Goal: Task Accomplishment & Management: Use online tool/utility

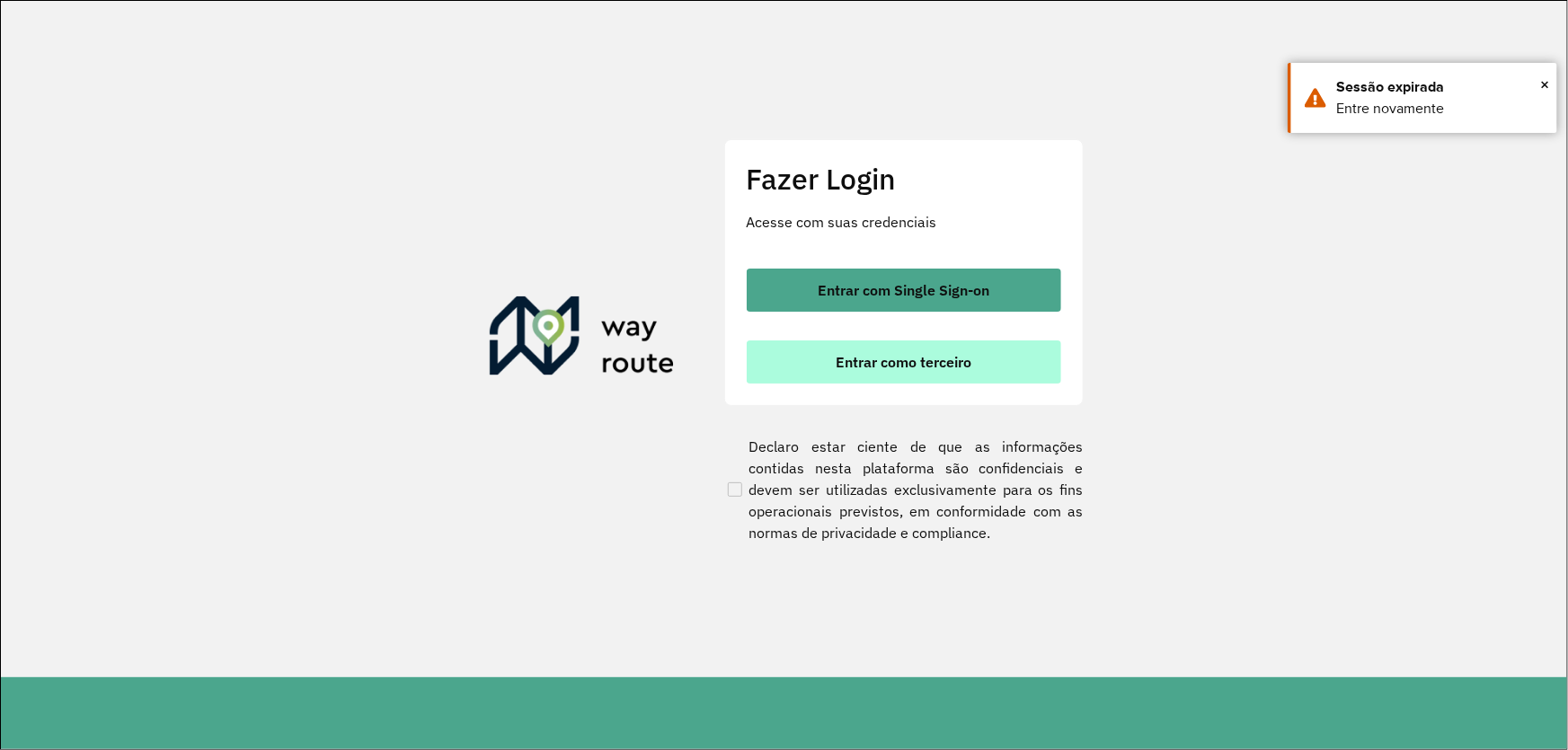
click at [872, 357] on span "Entrar como terceiro" at bounding box center [903, 362] width 136 height 14
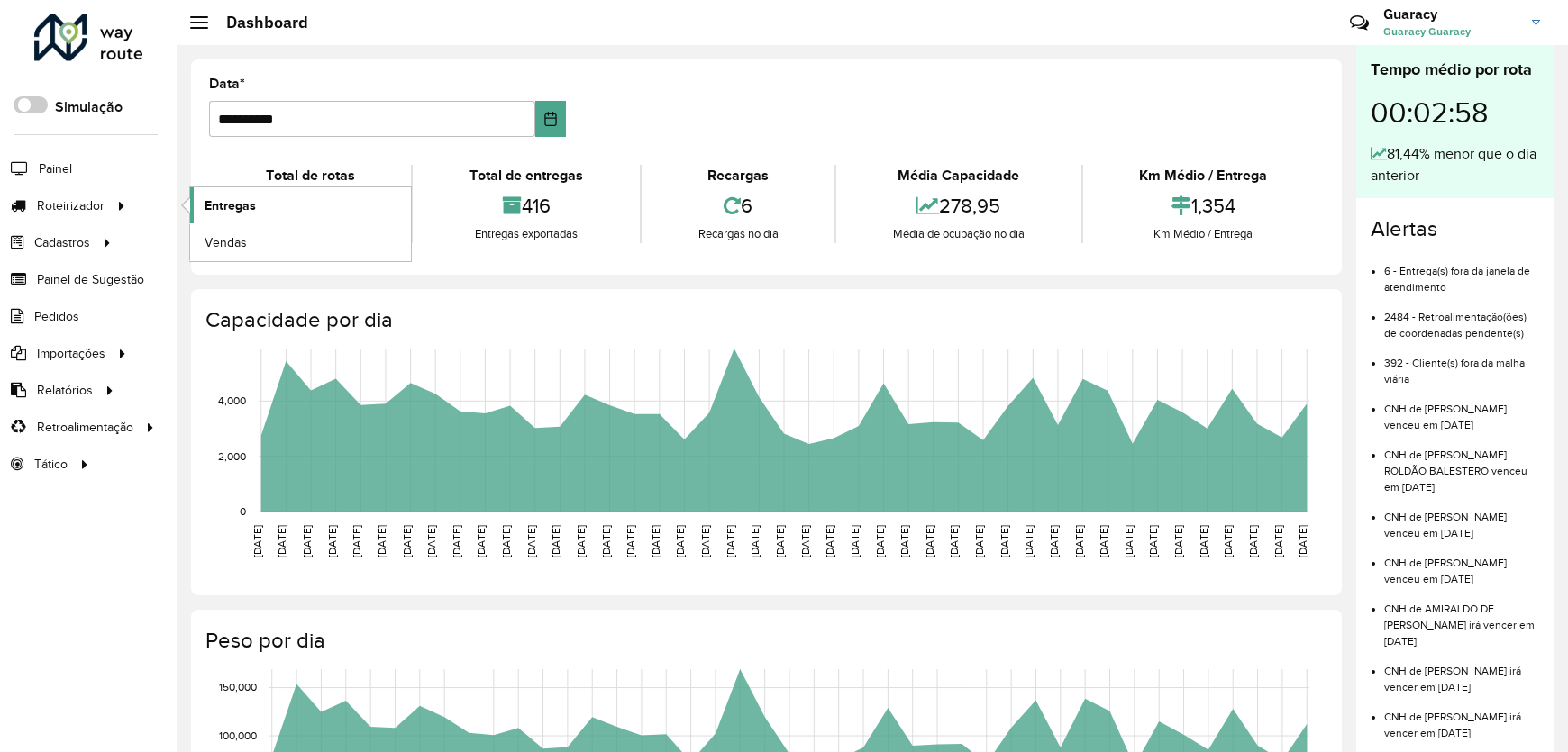
click at [229, 212] on span "Entregas" at bounding box center [229, 205] width 51 height 19
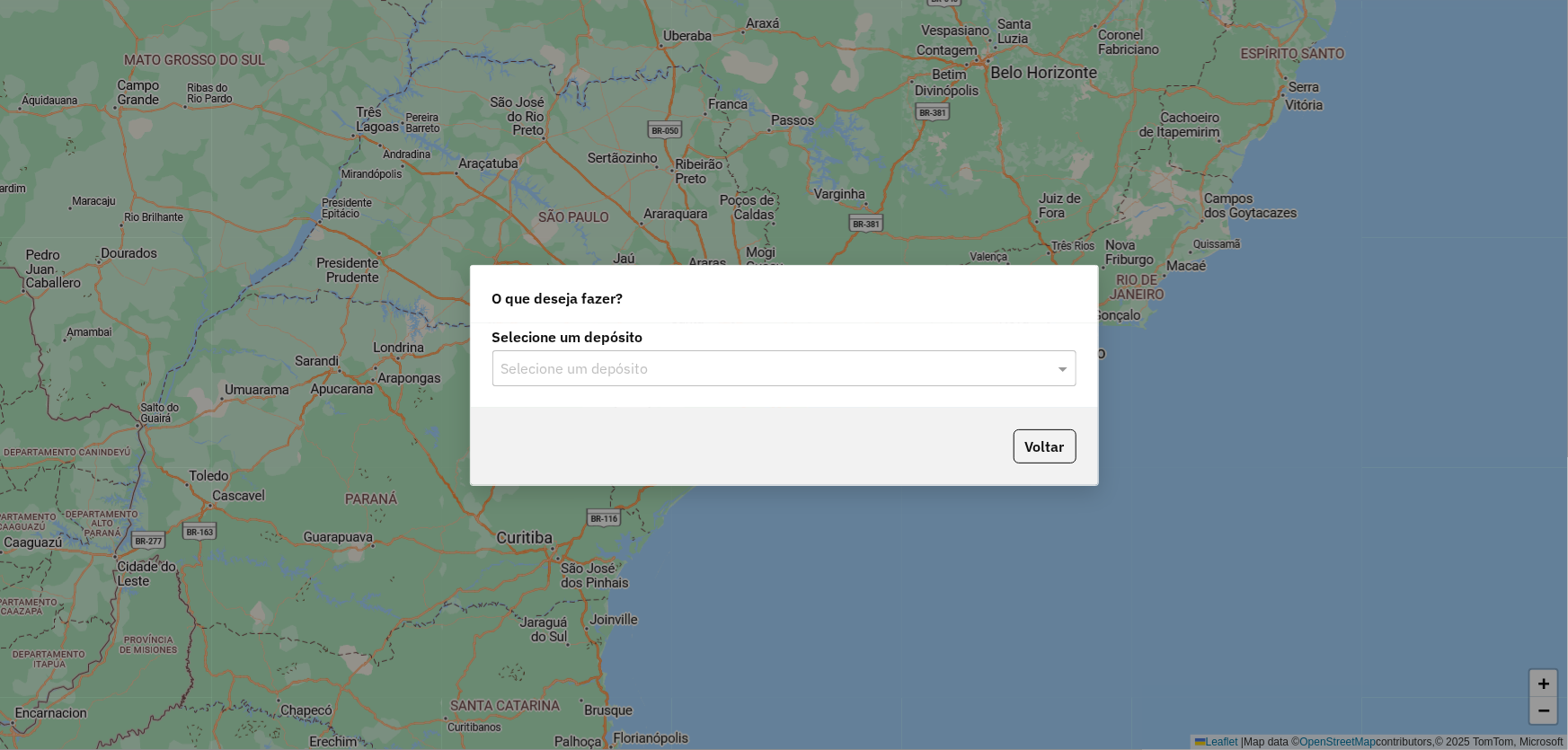
click at [882, 368] on input "text" at bounding box center [766, 369] width 530 height 22
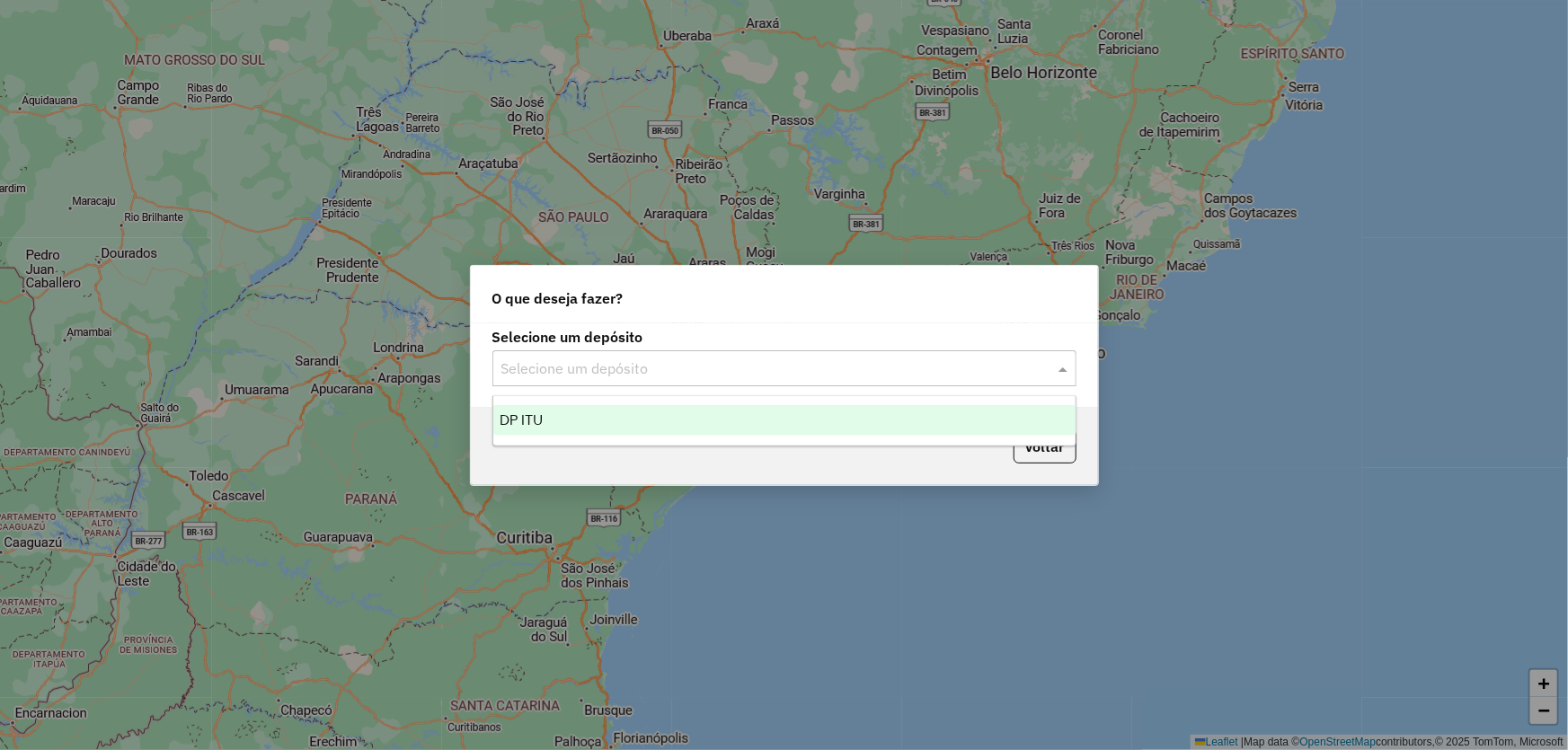
click at [742, 412] on div "DP ITU" at bounding box center [784, 420] width 582 height 31
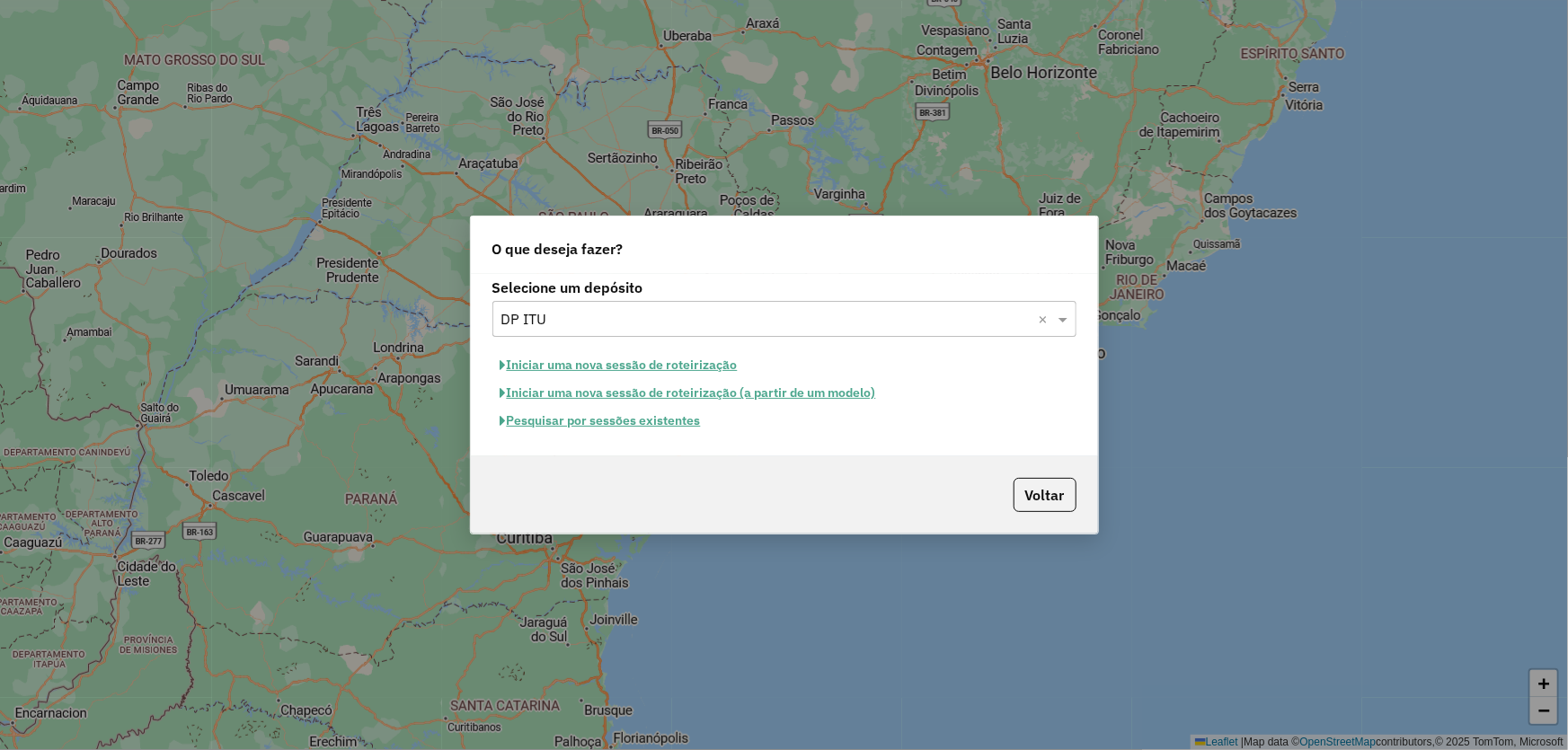
click at [626, 420] on button "Pesquisar por sessões existentes" at bounding box center [601, 420] width 216 height 28
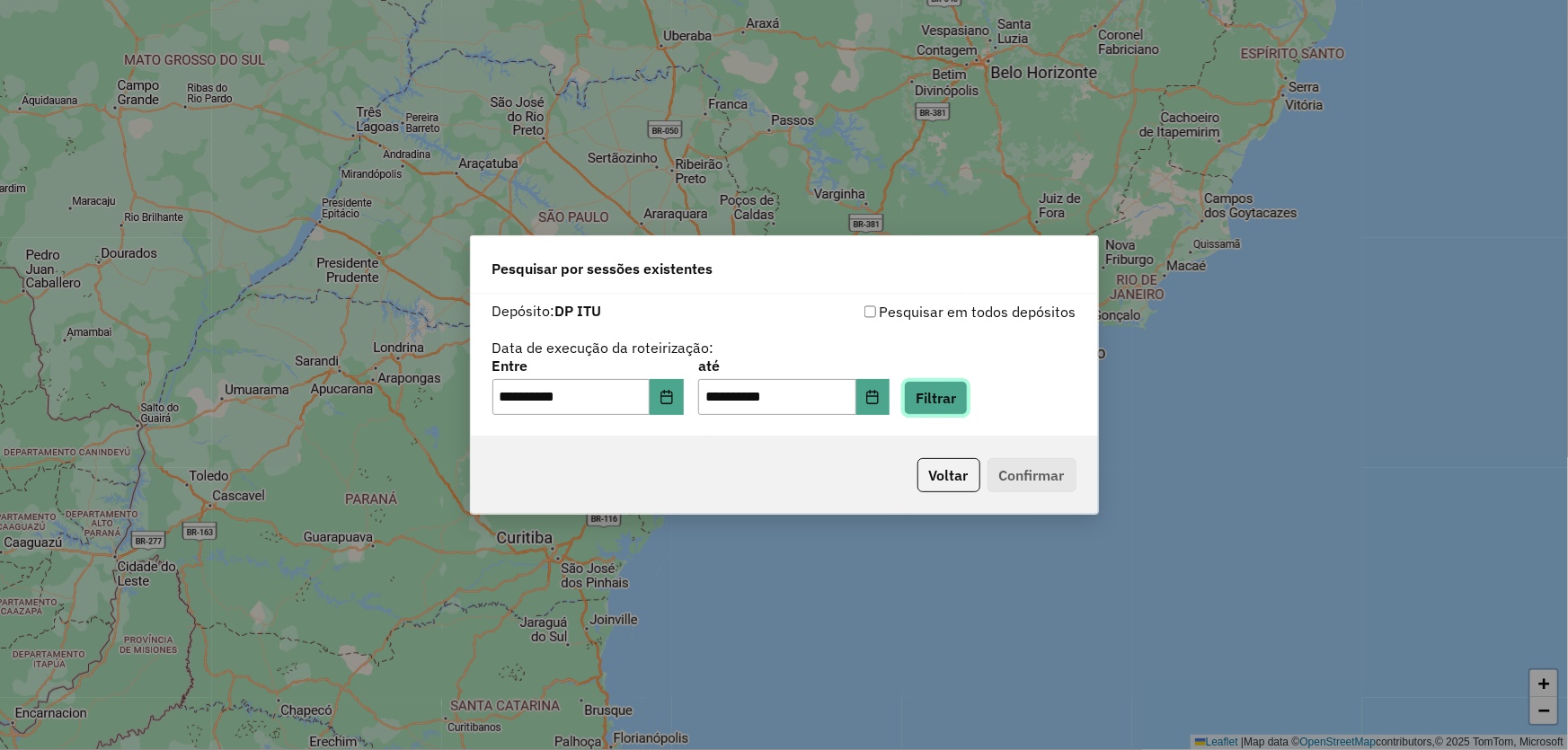
click at [967, 387] on button "Filtrar" at bounding box center [936, 398] width 64 height 34
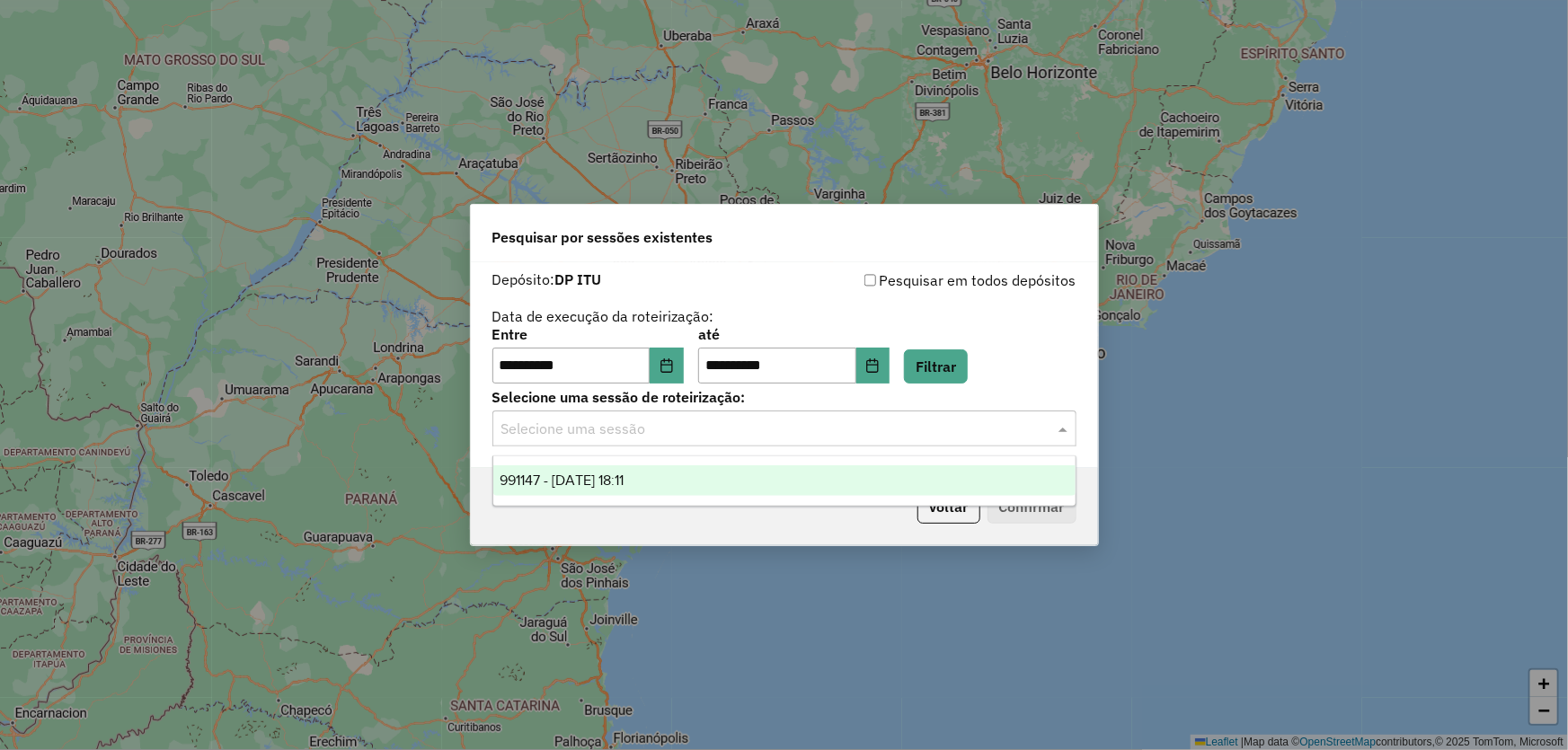
click at [704, 435] on input "text" at bounding box center [766, 429] width 530 height 22
click at [616, 476] on span "991147 - 19/08/2025 18:11" at bounding box center [563, 480] width 124 height 15
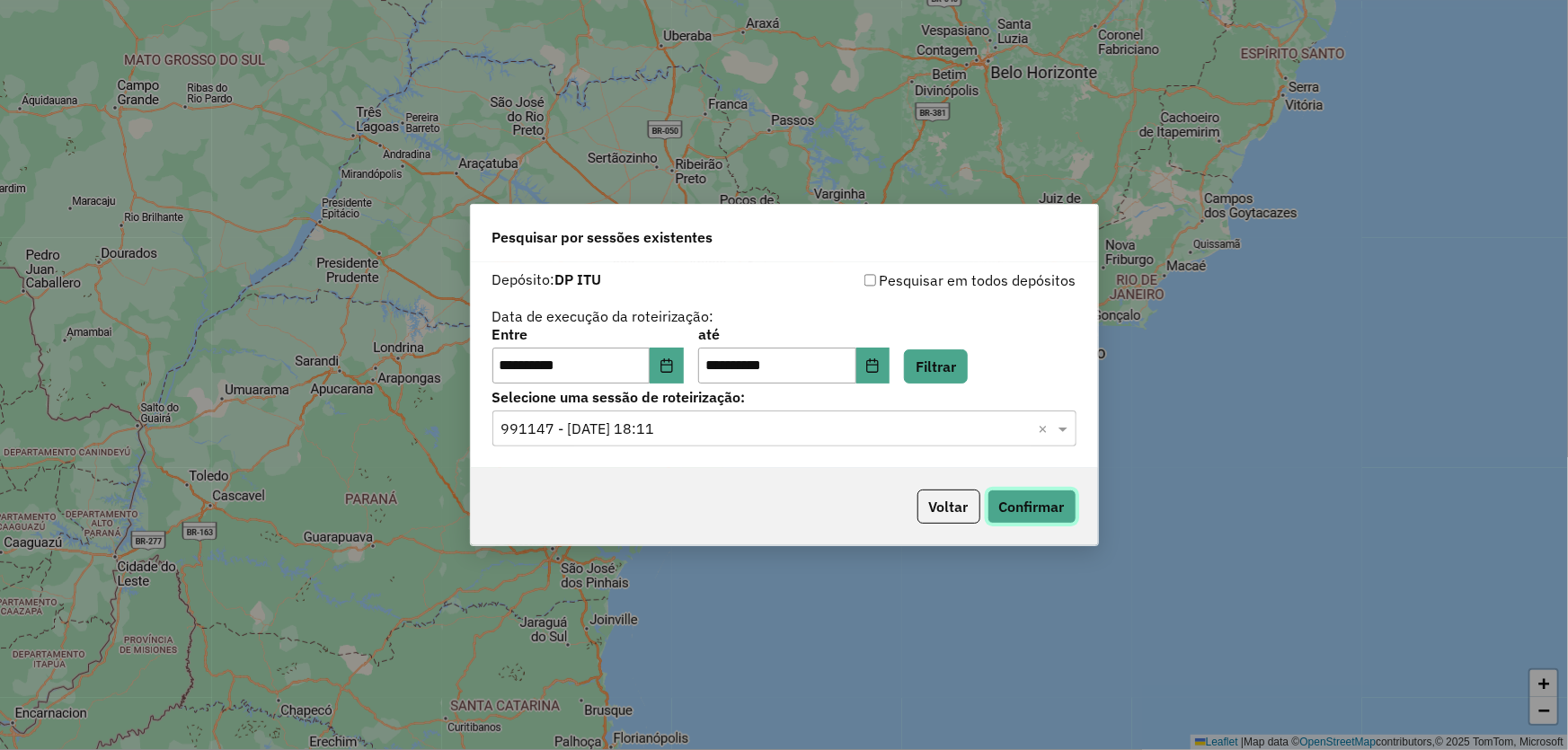
click at [1018, 496] on button "Confirmar" at bounding box center [1031, 507] width 89 height 34
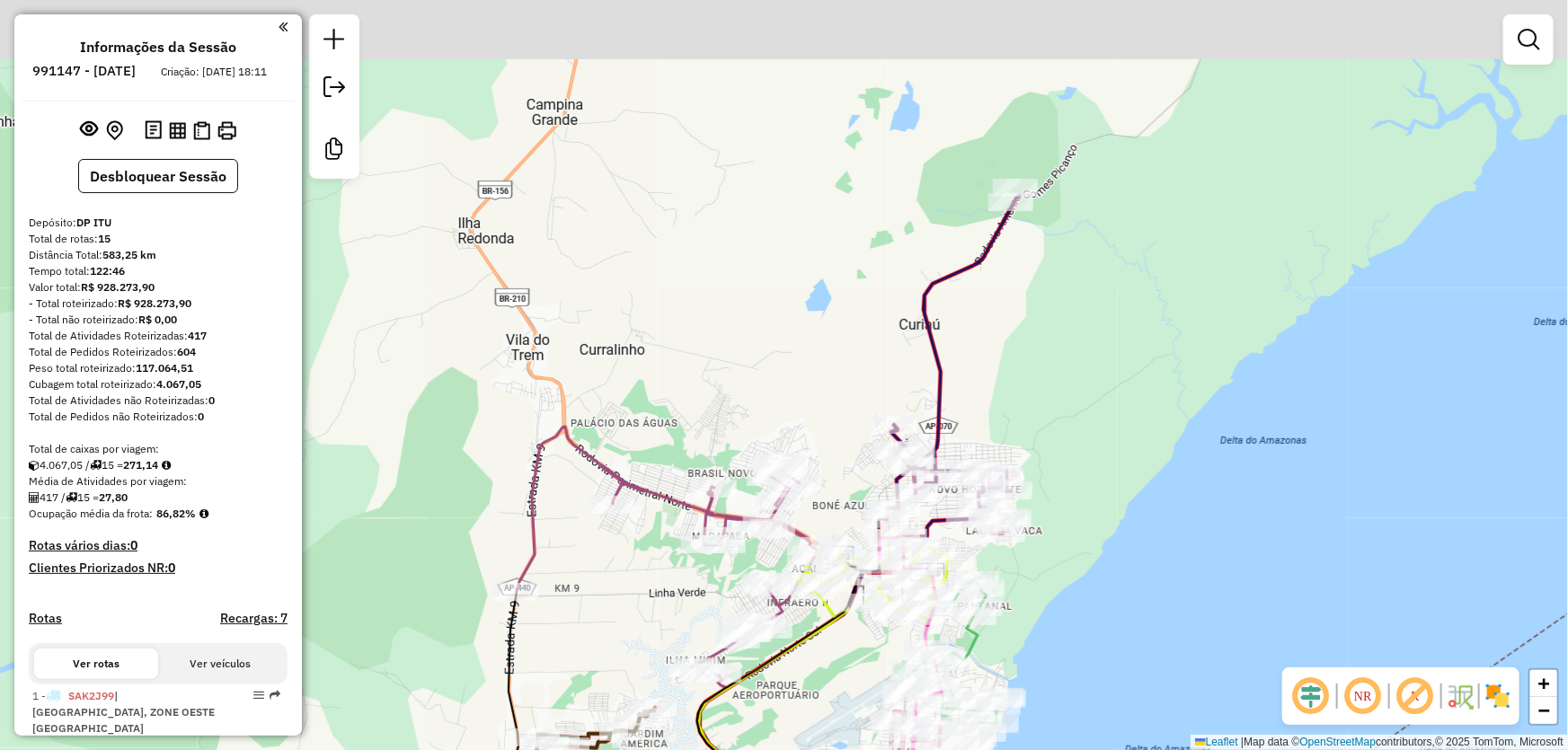
drag, startPoint x: 1053, startPoint y: 177, endPoint x: 1044, endPoint y: 279, distance: 102.4
click at [1044, 279] on div "Janela de atendimento Grade de atendimento Capacidade Transportadoras Veículos …" at bounding box center [784, 375] width 1568 height 750
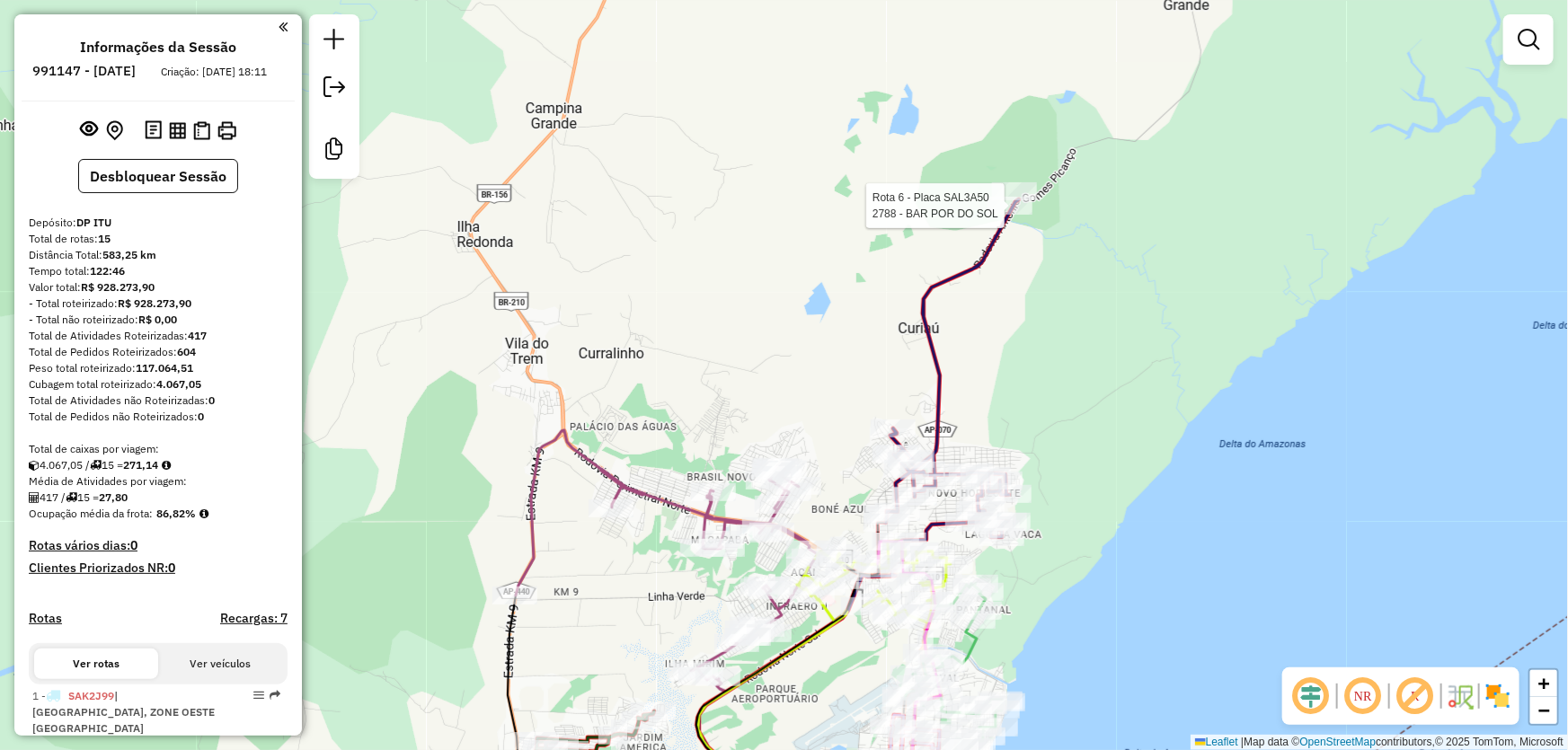
select select "**********"
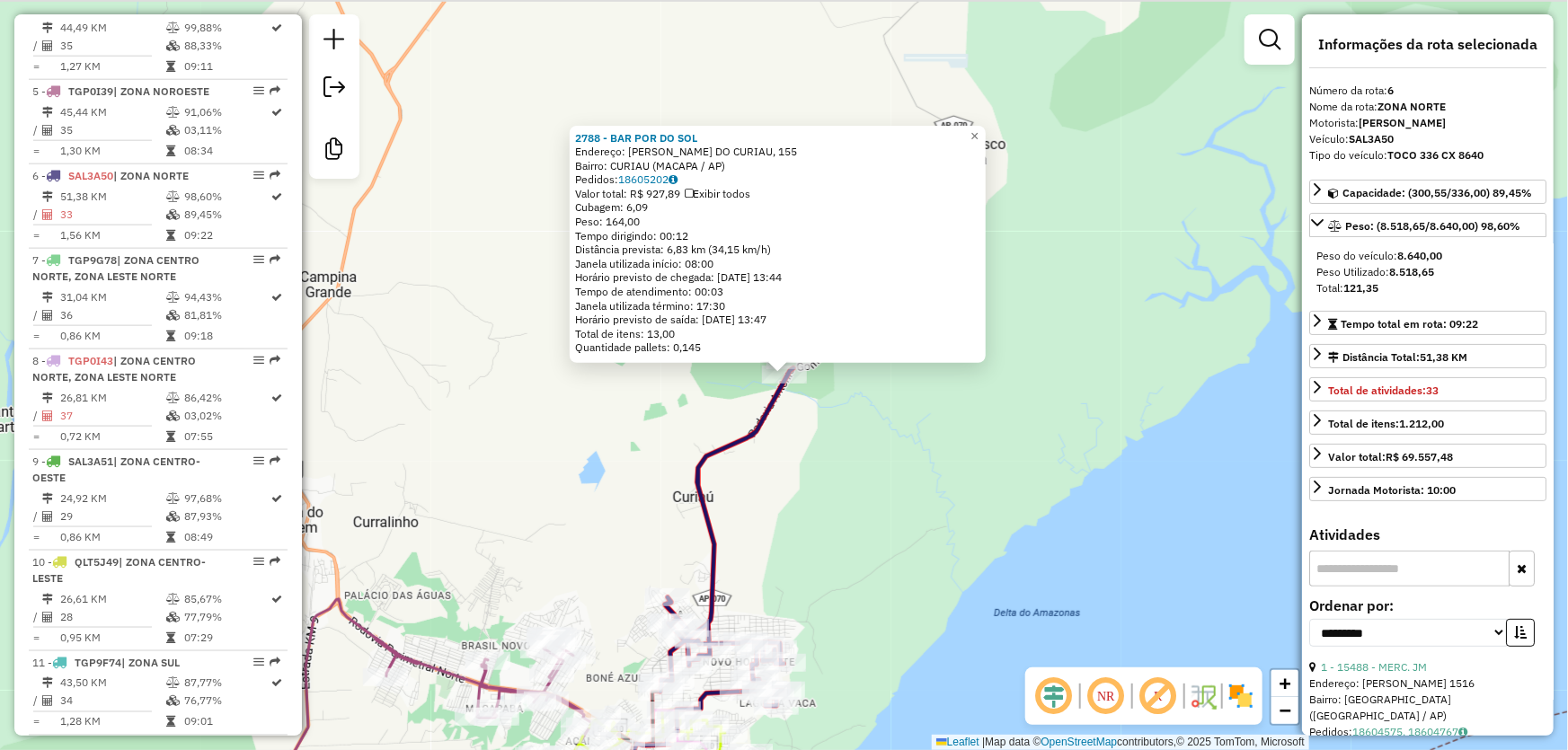
scroll to position [1172, 0]
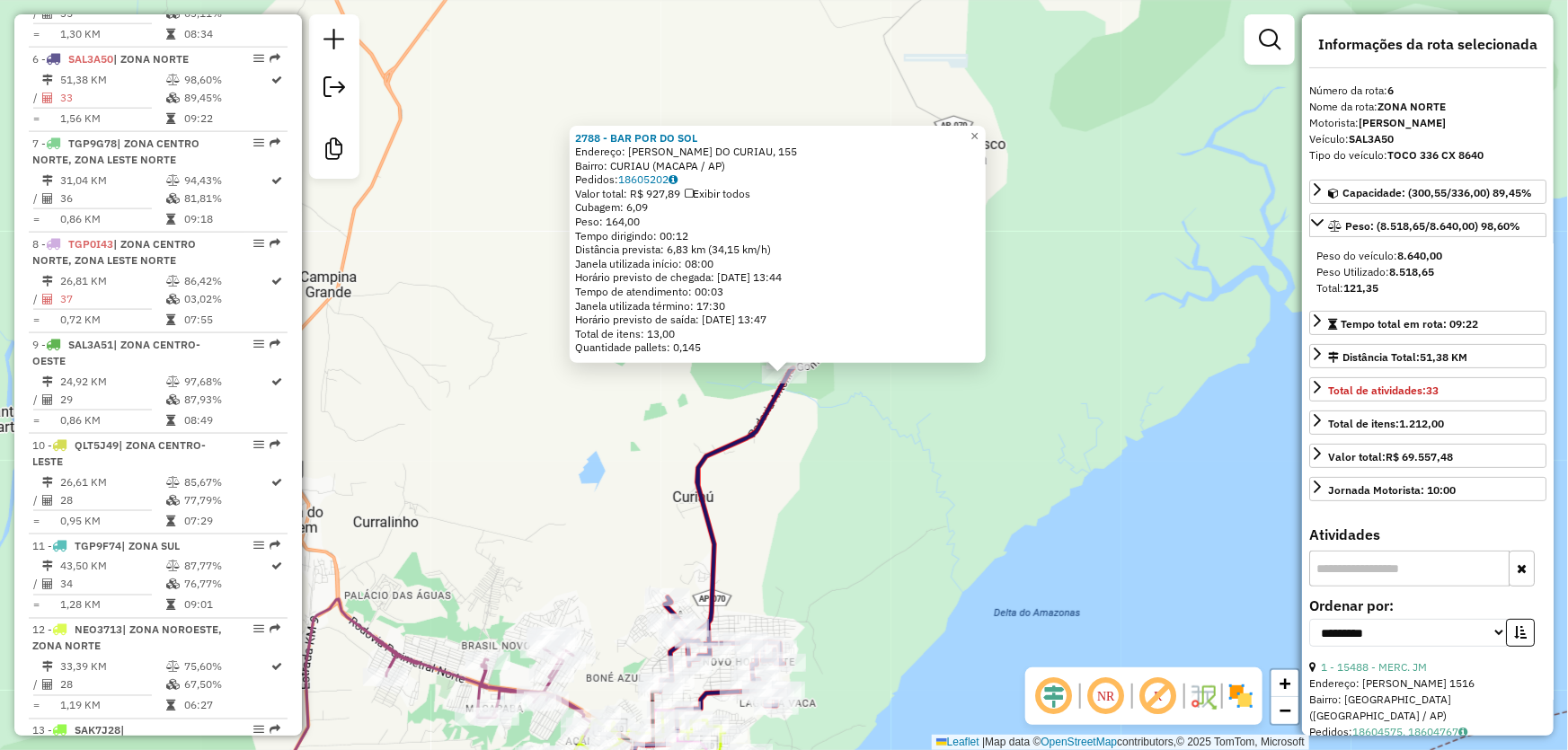
click at [1067, 231] on div "2788 - BAR POR DO SOL Endereço: [PERSON_NAME] DO CURIAU, 155 Bairro: CURIAU (MA…" at bounding box center [784, 375] width 1568 height 750
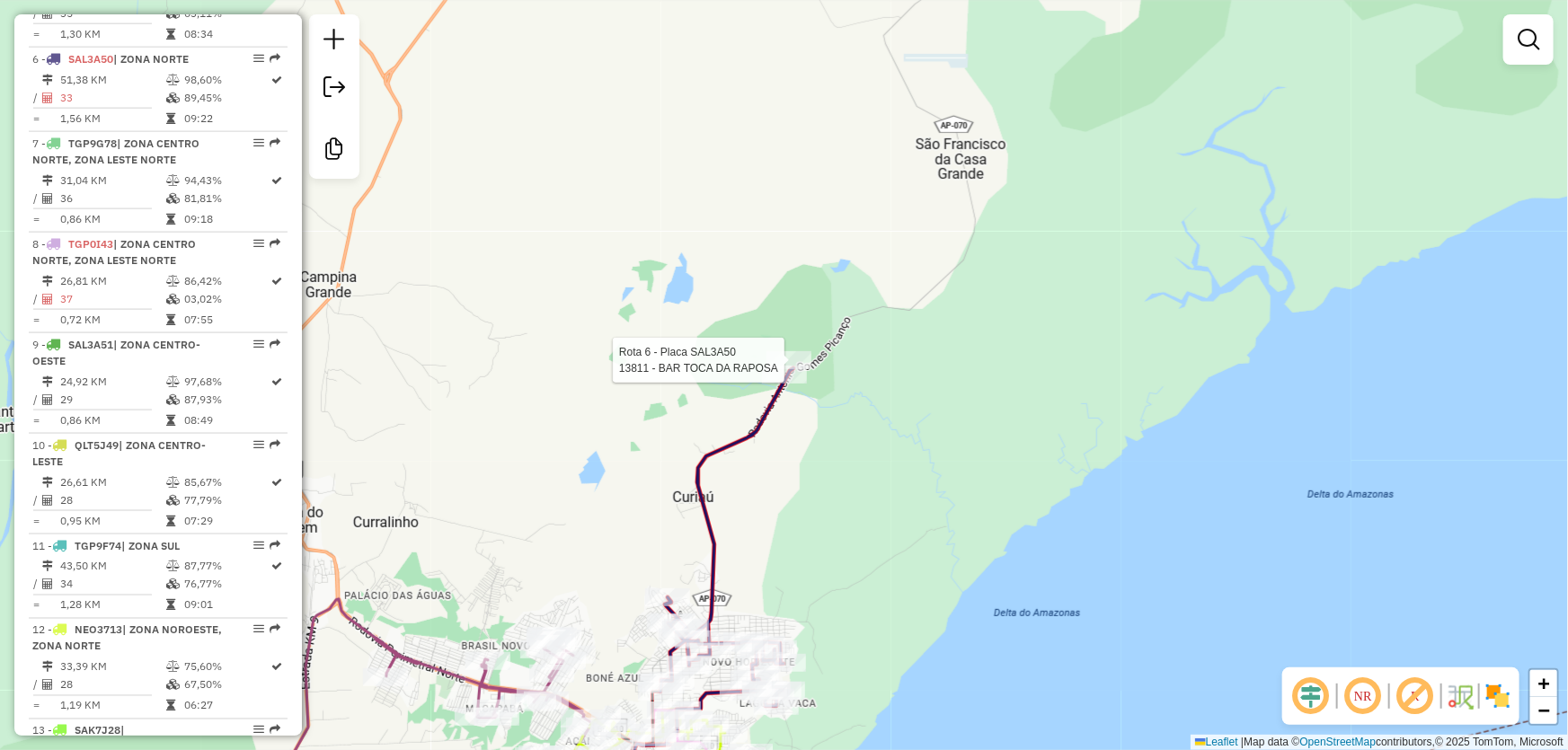
select select "**********"
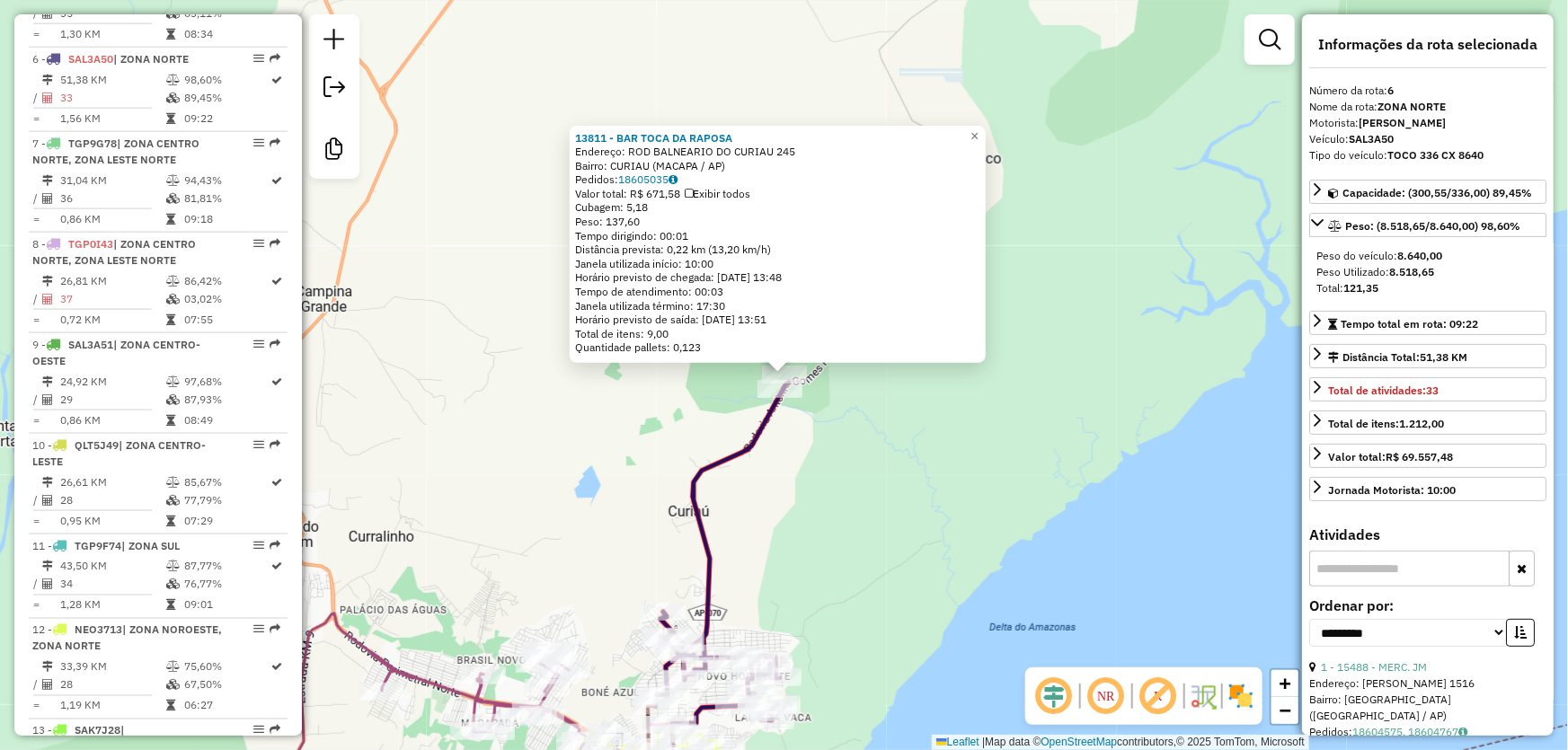
click at [972, 489] on div "13811 - BAR TOCA DA RAPOSA Endereço: [PERSON_NAME] DO CURIAU 245 Bairro: CURIAU…" at bounding box center [784, 375] width 1568 height 750
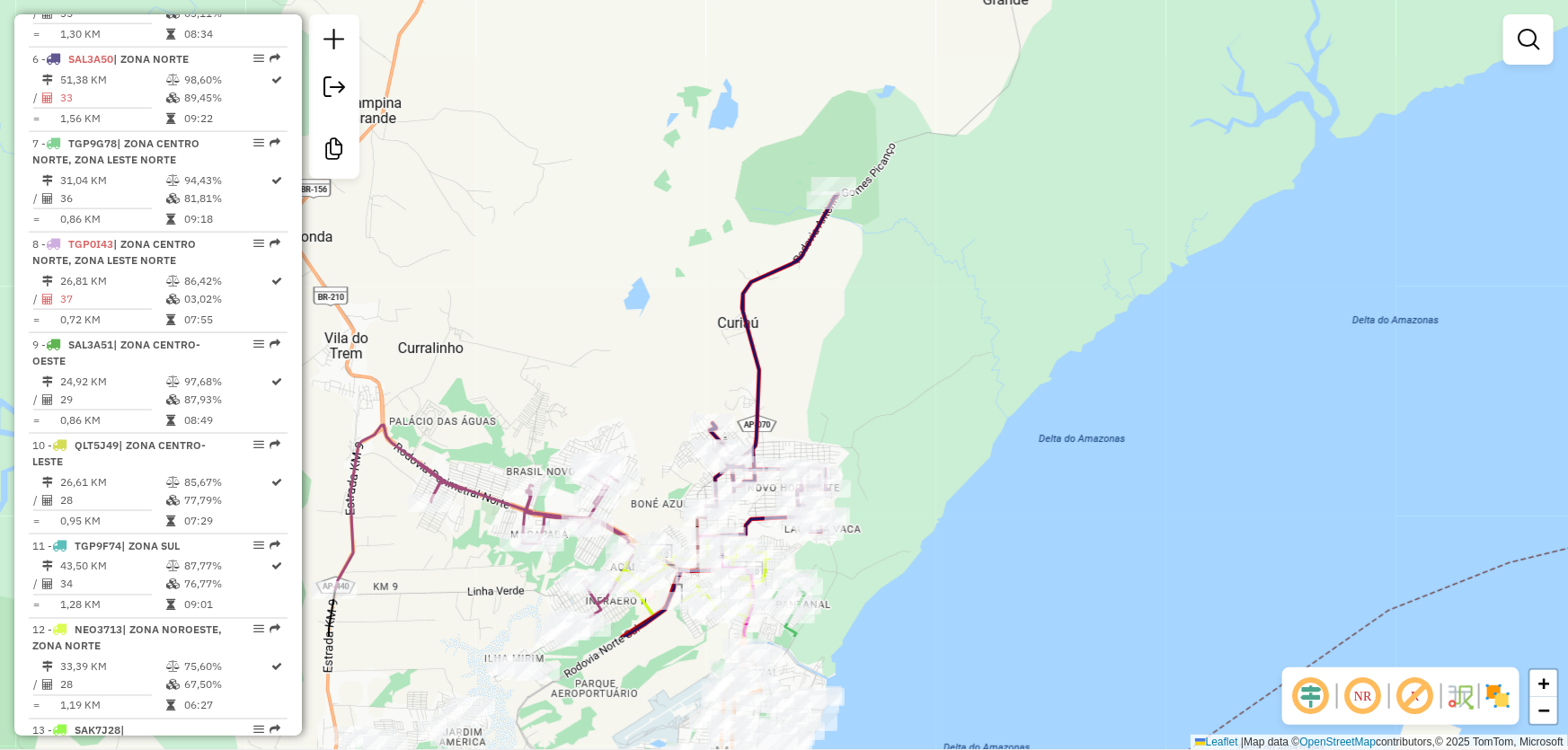
drag, startPoint x: 879, startPoint y: 628, endPoint x: 1011, endPoint y: 221, distance: 427.9
click at [1010, 226] on div "Janela de atendimento Grade de atendimento Capacidade Transportadoras Veículos …" at bounding box center [784, 375] width 1568 height 750
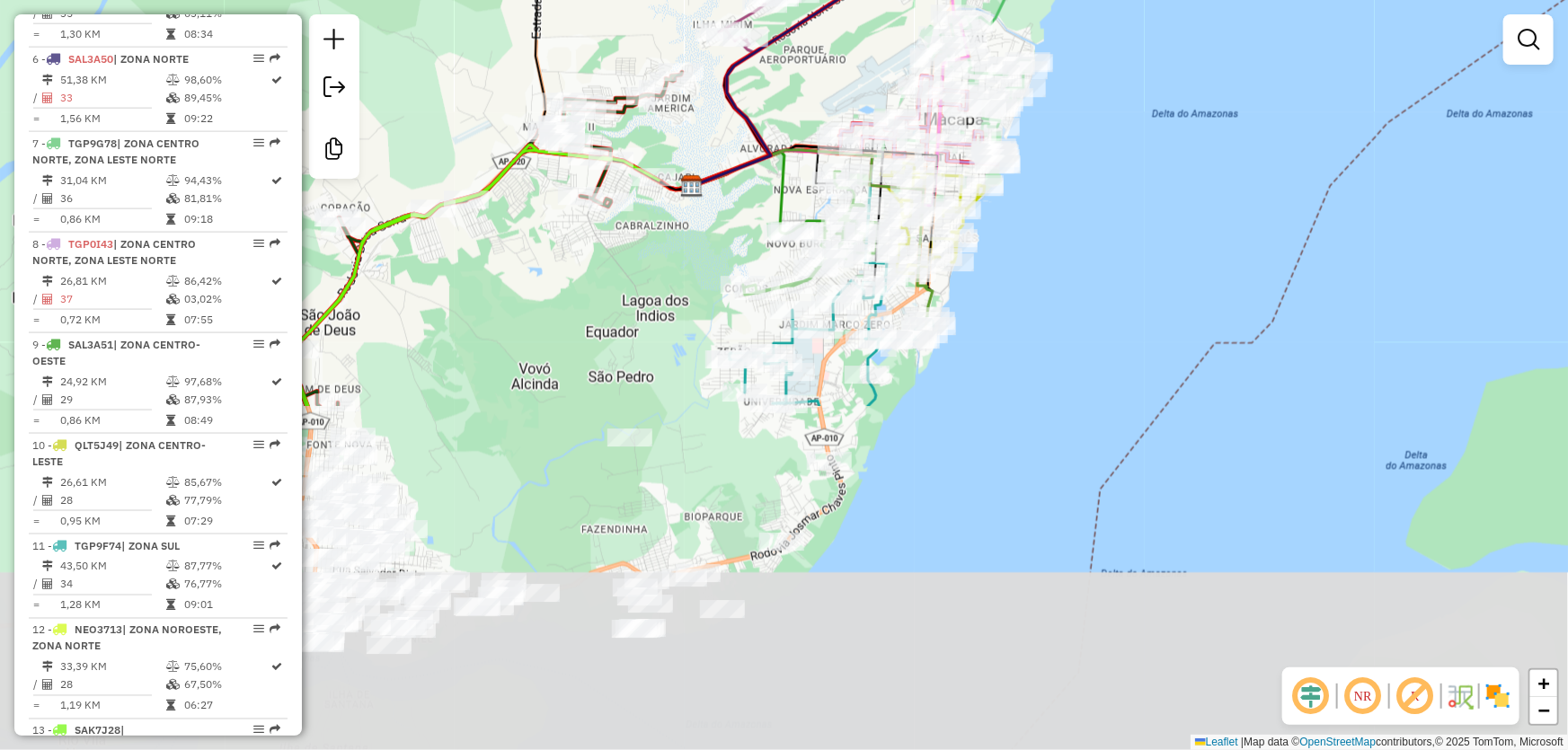
drag, startPoint x: 946, startPoint y: 575, endPoint x: 1093, endPoint y: 86, distance: 510.6
click at [1092, 93] on div "Janela de atendimento Grade de atendimento Capacidade Transportadoras Veículos …" at bounding box center [784, 375] width 1568 height 750
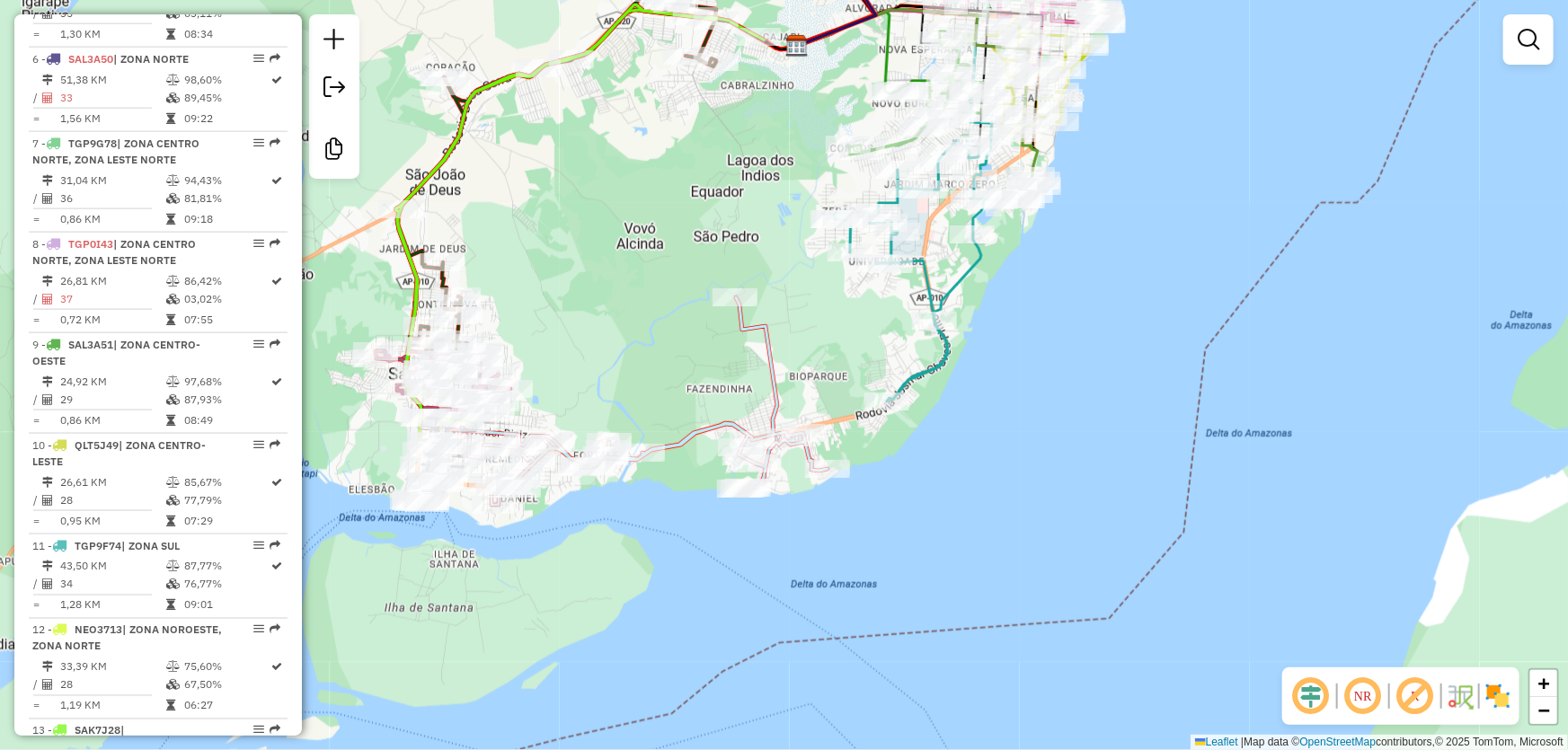
drag, startPoint x: 875, startPoint y: 506, endPoint x: 1089, endPoint y: 270, distance: 318.6
click at [1089, 270] on div "Janela de atendimento Grade de atendimento Capacidade Transportadoras Veículos …" at bounding box center [784, 375] width 1568 height 750
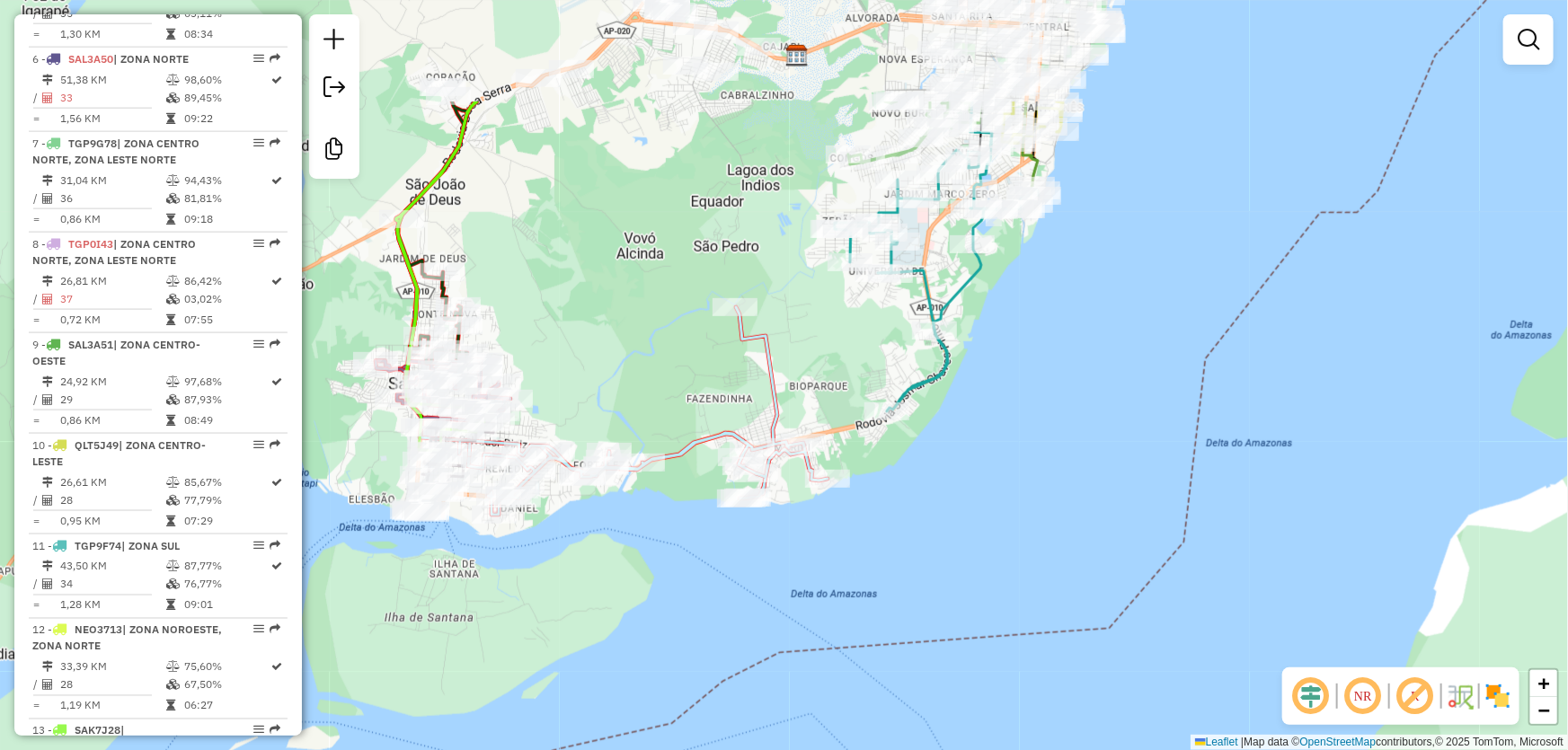
drag, startPoint x: 1186, startPoint y: 170, endPoint x: 1035, endPoint y: 357, distance: 240.4
click at [1037, 357] on div "Janela de atendimento Grade de atendimento Capacidade Transportadoras Veículos …" at bounding box center [784, 375] width 1568 height 750
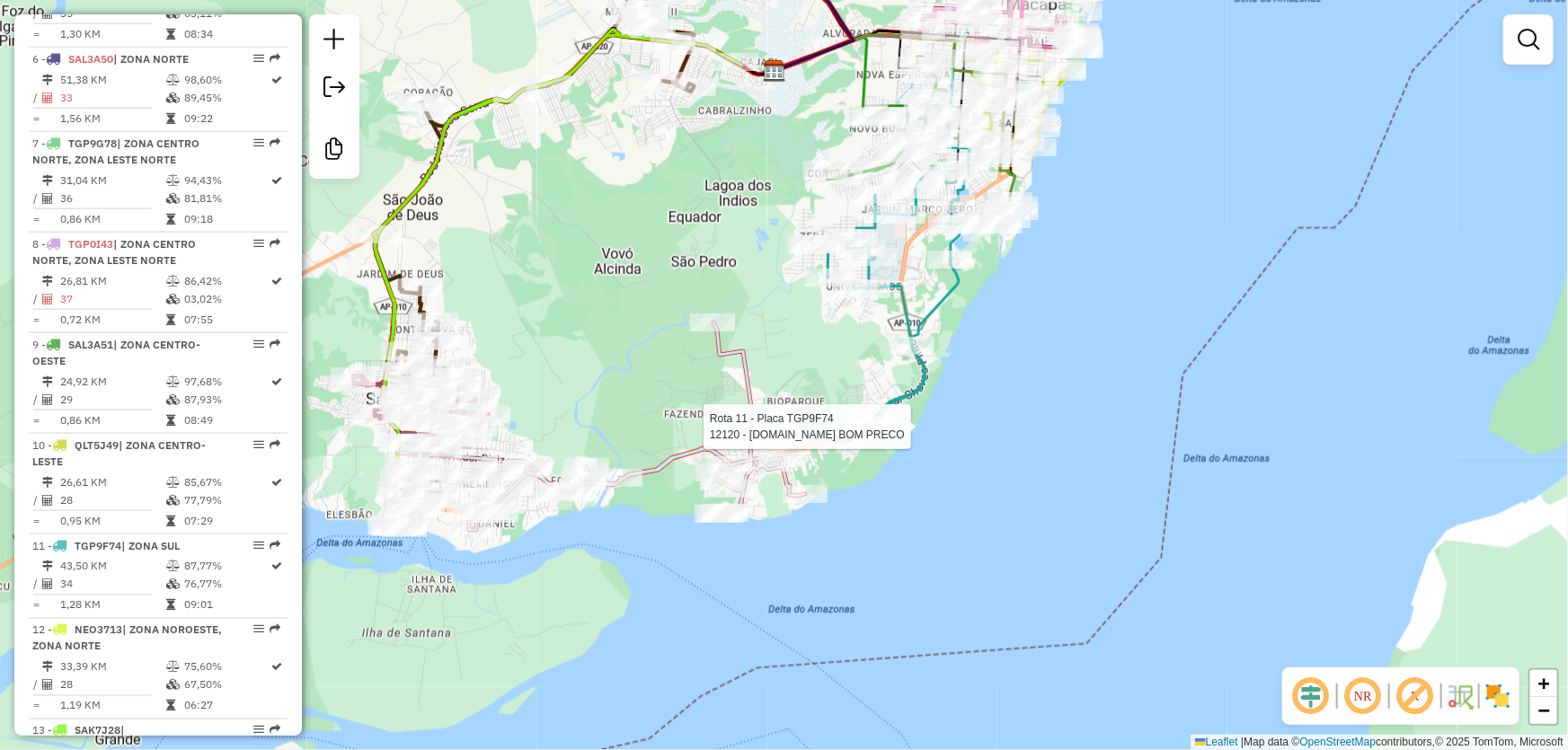
select select "**********"
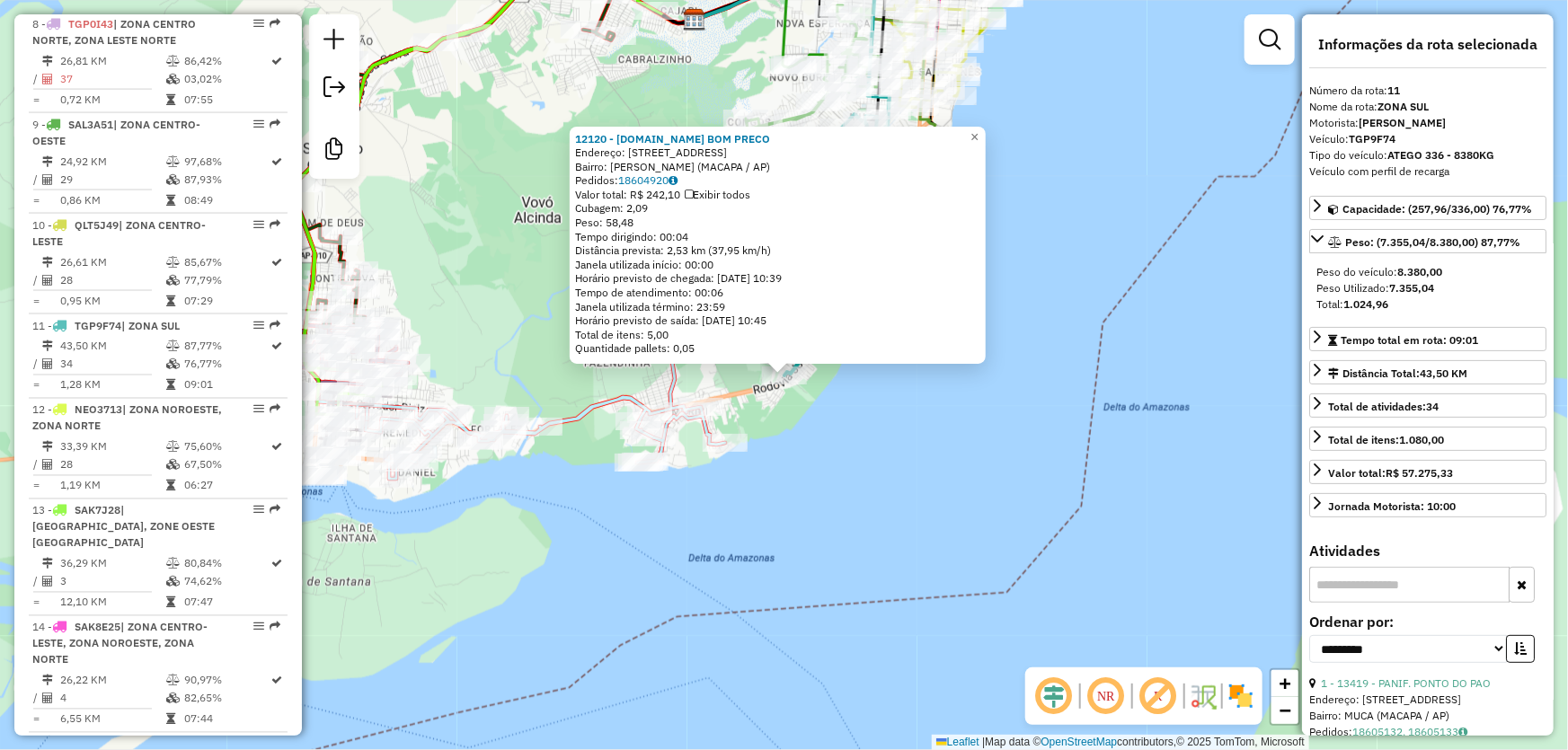
scroll to position [1452, 0]
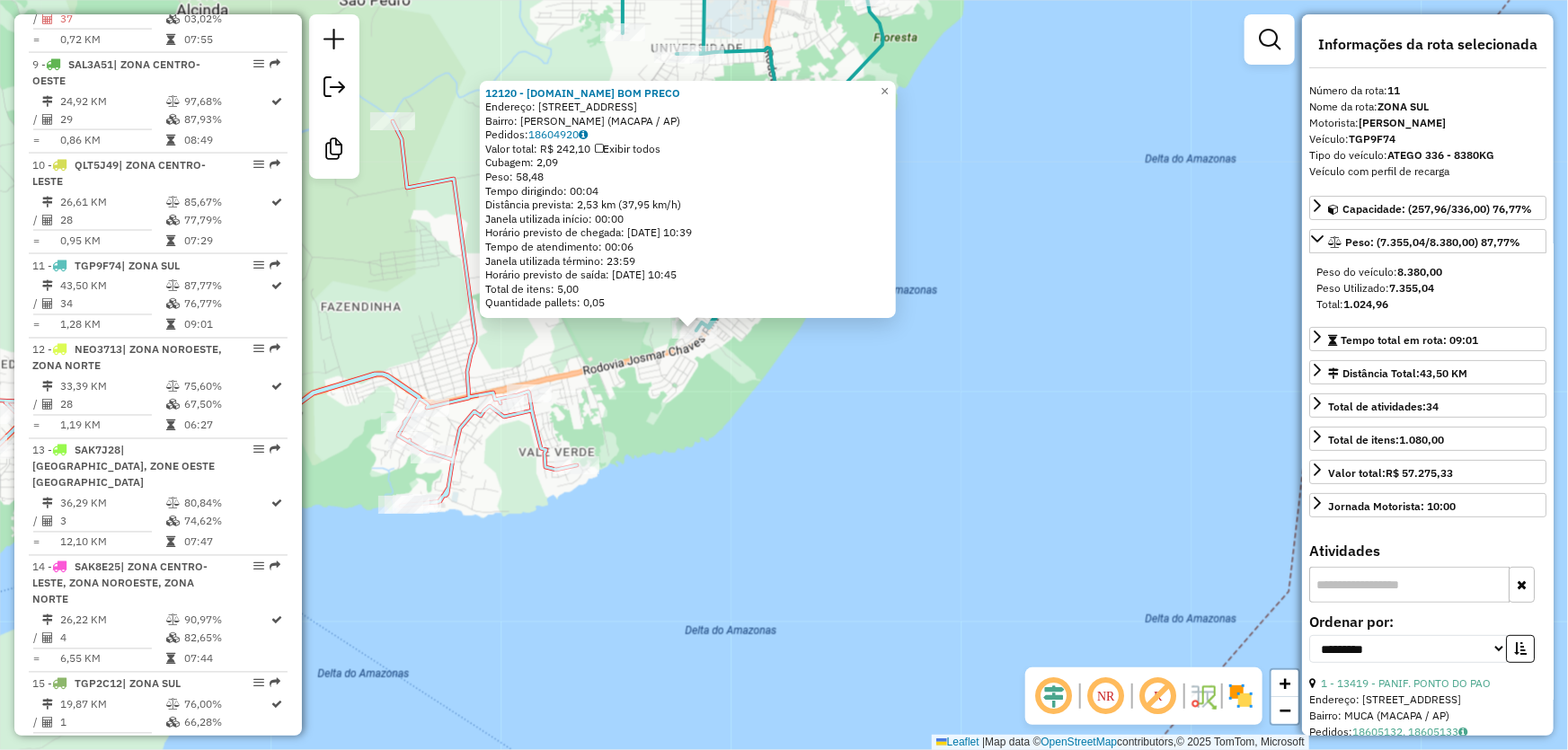
click at [745, 376] on div "12120 - [DOMAIN_NAME] BOM PRECO Endereço: [STREET_ADDRESS] Bairro: CLODOALDO NA…" at bounding box center [784, 375] width 1568 height 750
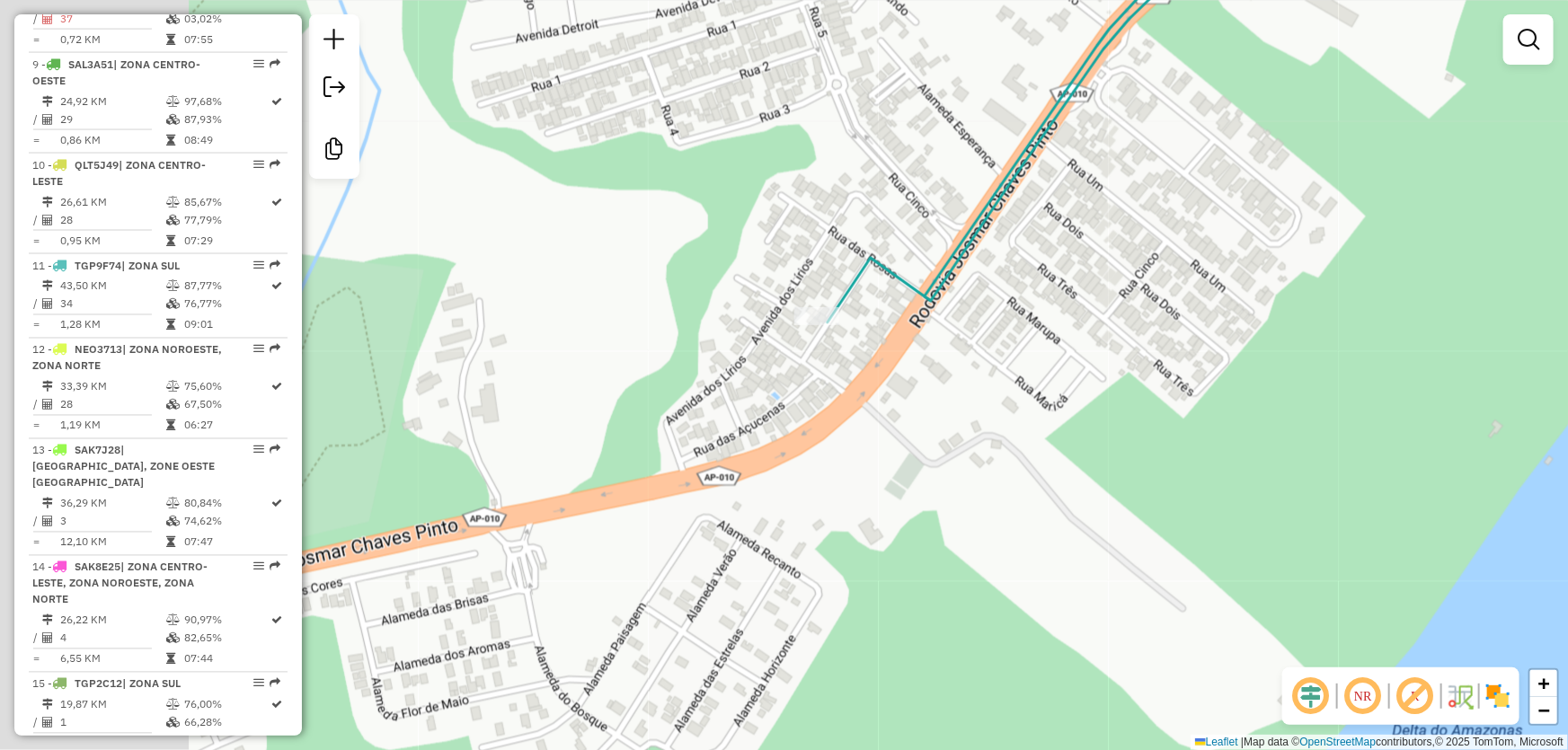
drag, startPoint x: 703, startPoint y: 305, endPoint x: 972, endPoint y: 366, distance: 275.8
click at [954, 369] on div "Janela de atendimento Grade de atendimento Capacidade Transportadoras Veículos …" at bounding box center [784, 375] width 1568 height 750
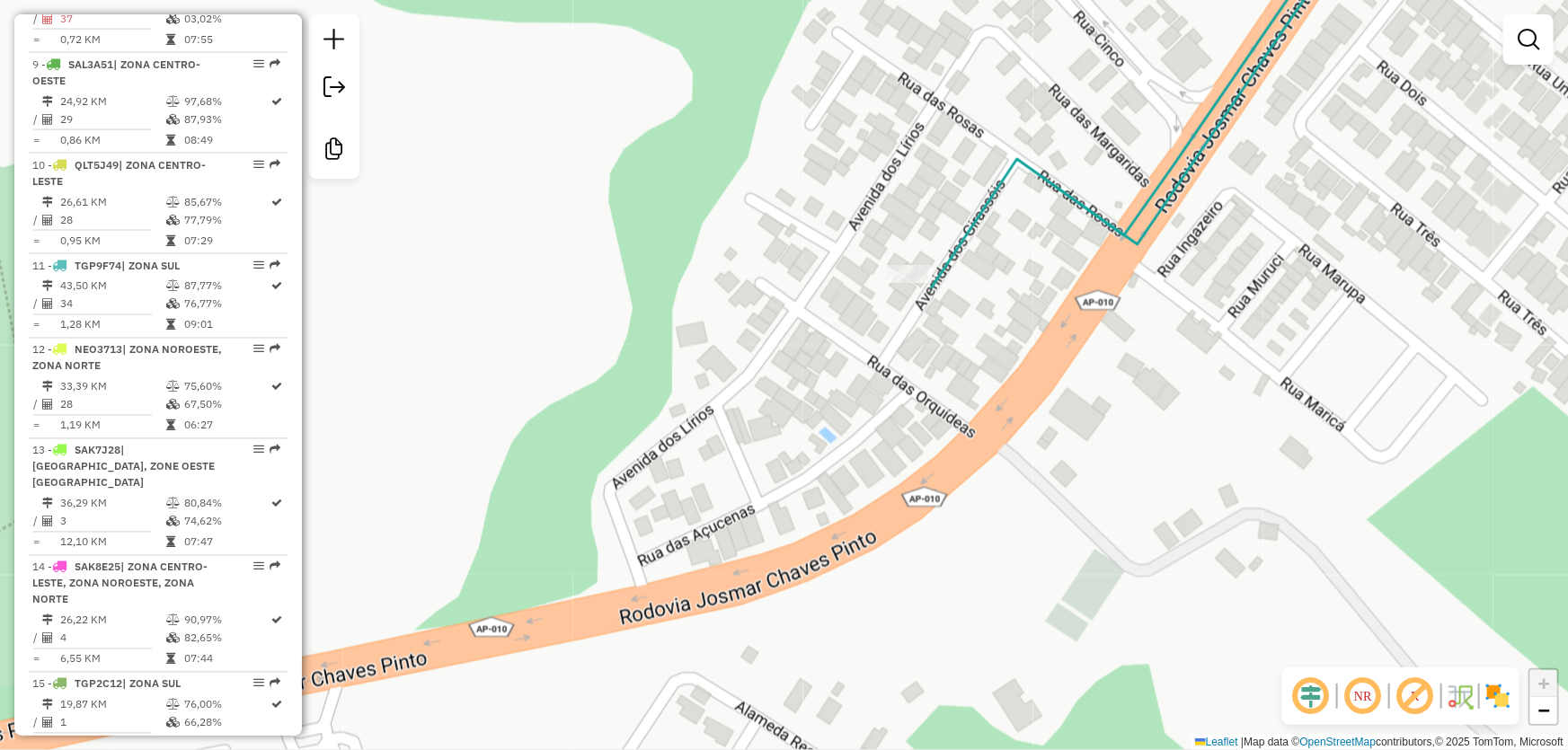
drag, startPoint x: 932, startPoint y: 338, endPoint x: 1055, endPoint y: 330, distance: 123.3
click at [1055, 330] on div "Janela de atendimento Grade de atendimento Capacidade Transportadoras Veículos …" at bounding box center [784, 375] width 1568 height 750
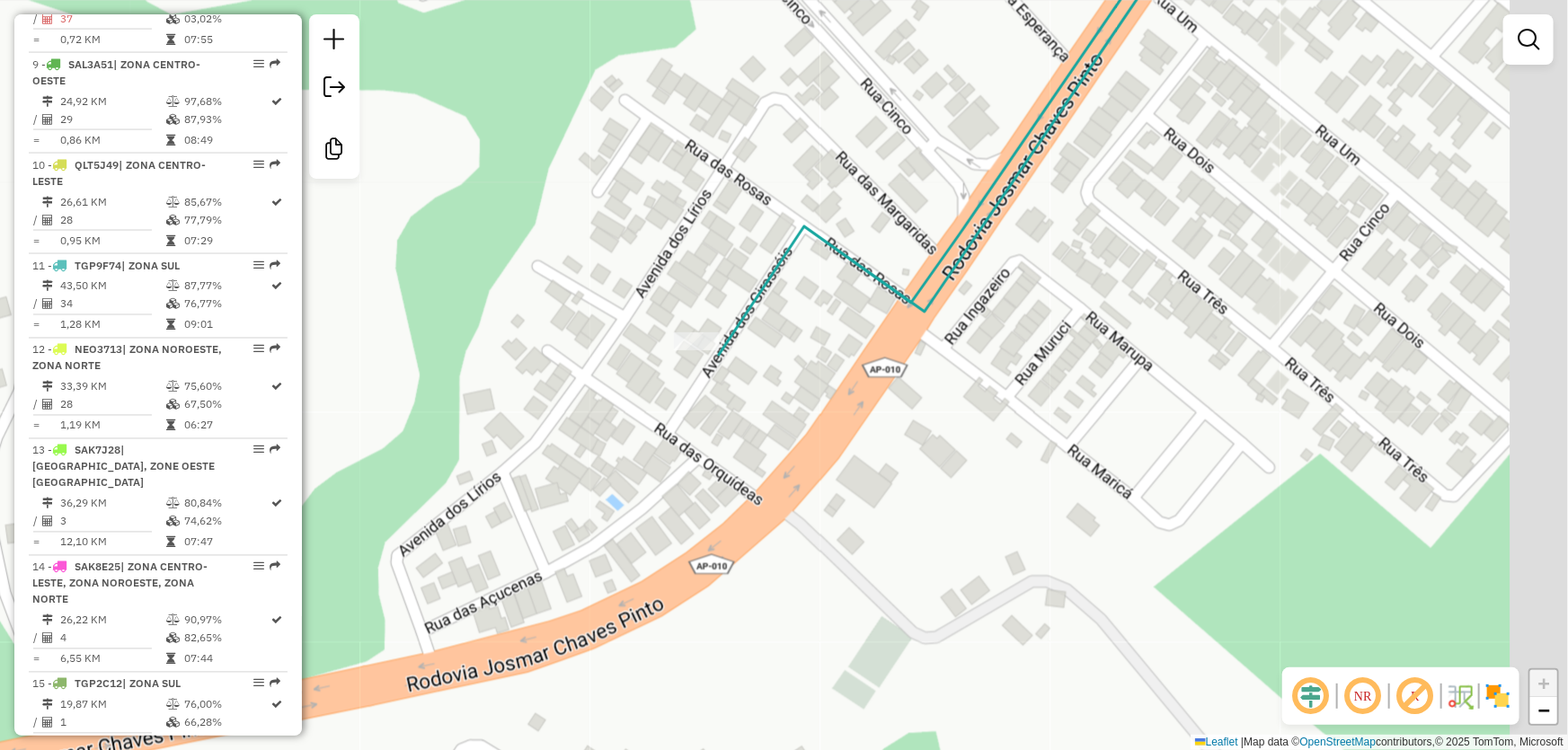
drag, startPoint x: 943, startPoint y: 465, endPoint x: 726, endPoint y: 509, distance: 221.4
click at [690, 551] on div "Janela de atendimento Grade de atendimento Capacidade Transportadoras Veículos …" at bounding box center [784, 375] width 1568 height 750
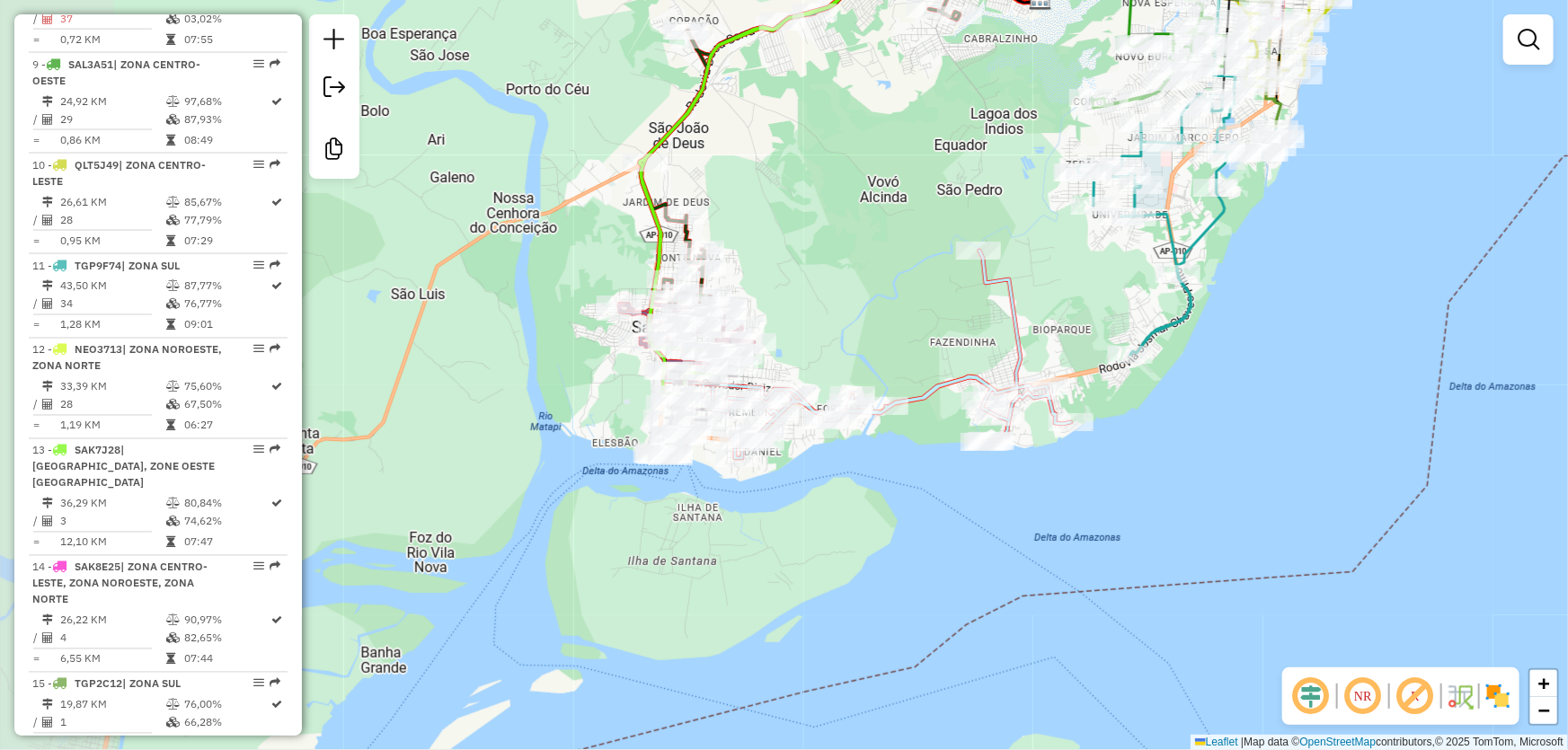
drag, startPoint x: 684, startPoint y: 492, endPoint x: 814, endPoint y: 479, distance: 130.6
click at [814, 479] on div "Janela de atendimento Grade de atendimento Capacidade Transportadoras Veículos …" at bounding box center [784, 375] width 1568 height 750
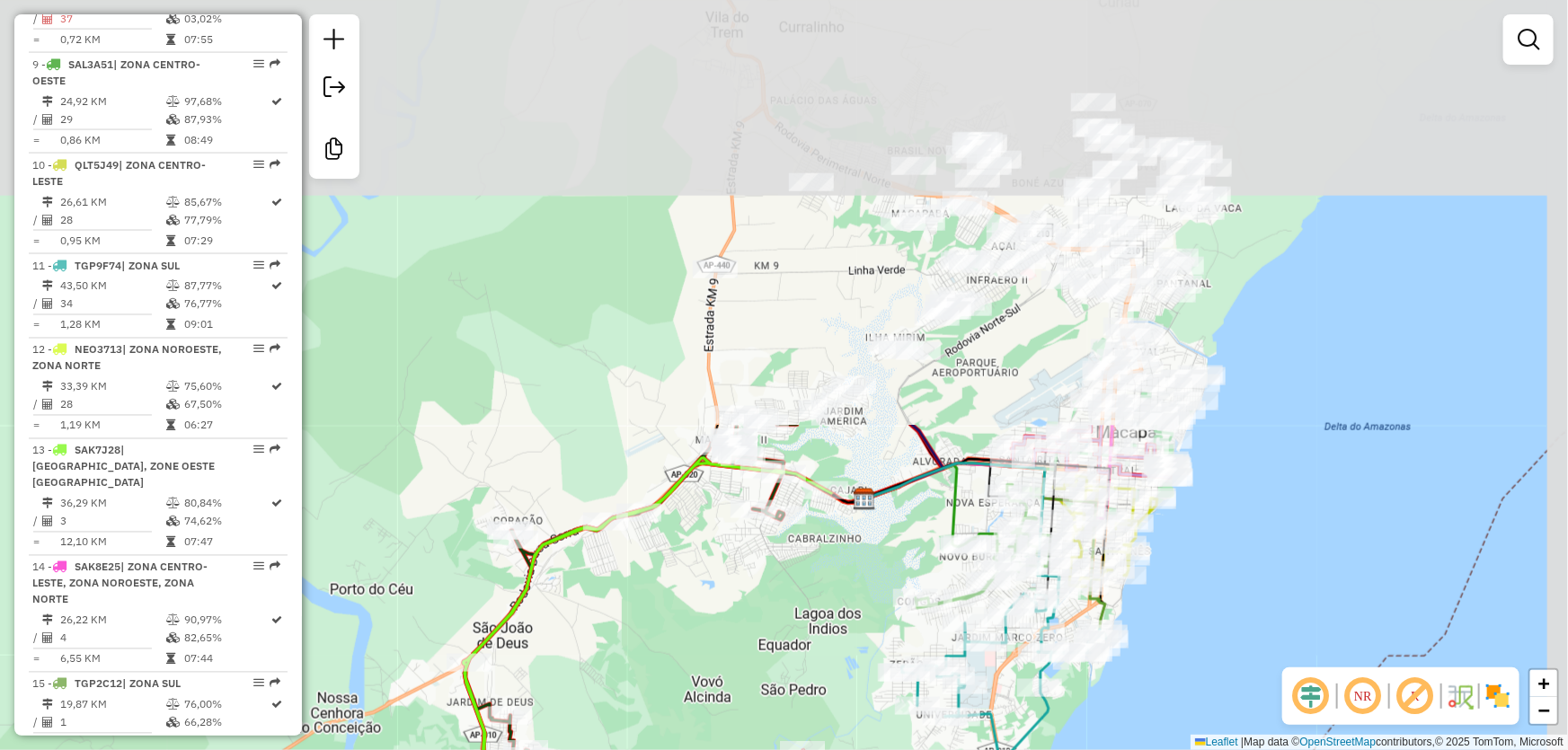
drag, startPoint x: 873, startPoint y: 178, endPoint x: 695, endPoint y: 680, distance: 532.6
click at [695, 680] on div "Janela de atendimento Grade de atendimento Capacidade Transportadoras Veículos …" at bounding box center [784, 375] width 1568 height 750
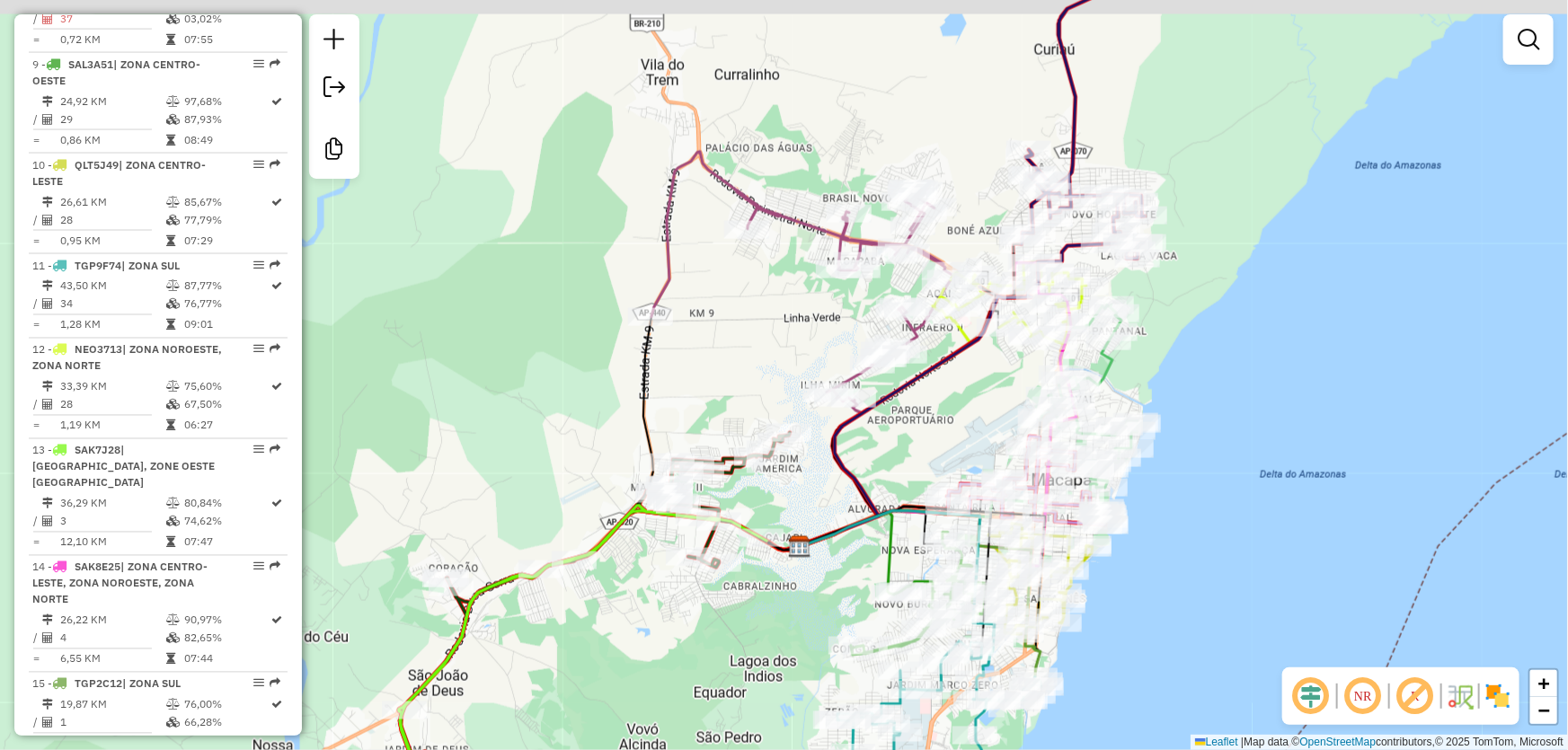
drag, startPoint x: 811, startPoint y: 330, endPoint x: 673, endPoint y: 420, distance: 164.8
click at [673, 420] on div "Janela de atendimento Grade de atendimento Capacidade Transportadoras Veículos …" at bounding box center [784, 375] width 1568 height 750
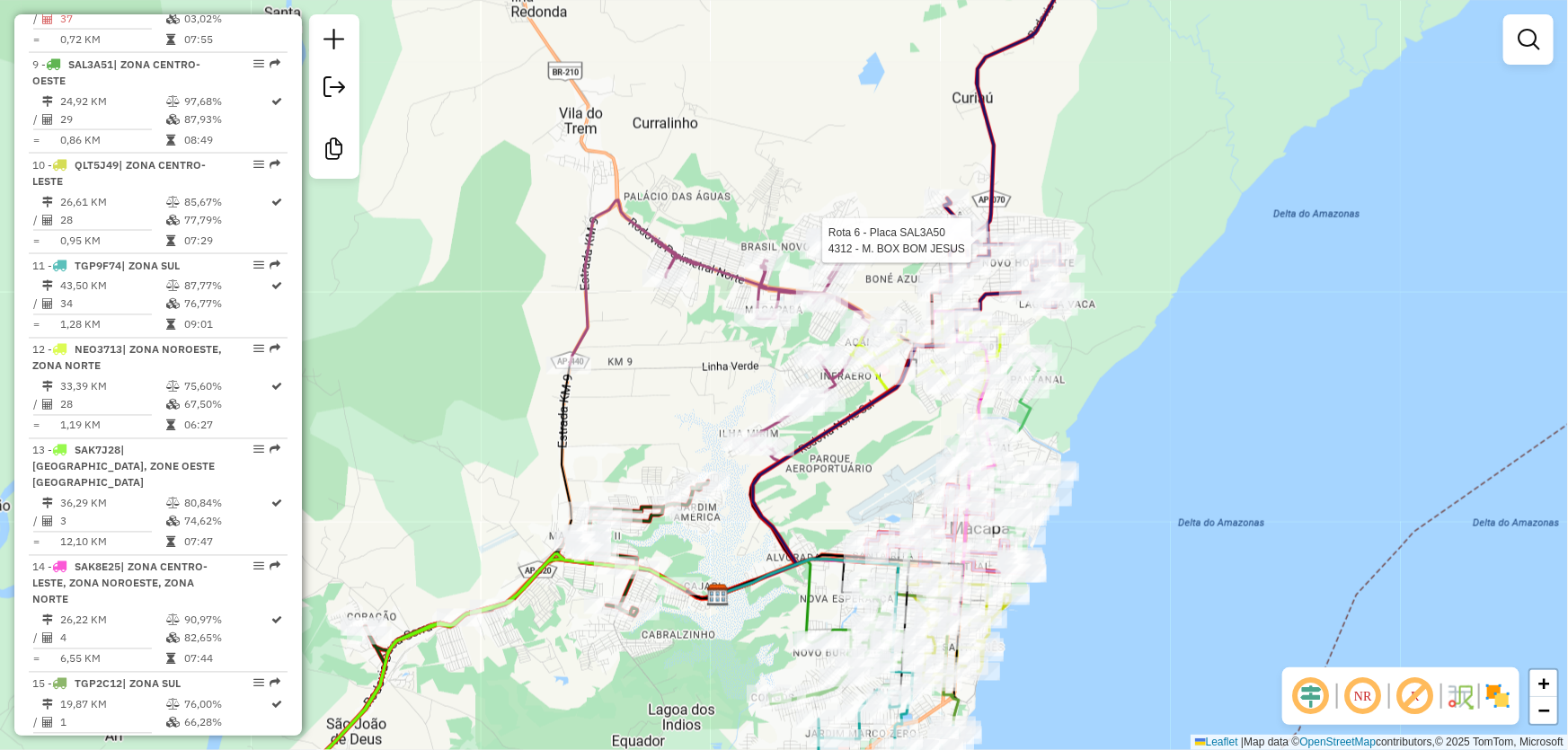
select select "**********"
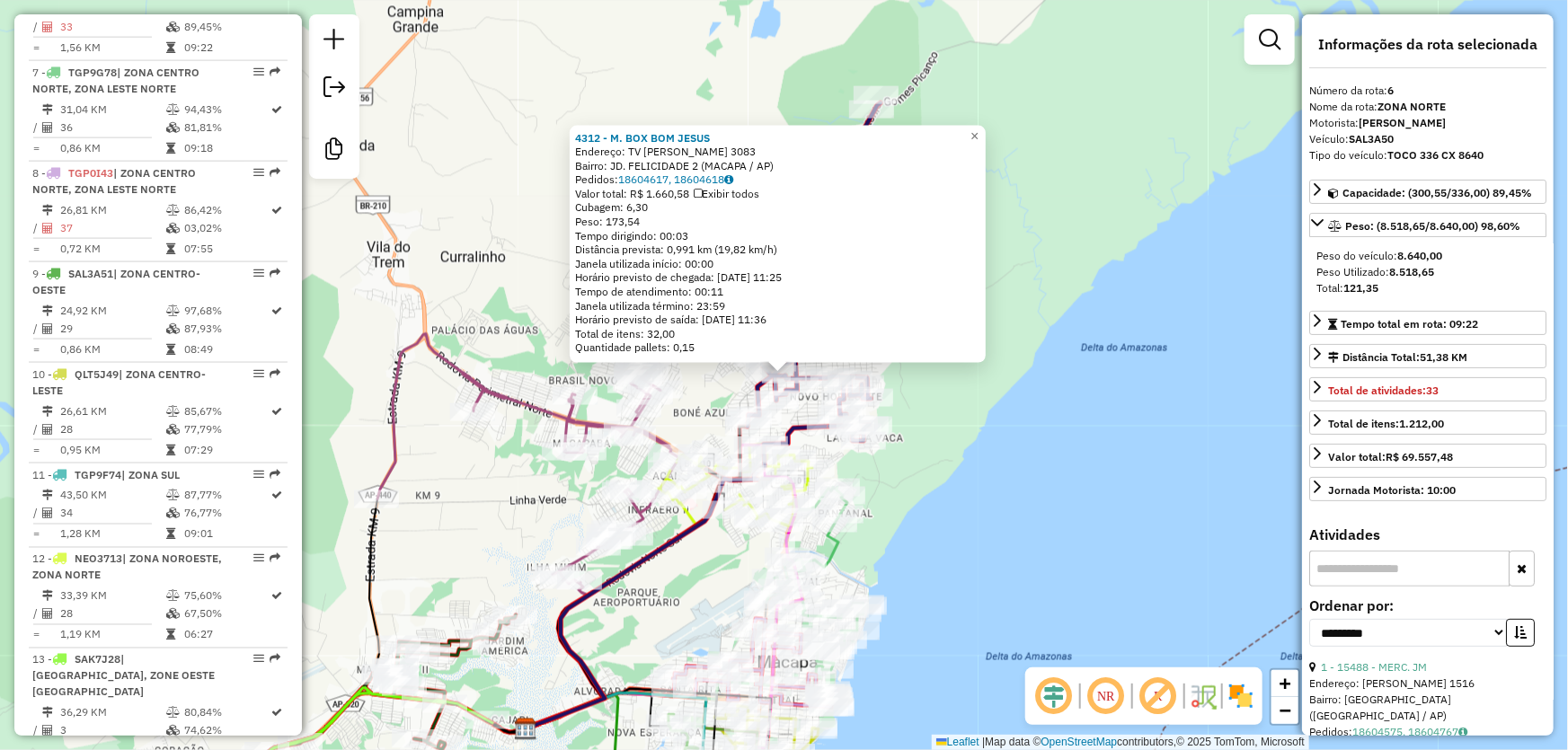
scroll to position [1172, 0]
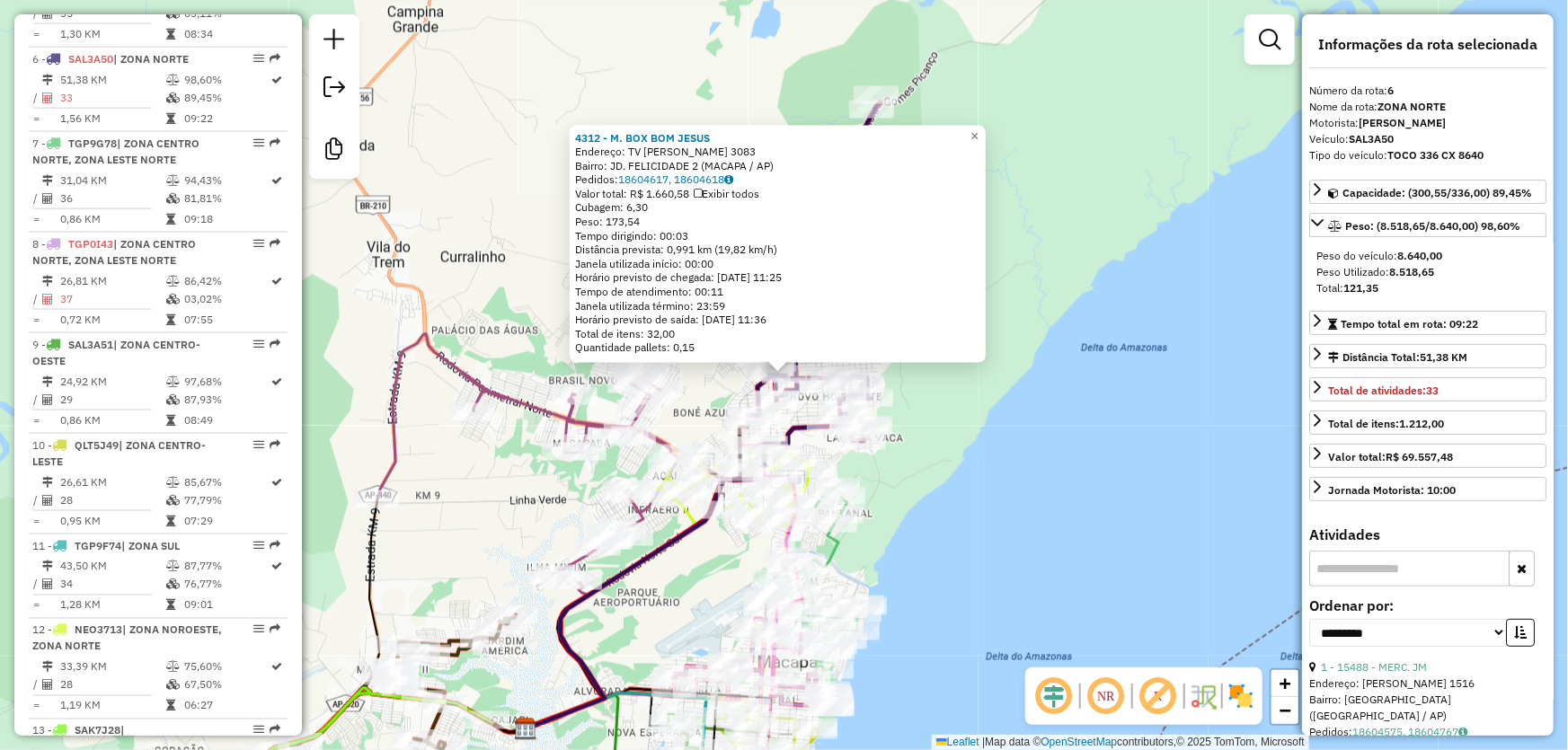
click at [1128, 392] on div "4312 - M. BOX BOM JESUS Endereço: TV [PERSON_NAME] MATIAS 3083 Bairro: JD. FELI…" at bounding box center [784, 375] width 1568 height 750
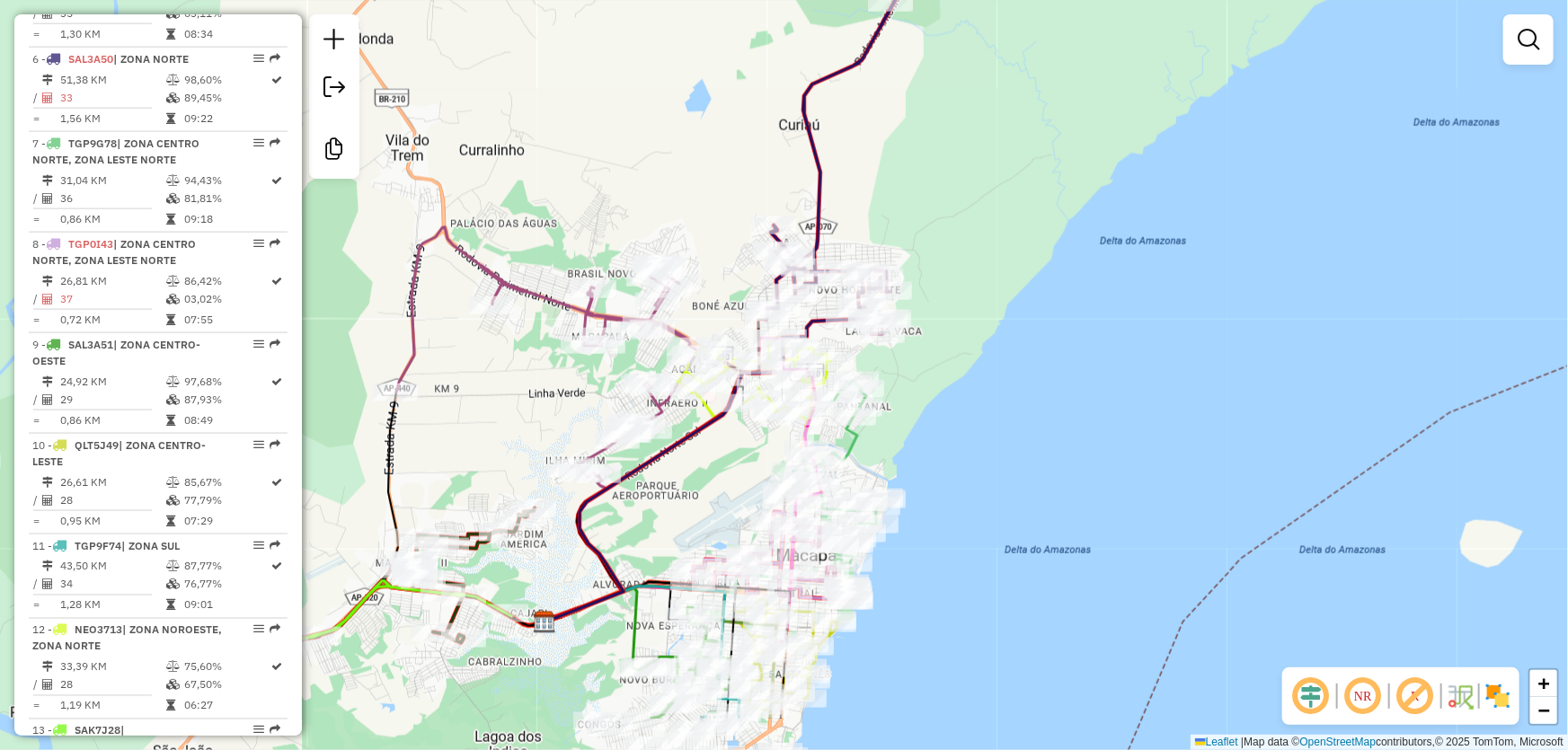
drag, startPoint x: 929, startPoint y: 540, endPoint x: 980, endPoint y: 314, distance: 231.7
click at [979, 324] on div "Janela de atendimento Grade de atendimento Capacidade Transportadoras Veículos …" at bounding box center [784, 375] width 1568 height 750
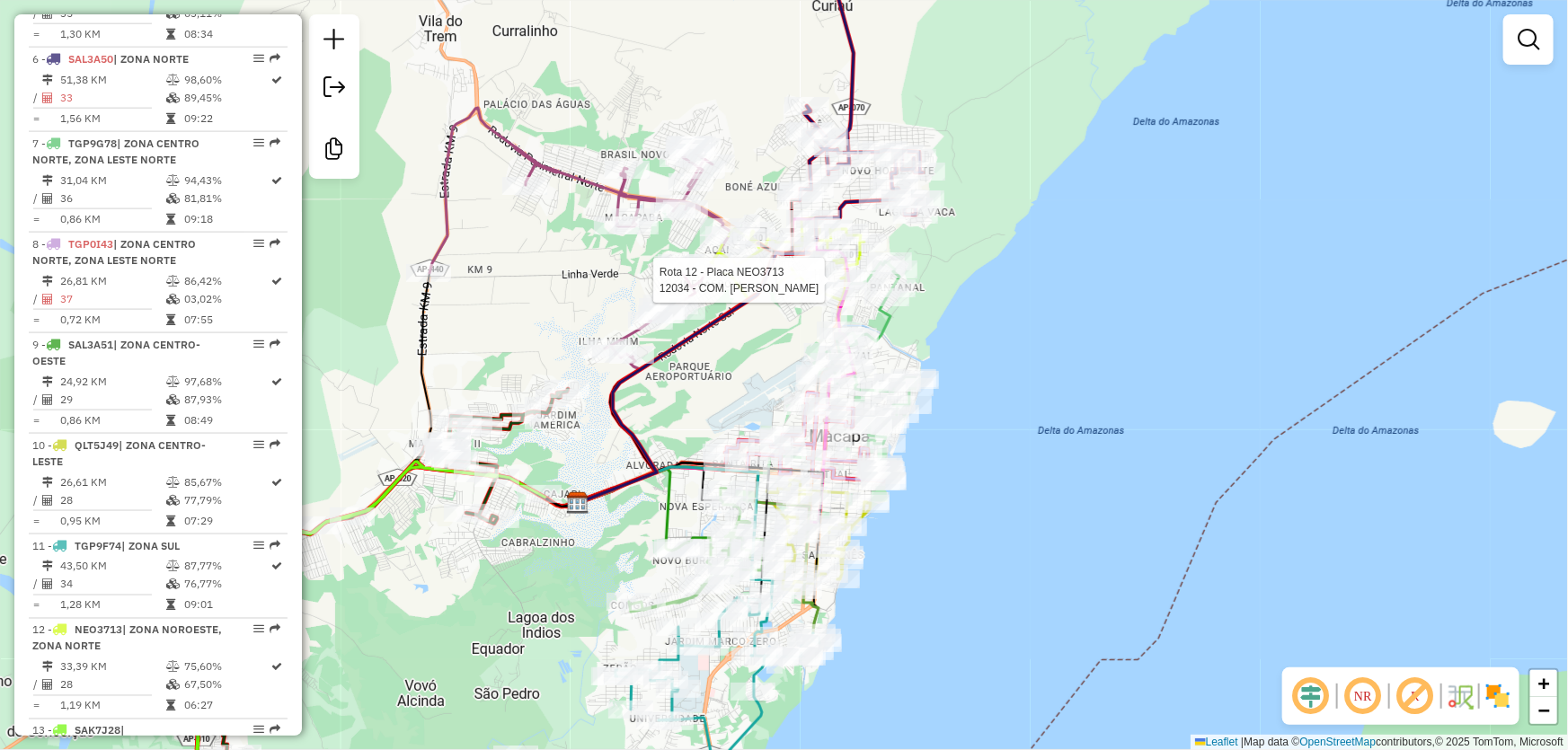
select select "**********"
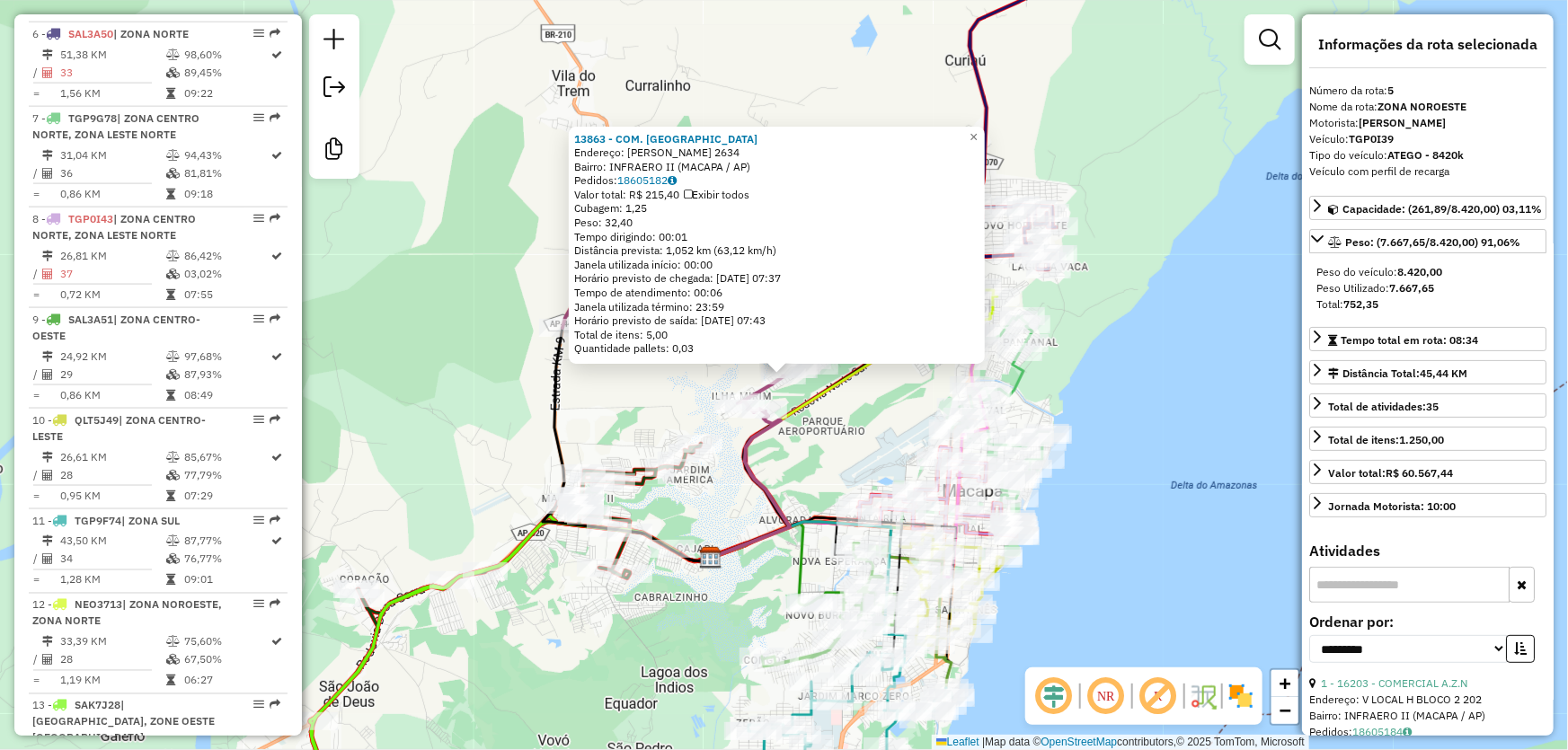
scroll to position [1087, 0]
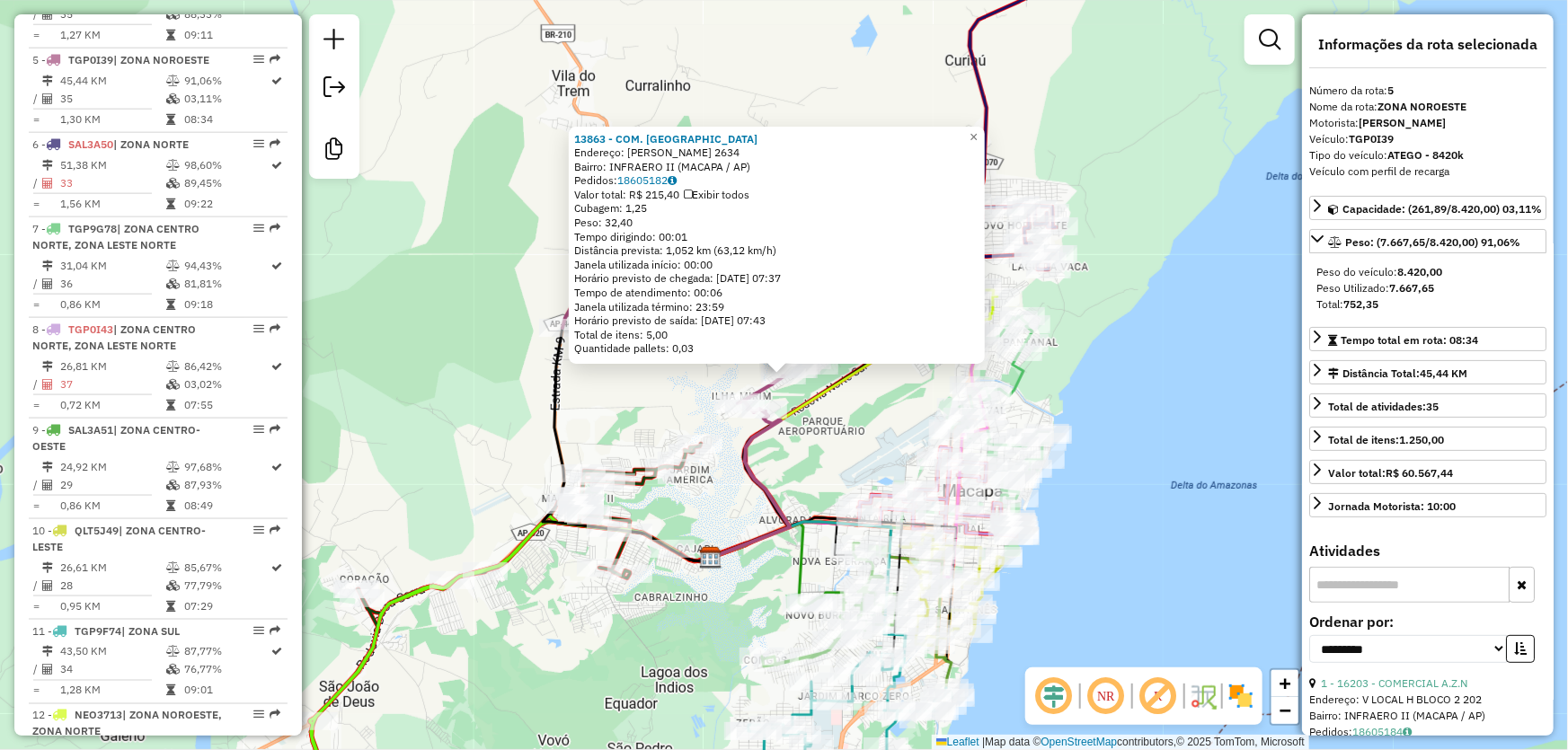
click at [1103, 373] on div "13863 - COM. [PERSON_NAME]: [PERSON_NAME] 2634 Bairro: INFRAERO II (MACAPA / AP…" at bounding box center [784, 375] width 1568 height 750
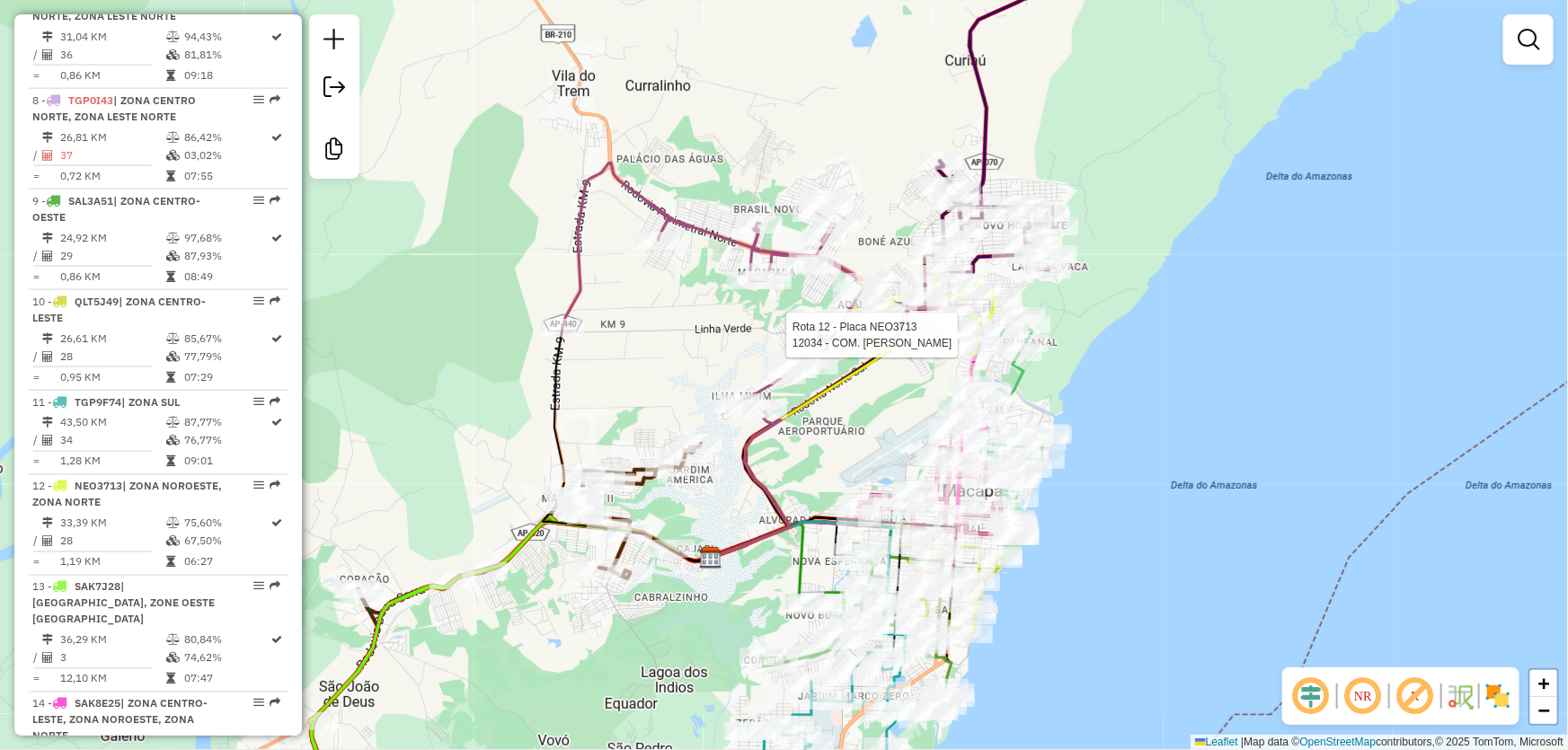
select select "**********"
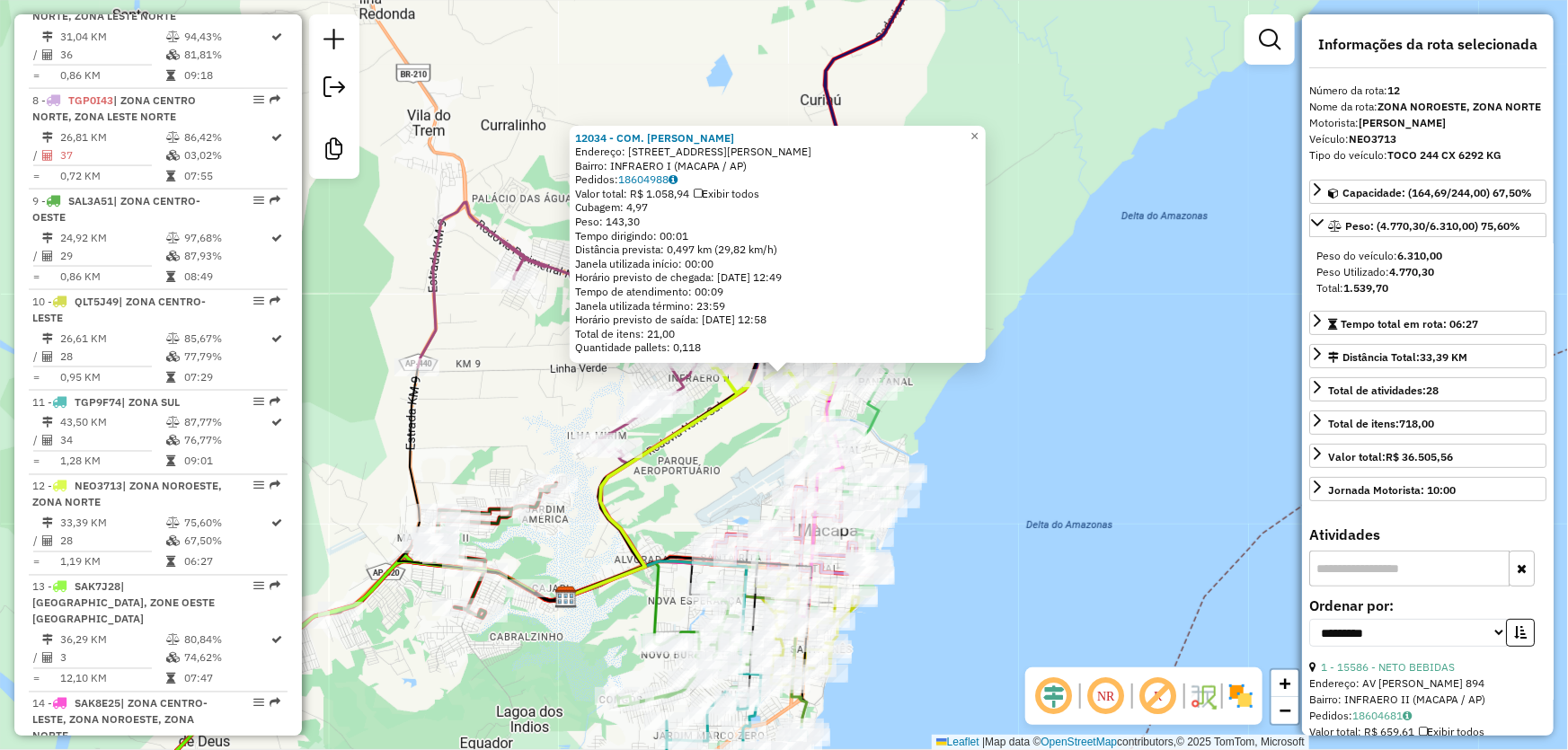
scroll to position [1452, 0]
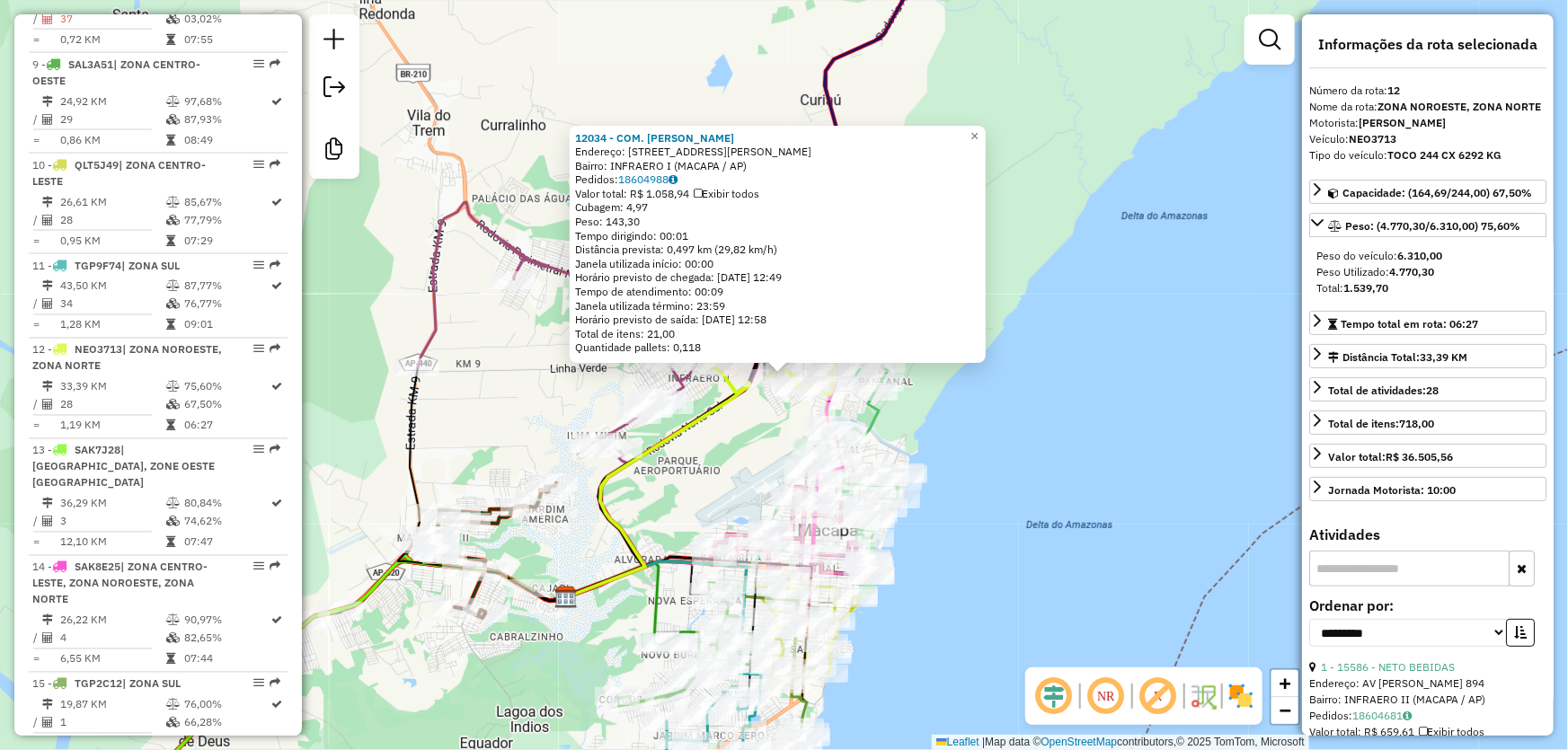
click at [1119, 332] on div "12034 - COM. [PERSON_NAME]: BRIGADEIRO [PERSON_NAME] 295A Bairro: INFRAERO I ([…" at bounding box center [784, 375] width 1568 height 750
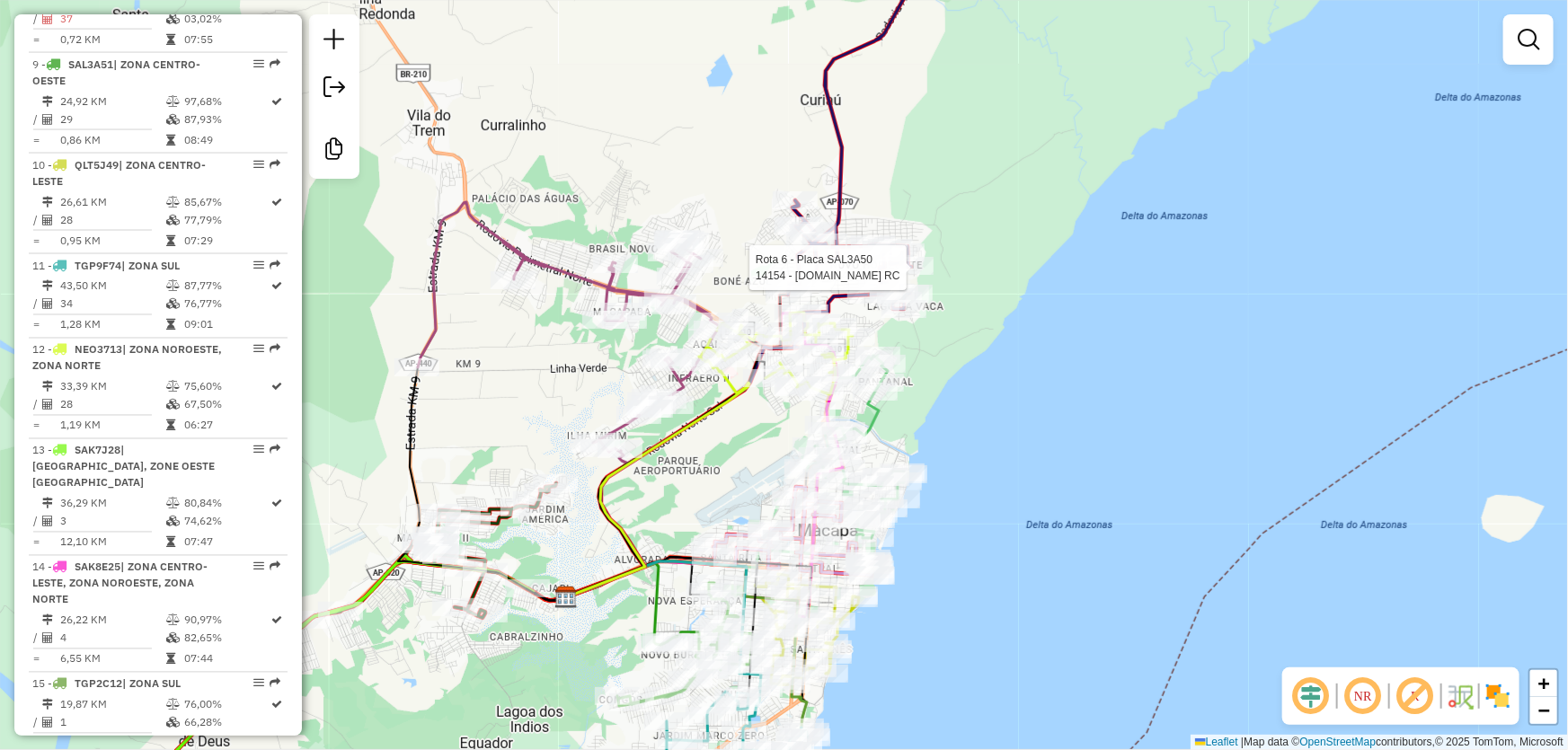
select select "**********"
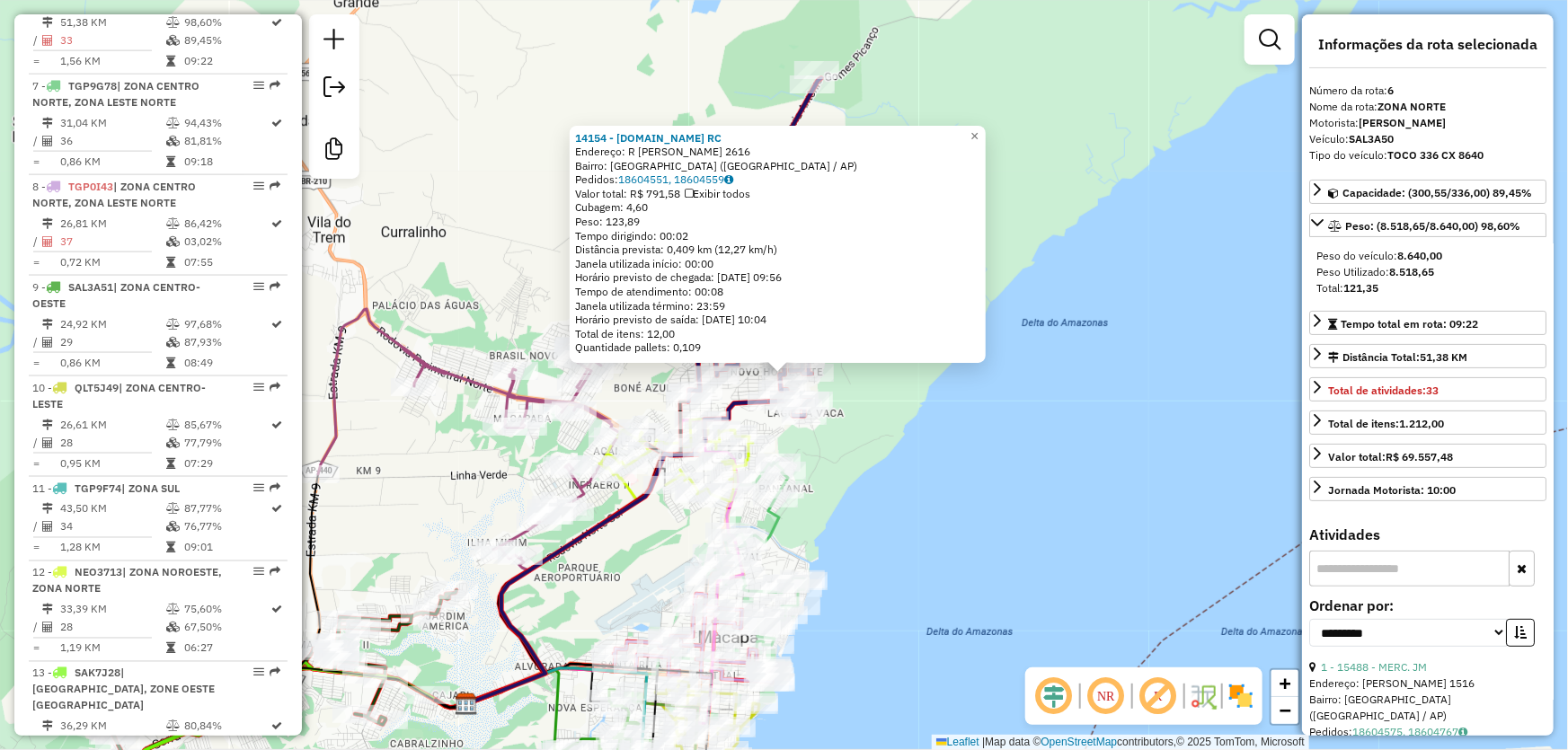
scroll to position [1172, 0]
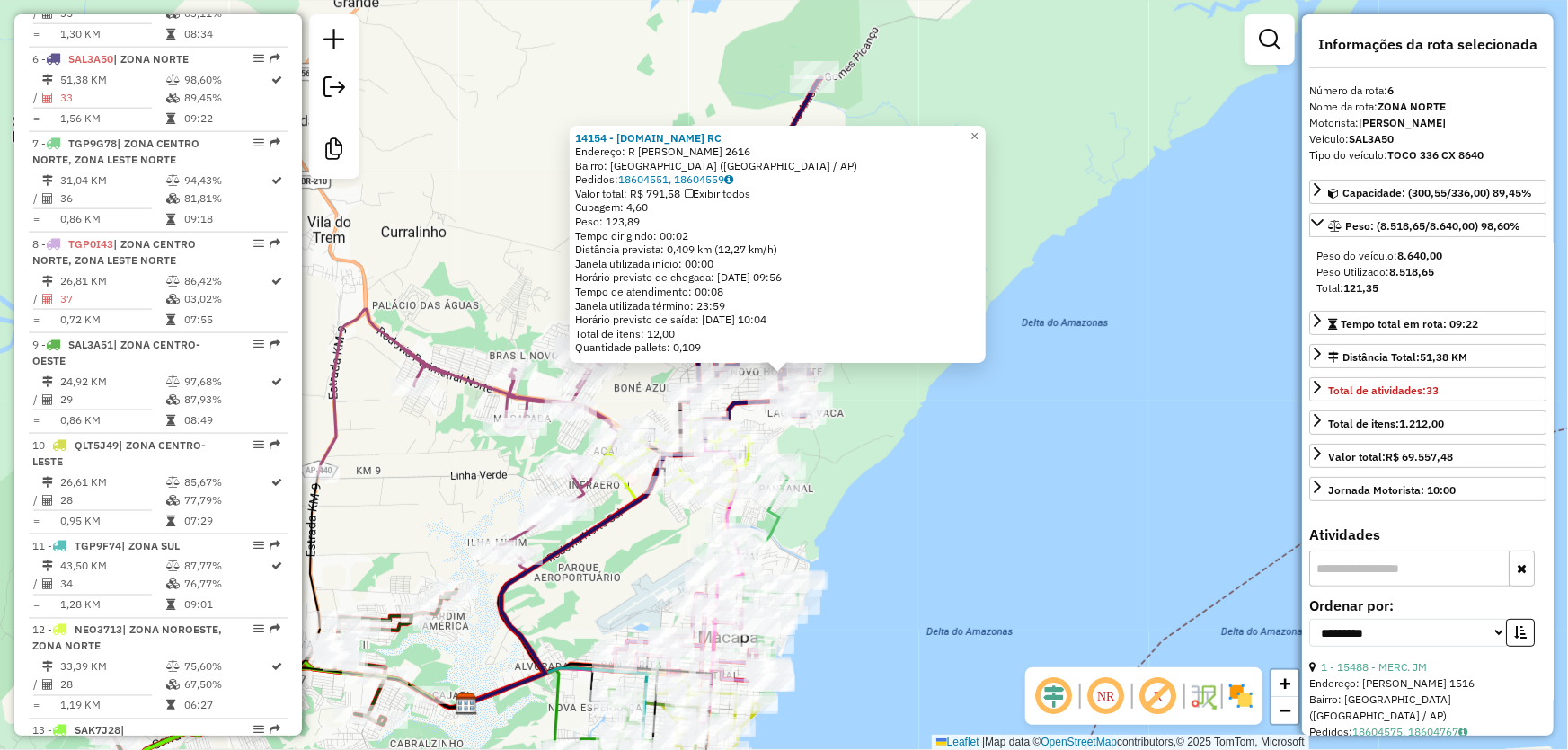
click at [996, 419] on div "14154 - [DOMAIN_NAME] RC Endereço: R [PERSON_NAME] DA COSTA 2616 Bairro: [GEOGR…" at bounding box center [784, 375] width 1568 height 750
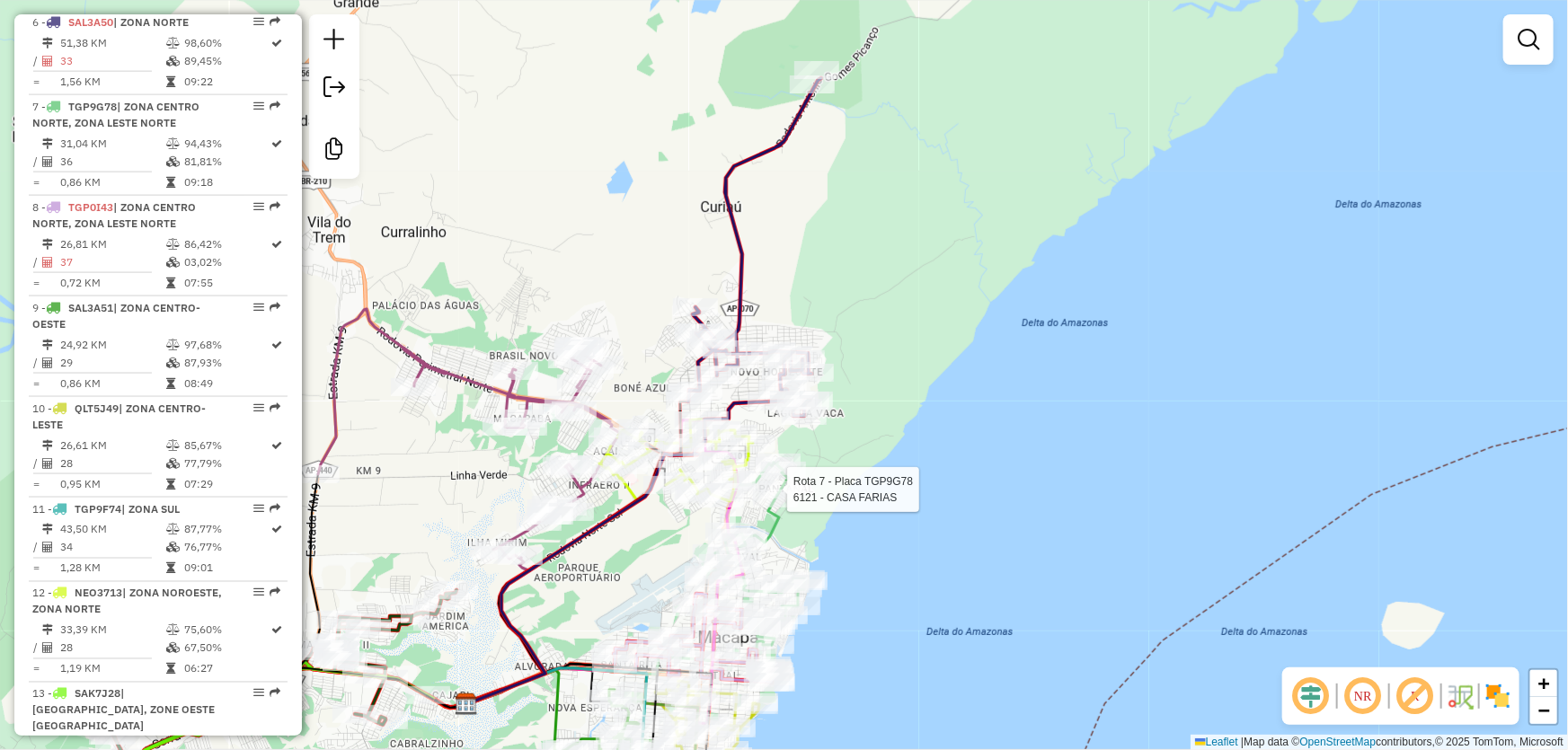
select select "**********"
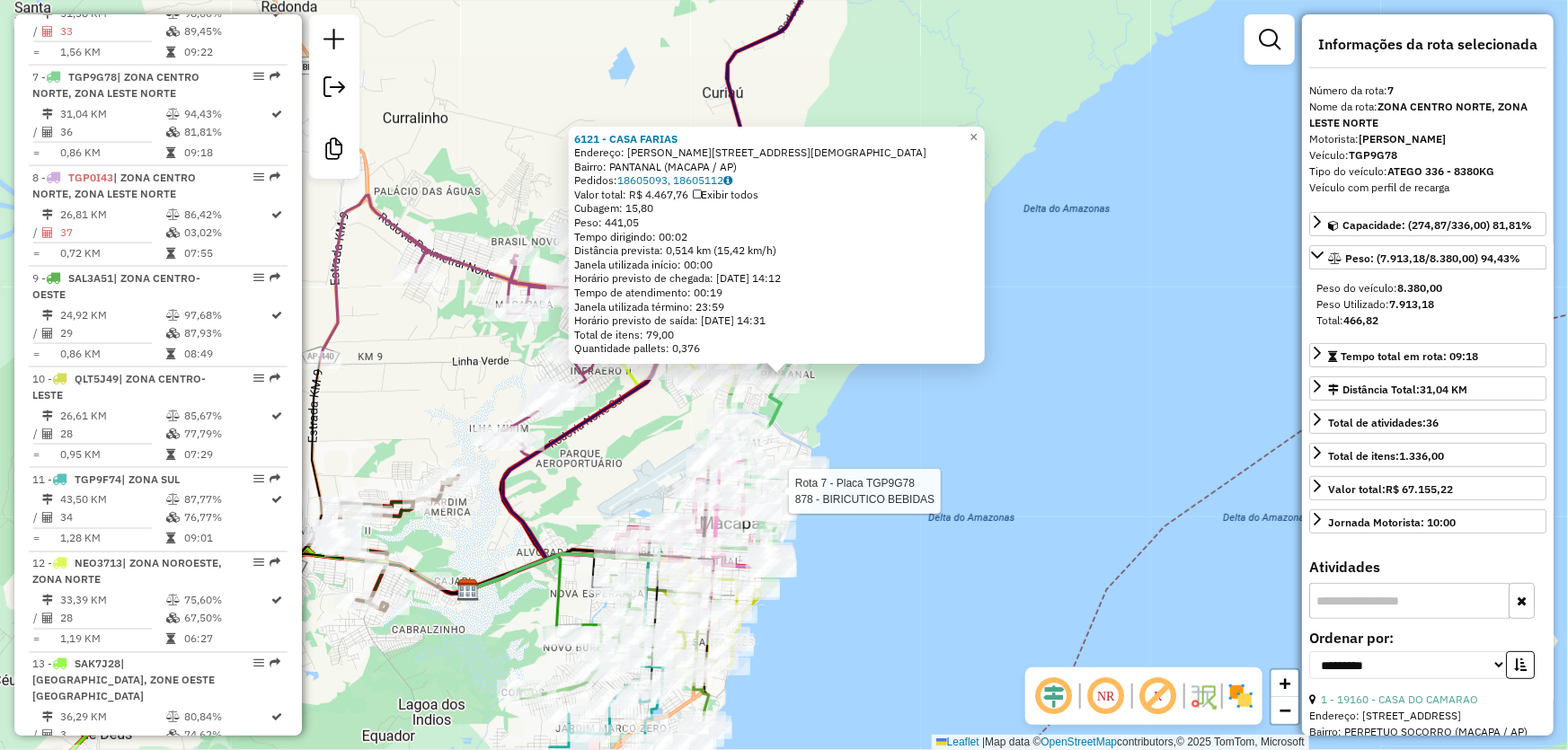
scroll to position [1257, 0]
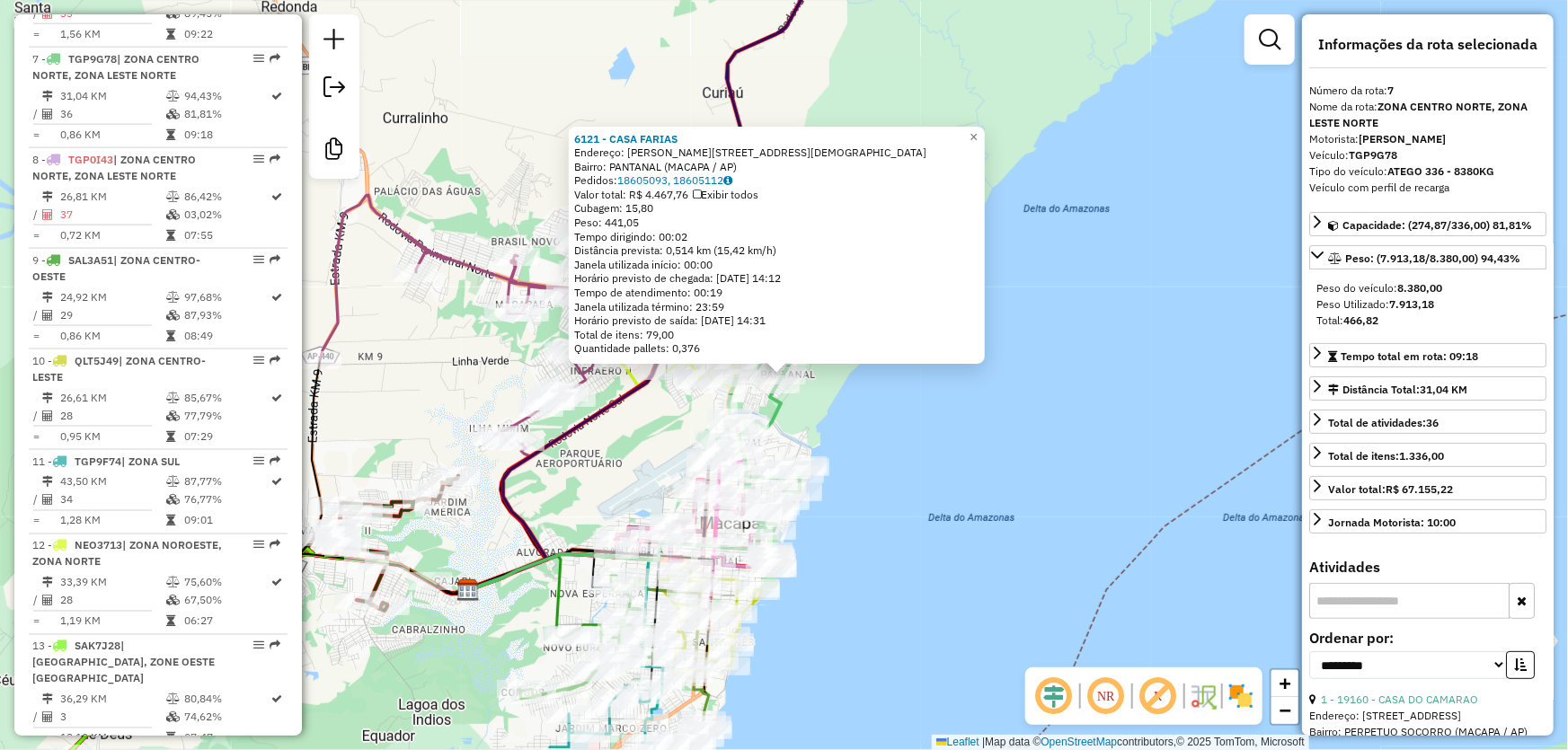
click at [887, 491] on div "6121 - CASA [PERSON_NAME]: R [PERSON_NAME] DO NASCIMENTO [DEMOGRAPHIC_DATA] Bai…" at bounding box center [784, 375] width 1568 height 750
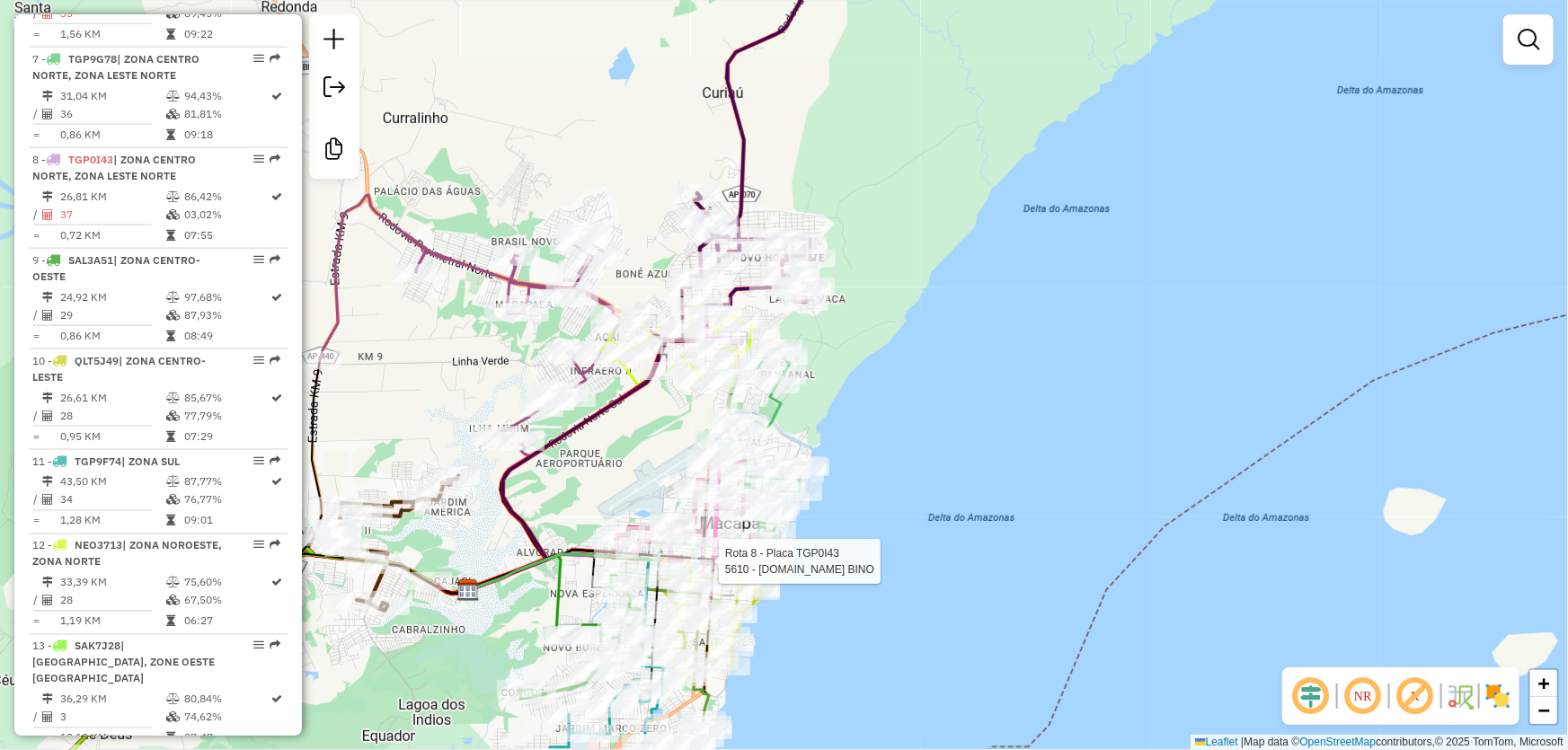
select select "**********"
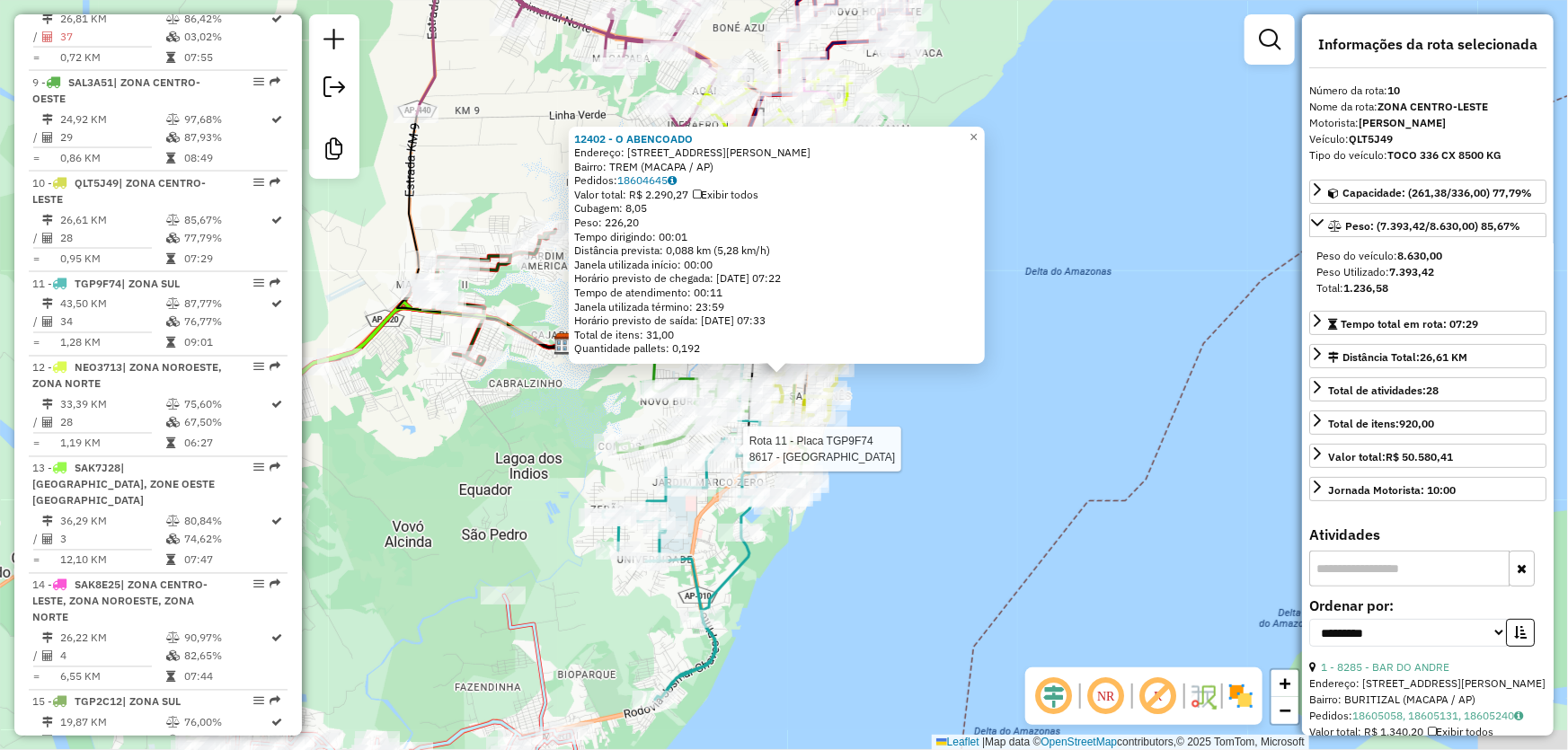
scroll to position [1452, 0]
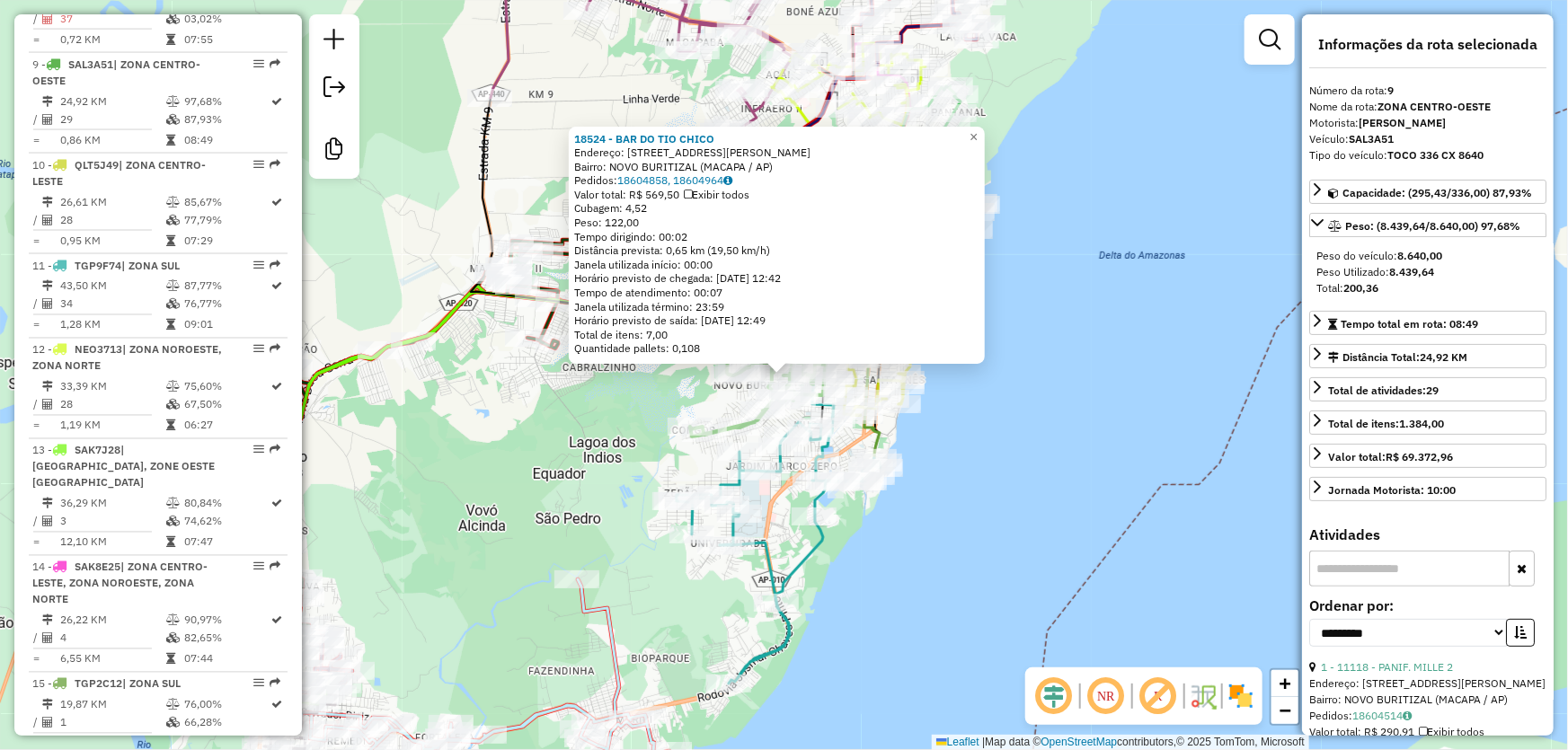
click at [963, 447] on div "18524 - BAR DO TIO [PERSON_NAME]: [STREET_ADDRESS] Bairro: NOVO BURITIZAL ([GEO…" at bounding box center [784, 375] width 1568 height 750
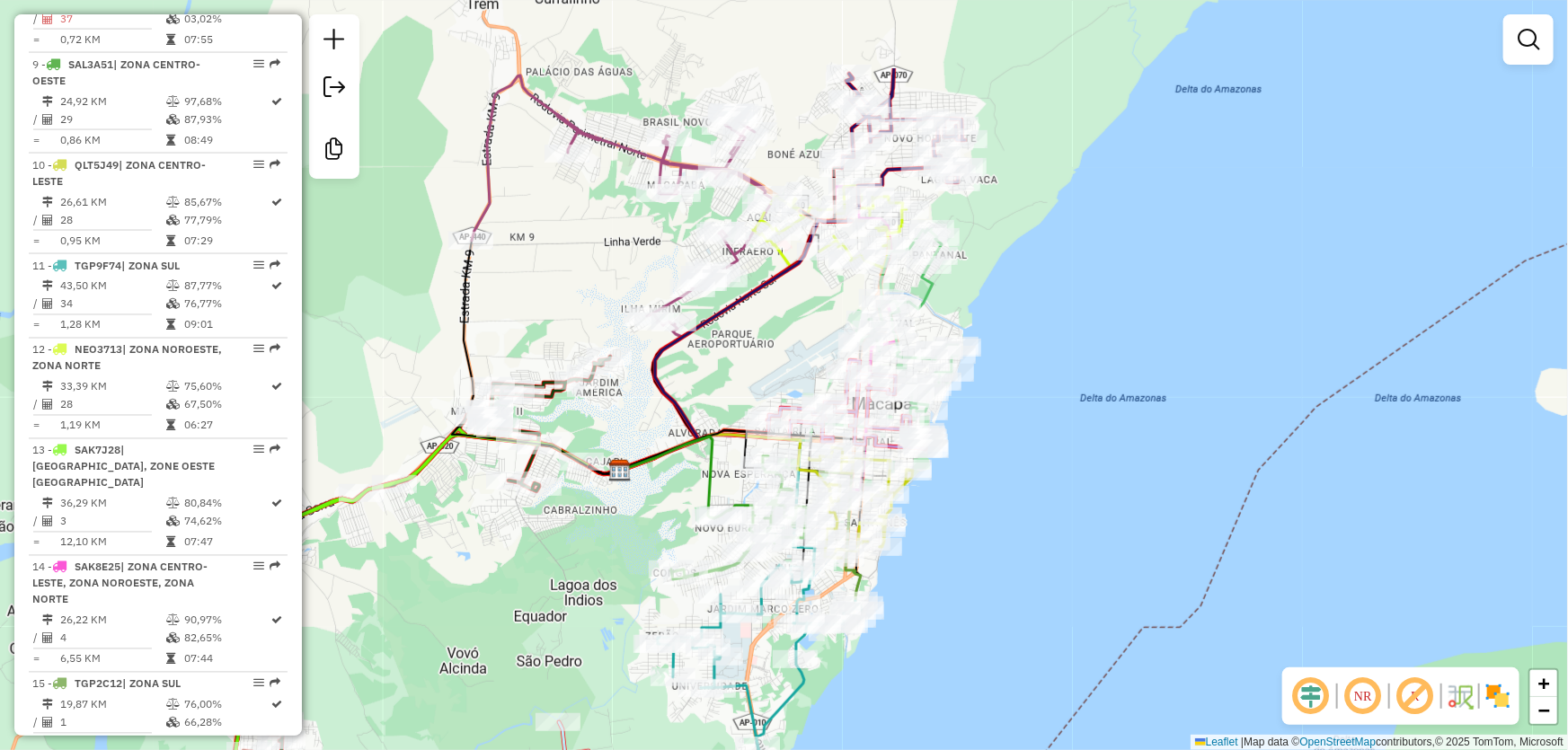
drag, startPoint x: 1066, startPoint y: 279, endPoint x: 1025, endPoint y: 616, distance: 339.5
click at [1025, 616] on div "Janela de atendimento Grade de atendimento Capacidade Transportadoras Veículos …" at bounding box center [784, 375] width 1568 height 750
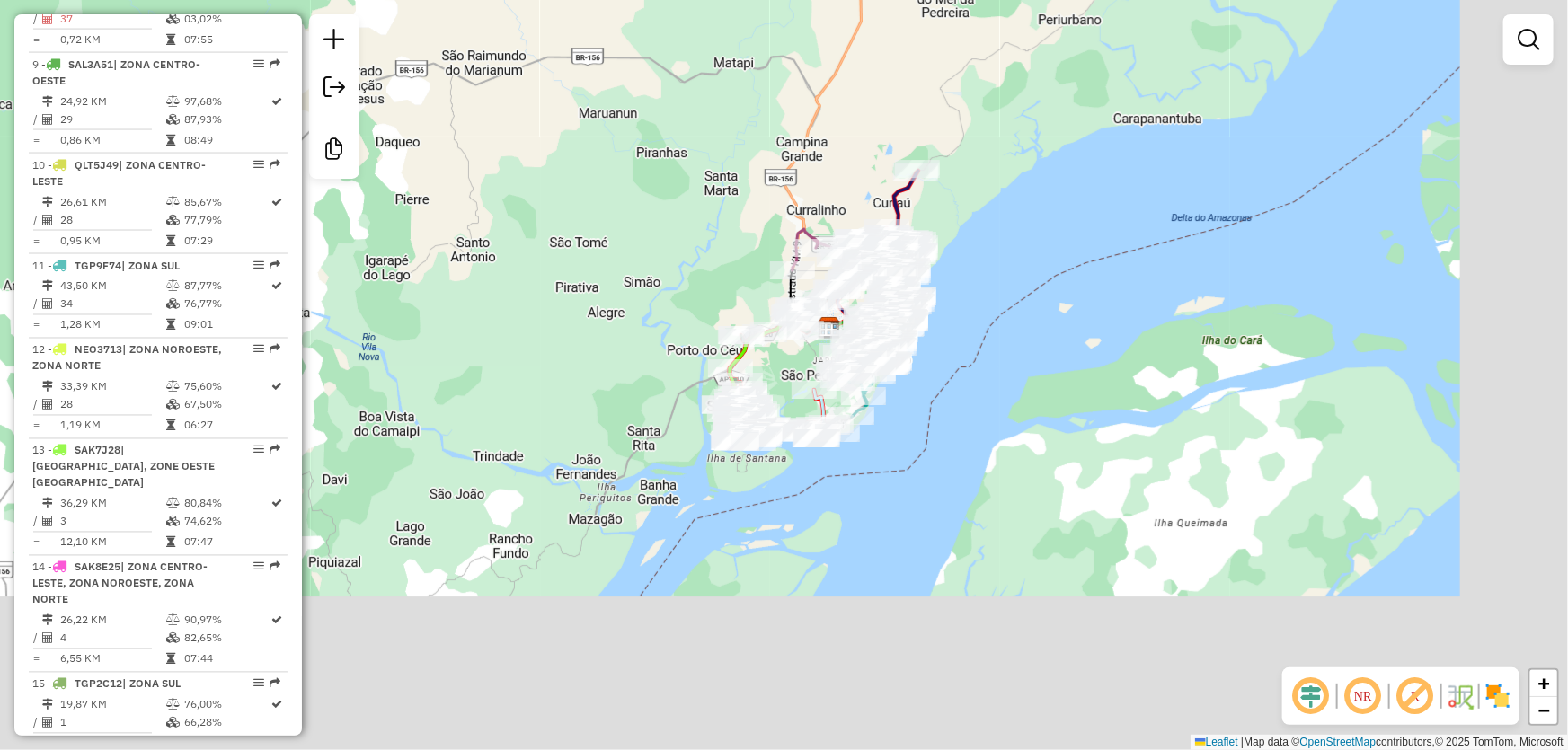
drag, startPoint x: 830, startPoint y: 443, endPoint x: 716, endPoint y: 269, distance: 208.0
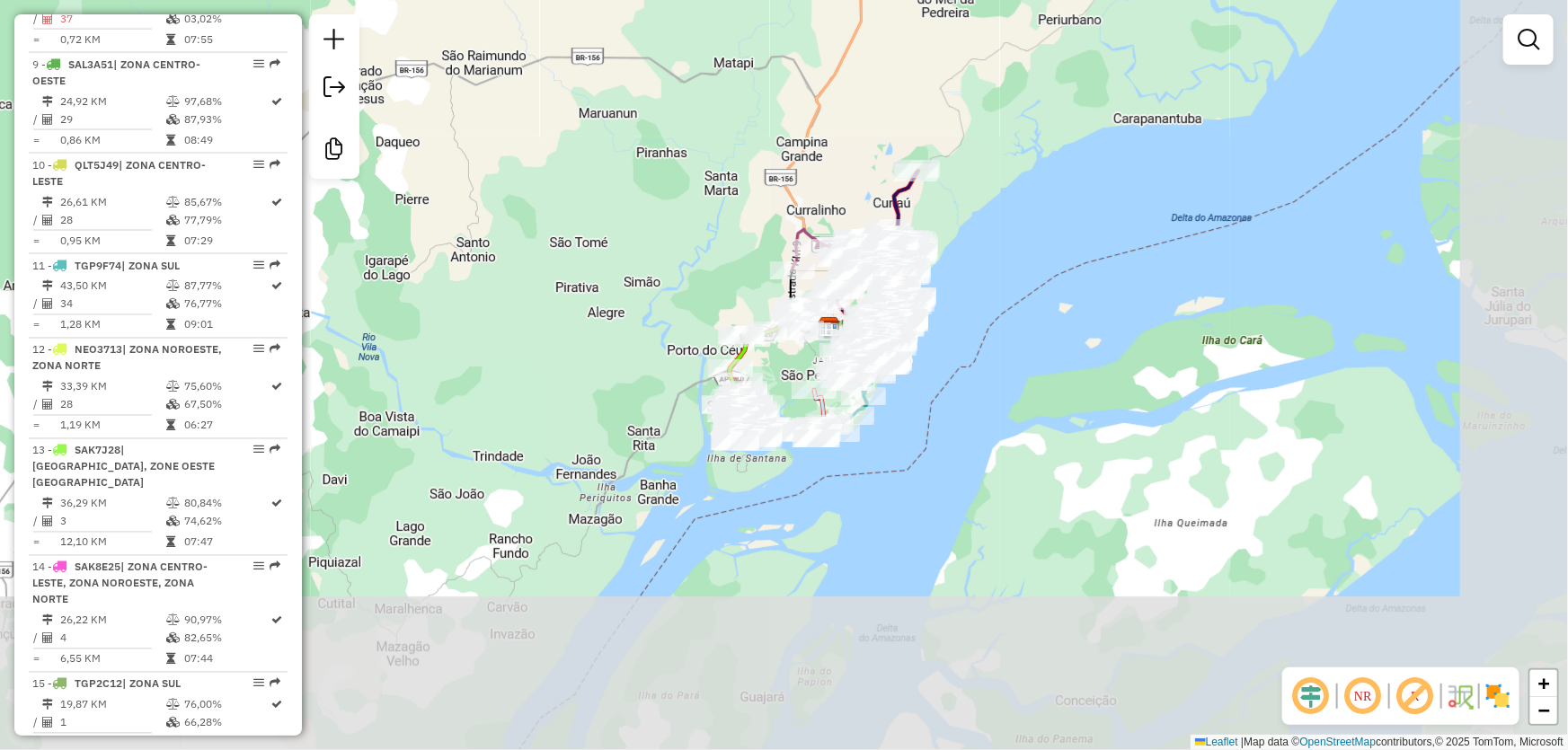
click at [717, 269] on div "Janela de atendimento Grade de atendimento Capacidade Transportadoras Veículos …" at bounding box center [784, 375] width 1568 height 750
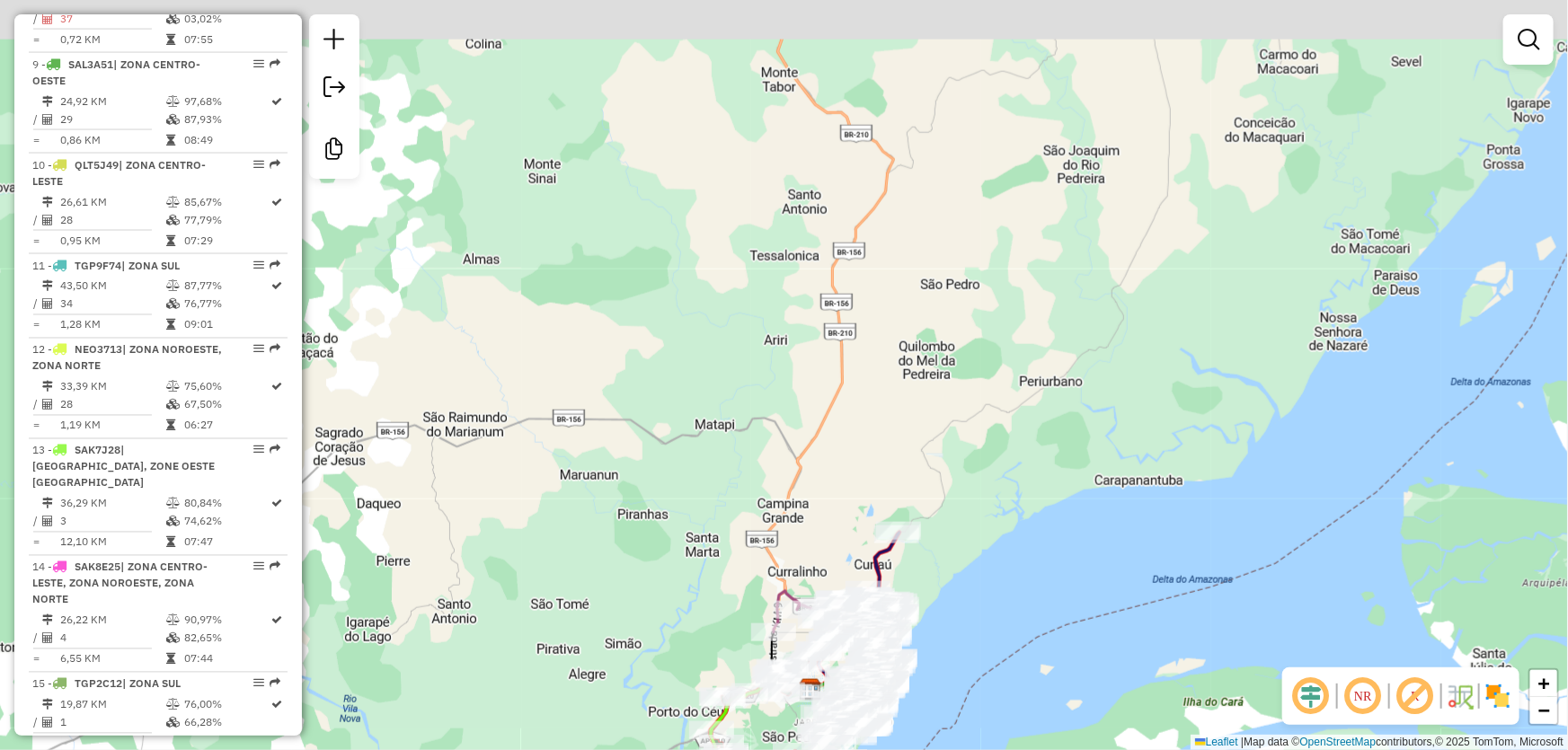
drag, startPoint x: 1062, startPoint y: 274, endPoint x: 1047, endPoint y: 643, distance: 369.3
click at [1047, 643] on div "Janela de atendimento Grade de atendimento Capacidade Transportadoras Veículos …" at bounding box center [784, 375] width 1568 height 750
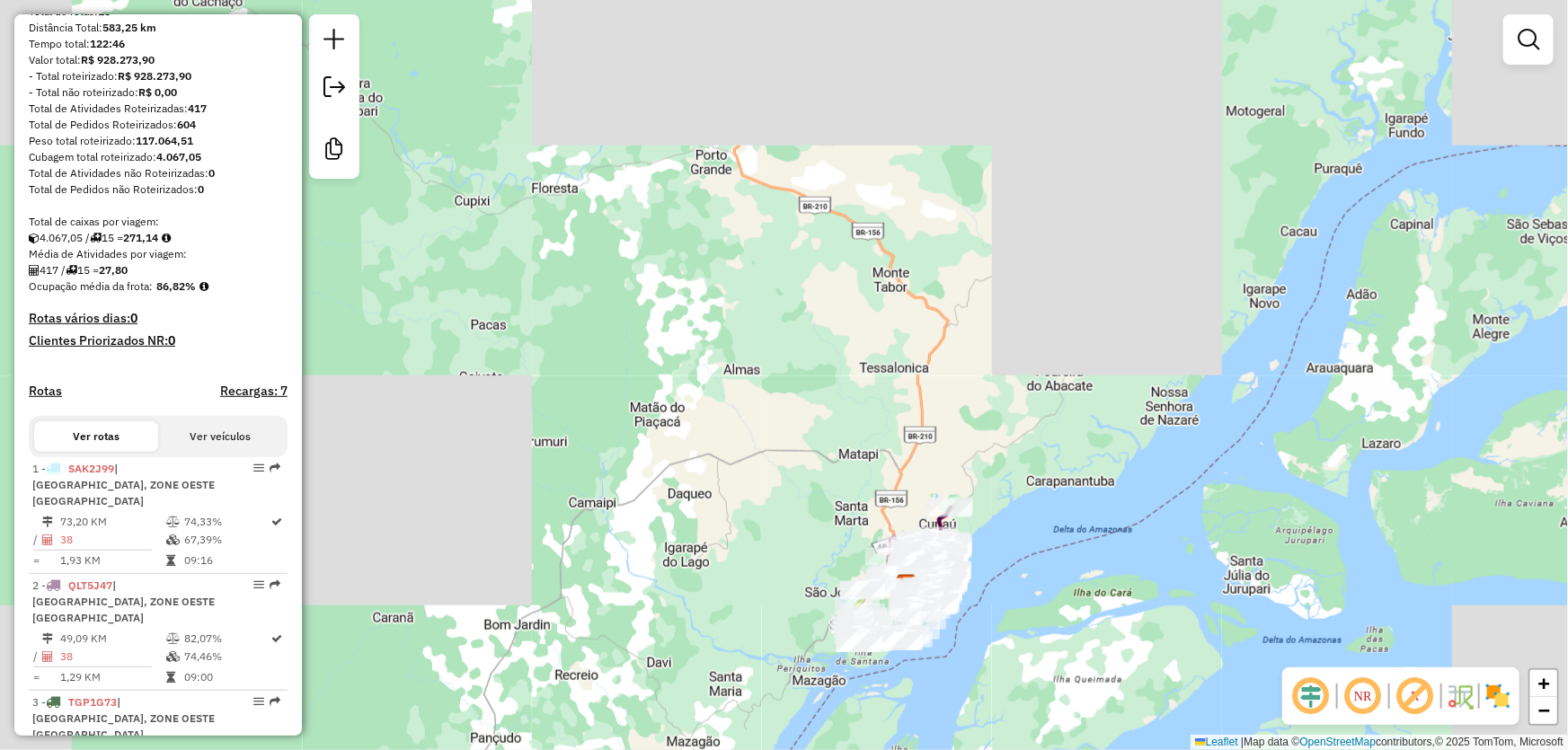
scroll to position [0, 0]
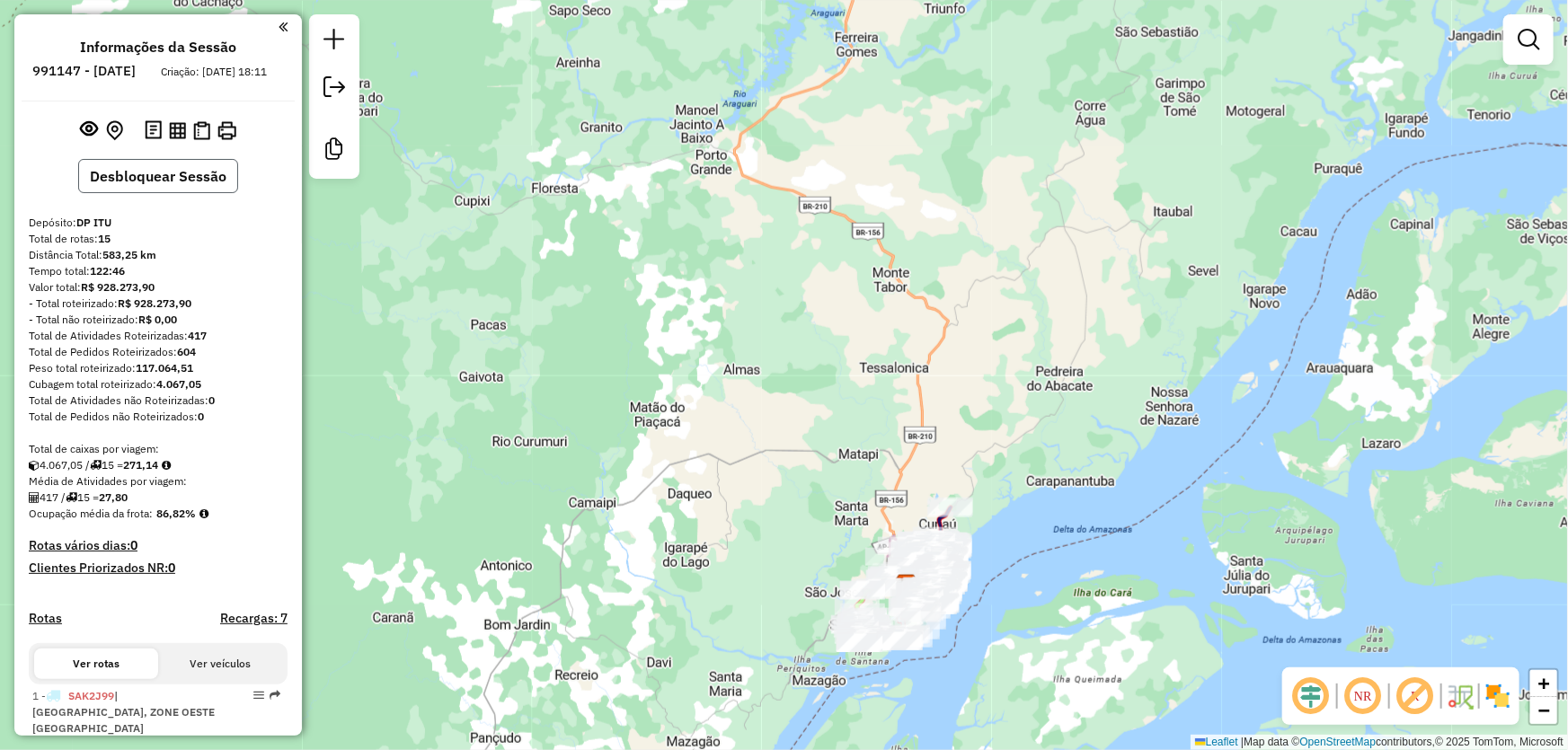
click at [168, 193] on button "Desbloquear Sessão" at bounding box center [159, 176] width 160 height 34
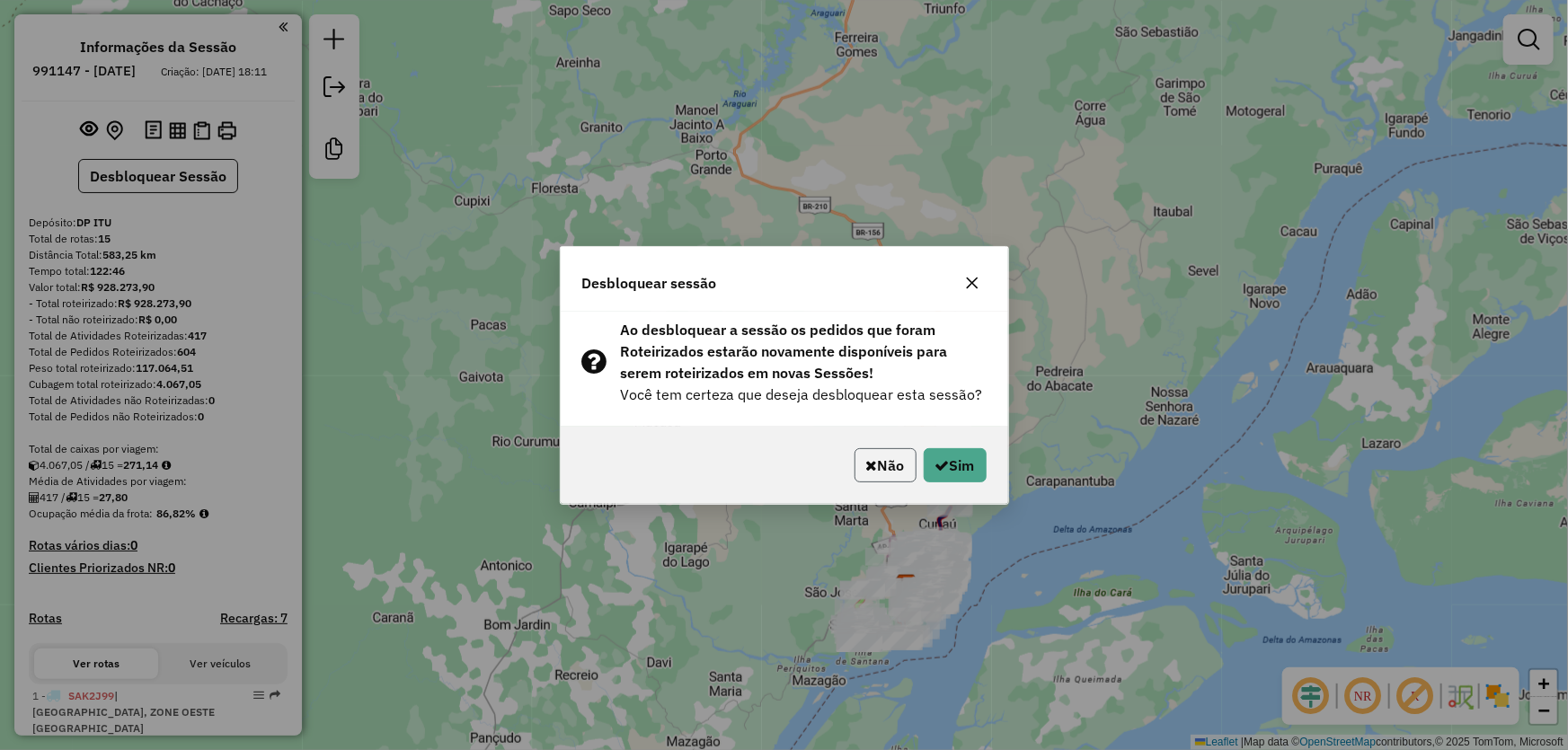
click at [856, 465] on button "Não" at bounding box center [885, 465] width 62 height 34
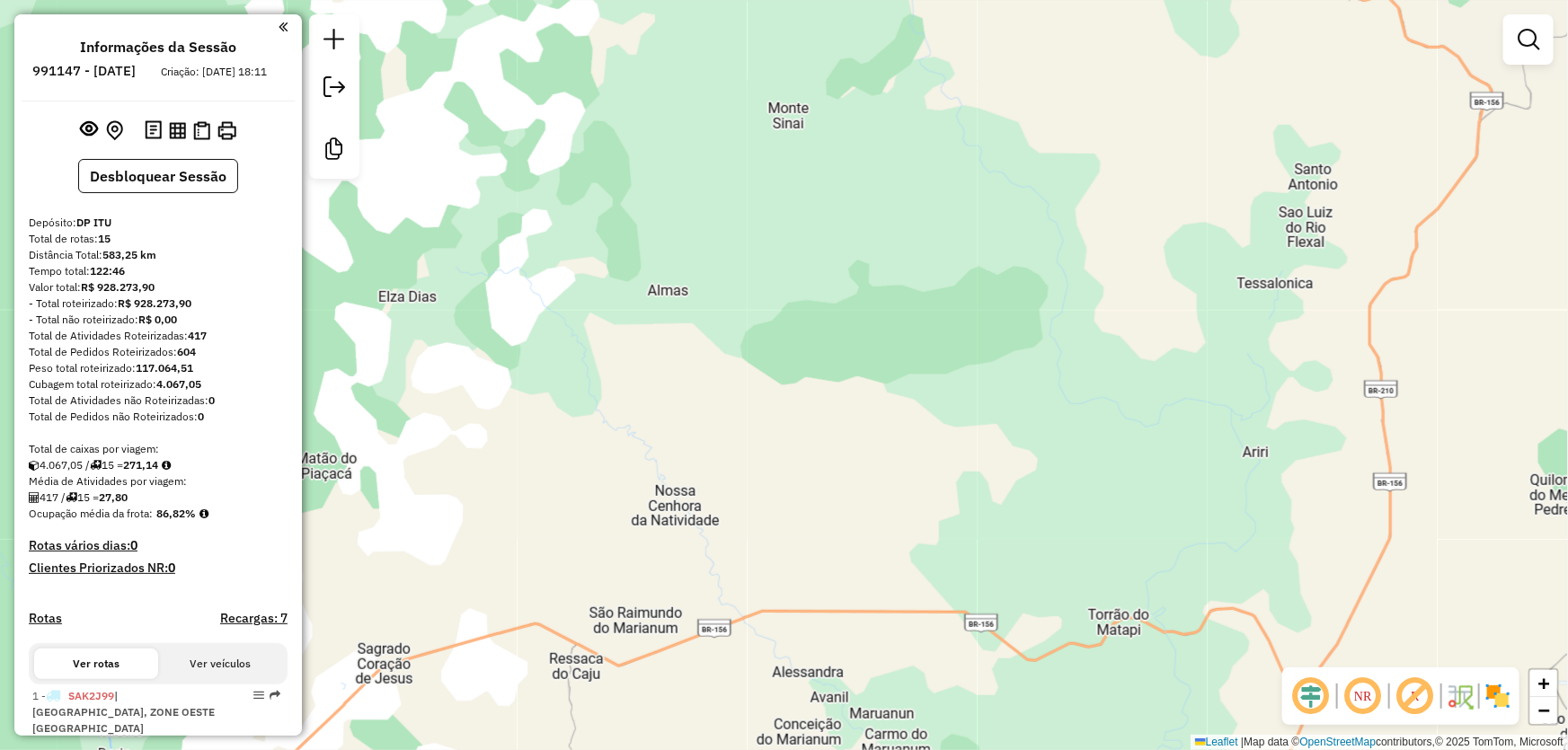
drag, startPoint x: 1008, startPoint y: 648, endPoint x: 869, endPoint y: 341, distance: 337.0
click at [880, 353] on div "Janela de atendimento Grade de atendimento Capacidade Transportadoras Veículos …" at bounding box center [784, 375] width 1568 height 750
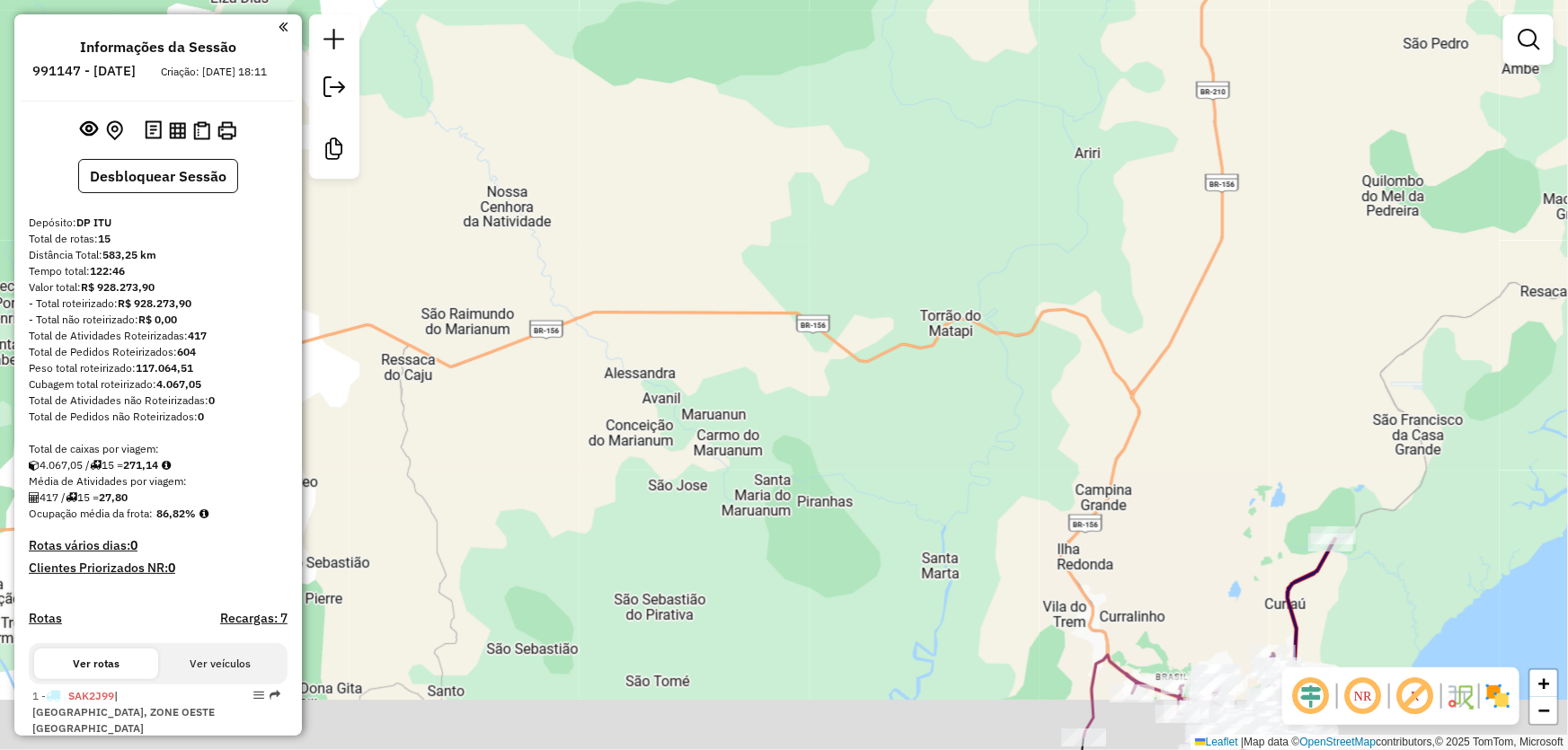
drag, startPoint x: 728, startPoint y: 411, endPoint x: 664, endPoint y: 348, distance: 89.8
click at [664, 348] on div "Janela de atendimento Grade de atendimento Capacidade Transportadoras Veículos …" at bounding box center [784, 375] width 1568 height 750
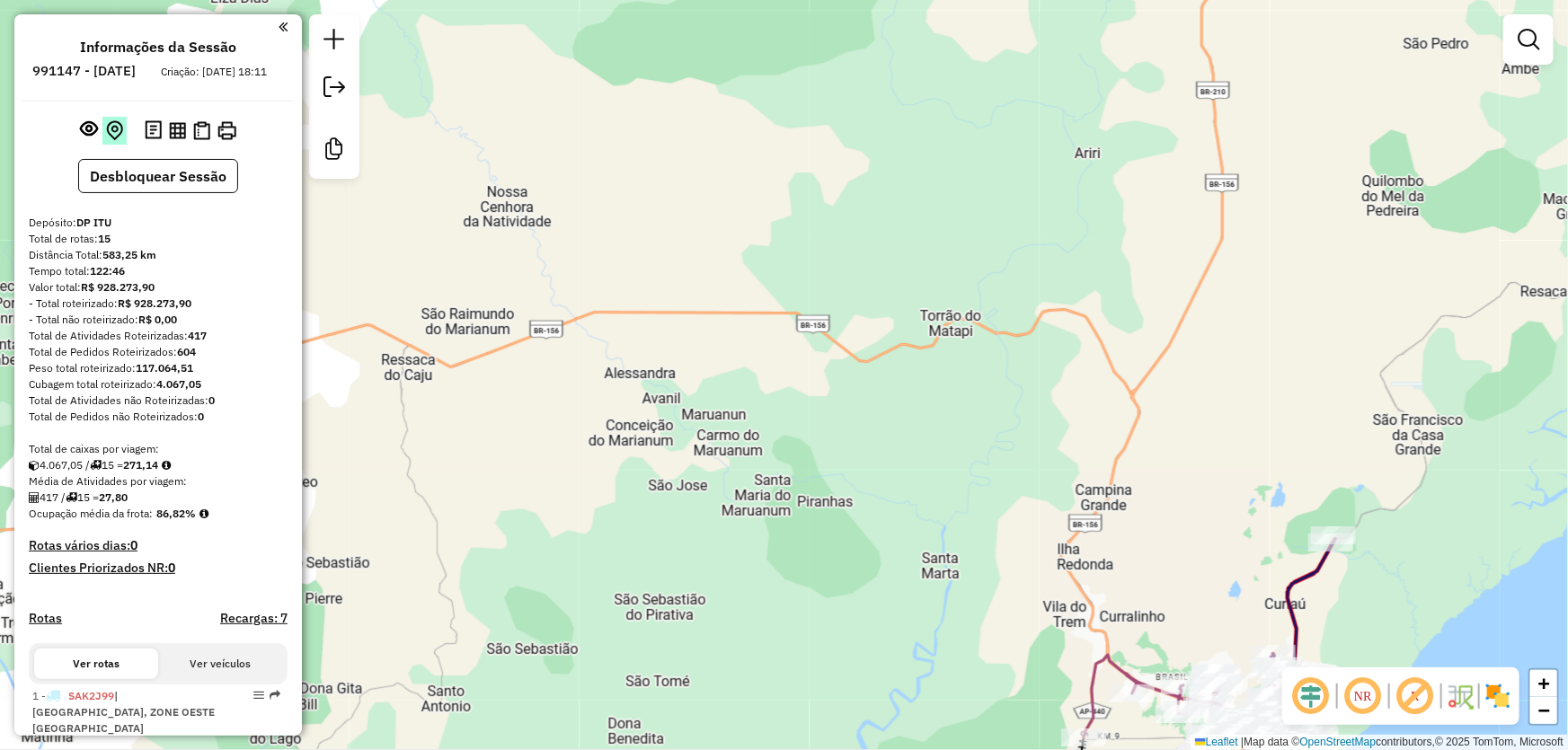
click at [112, 141] on img at bounding box center [114, 131] width 17 height 21
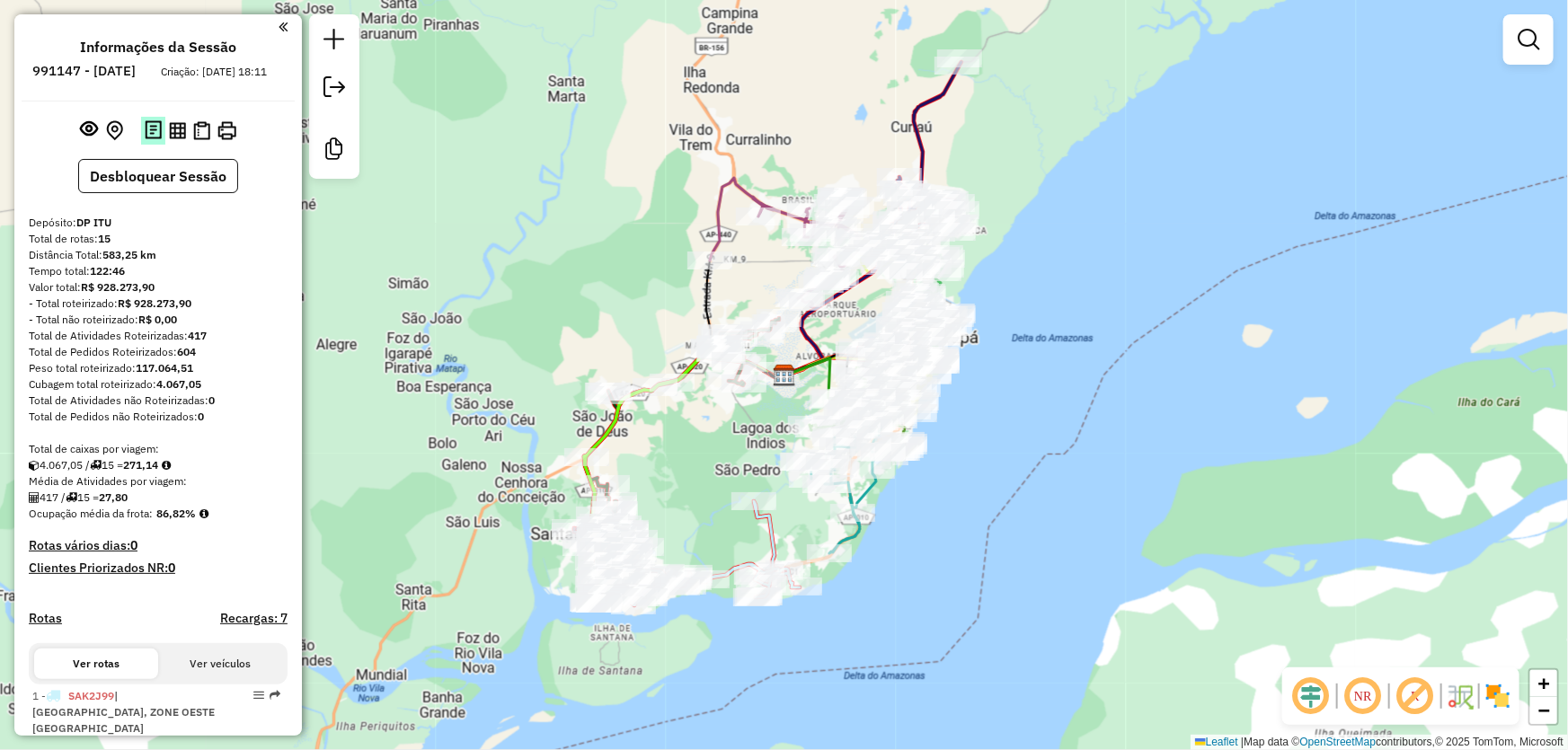
click at [145, 141] on img at bounding box center [153, 131] width 17 height 21
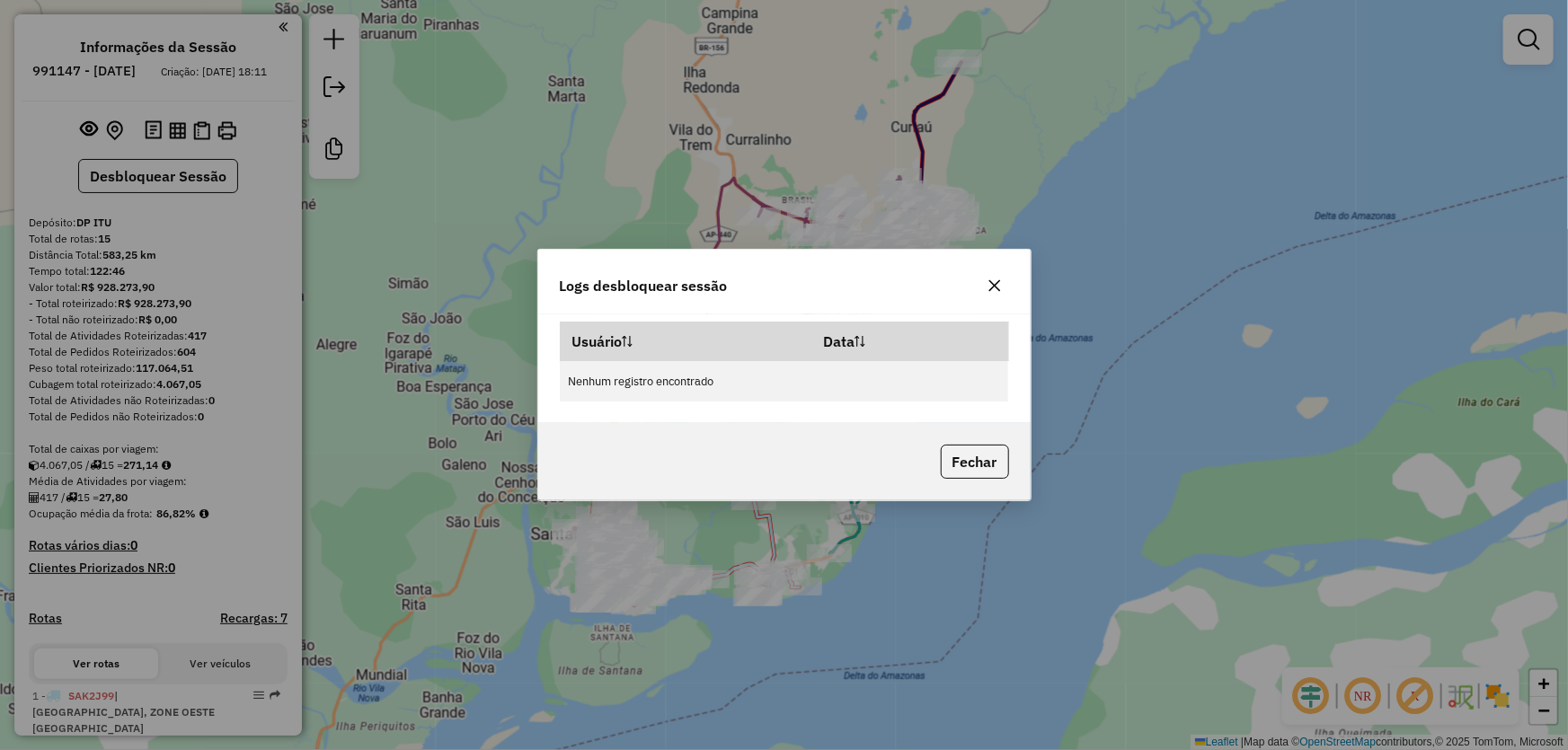
click at [992, 286] on icon "button" at bounding box center [993, 285] width 12 height 12
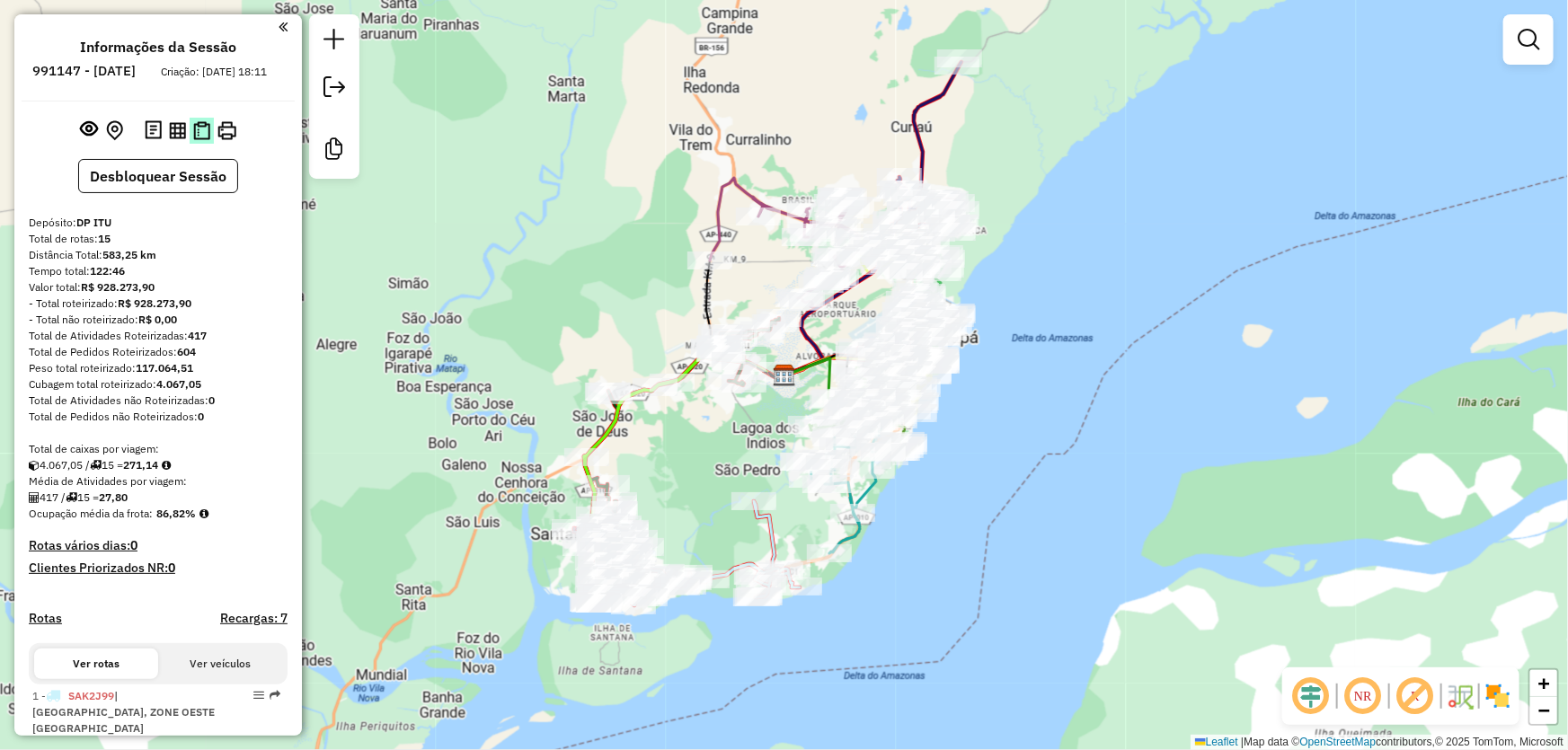
click at [196, 140] on img at bounding box center [201, 131] width 17 height 19
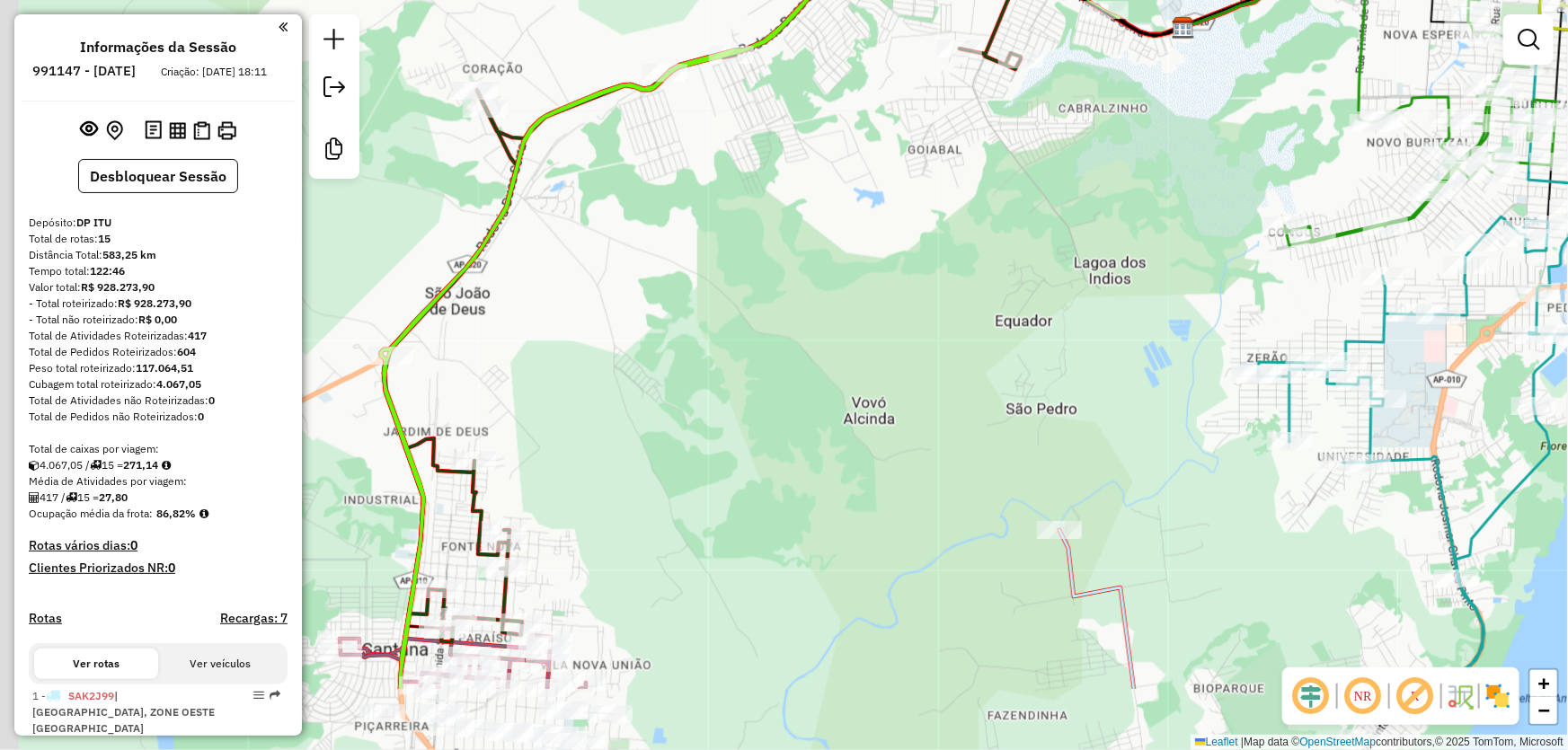
drag, startPoint x: 638, startPoint y: 544, endPoint x: 885, endPoint y: 19, distance: 580.2
click at [885, 26] on div "Janela de atendimento Grade de atendimento Capacidade Transportadoras Veículos …" at bounding box center [784, 375] width 1568 height 750
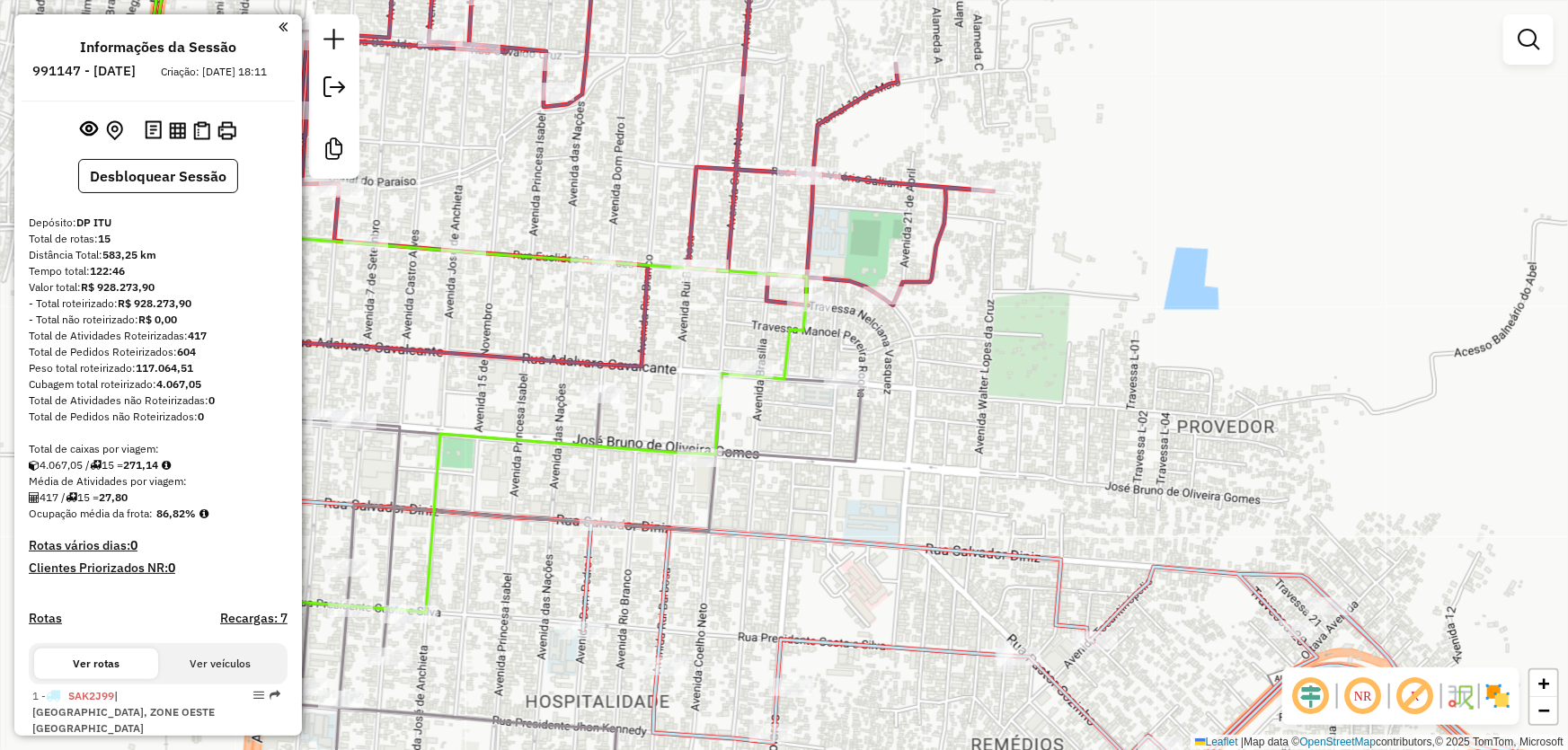
click at [1172, 148] on div "Janela de atendimento Grade de atendimento Capacidade Transportadoras Veículos …" at bounding box center [784, 375] width 1568 height 750
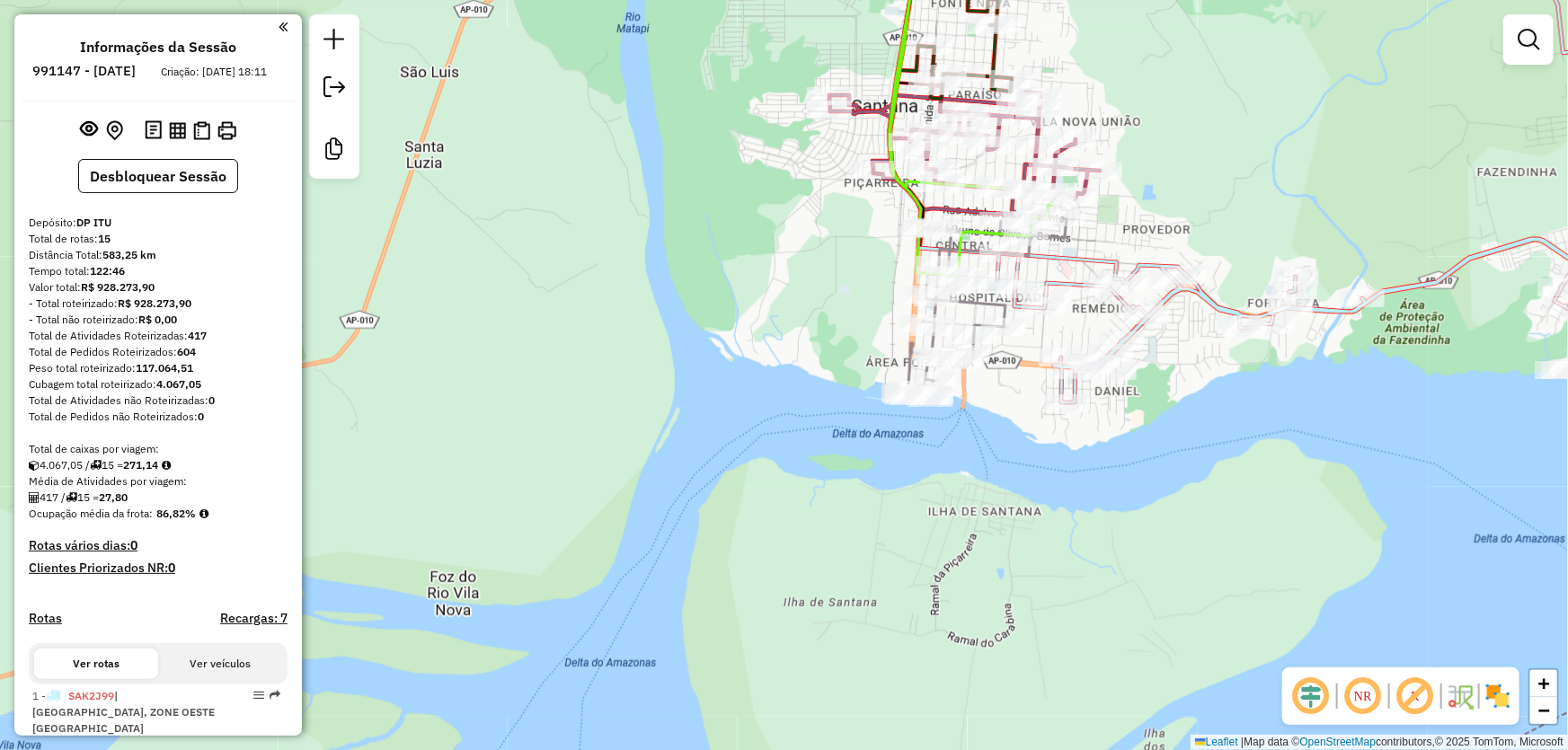
click at [765, 223] on div "Janela de atendimento Grade de atendimento Capacidade Transportadoras Veículos …" at bounding box center [784, 375] width 1568 height 750
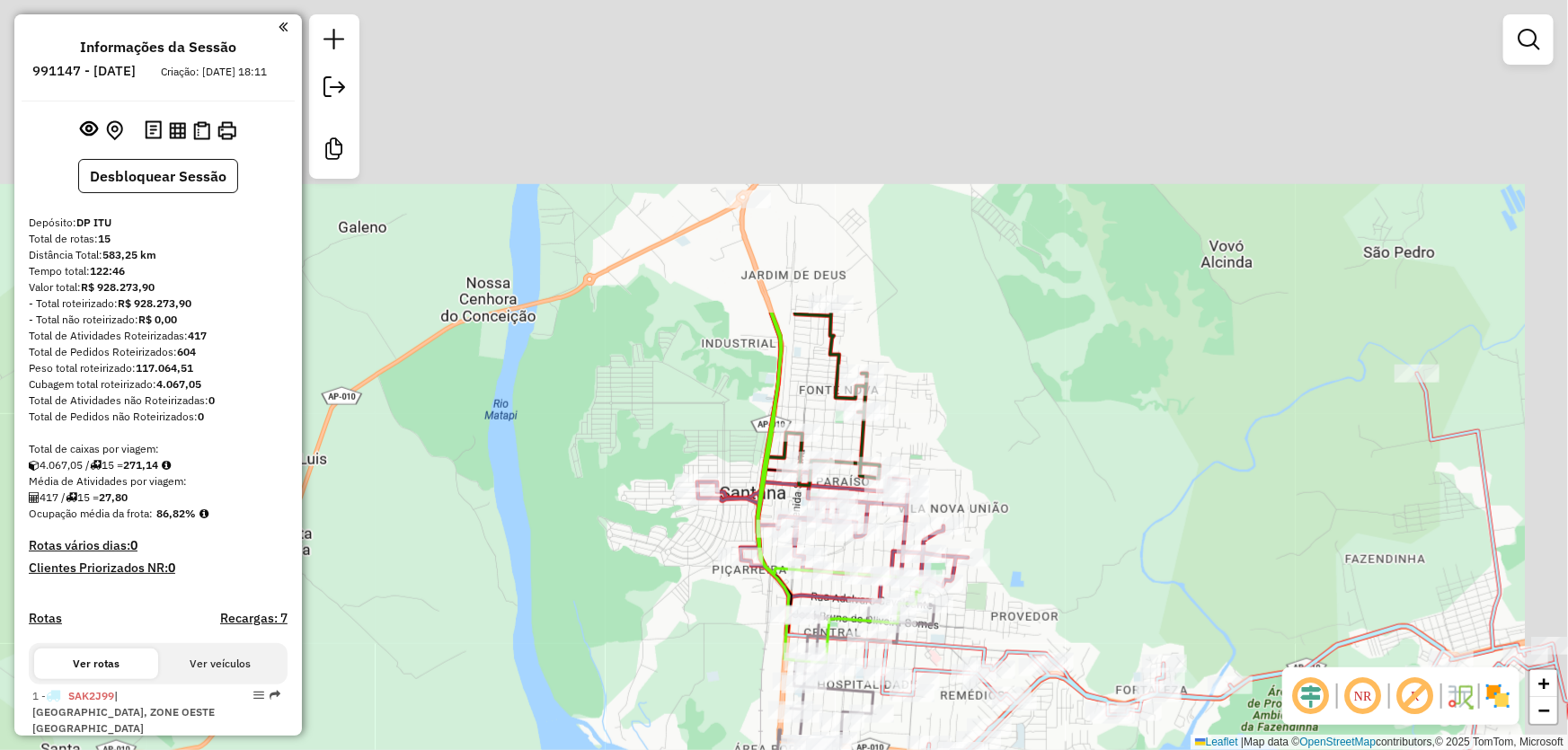
drag, startPoint x: 704, startPoint y: 88, endPoint x: 536, endPoint y: 502, distance: 446.8
click at [543, 499] on div "Janela de atendimento Grade de atendimento Capacidade Transportadoras Veículos …" at bounding box center [784, 375] width 1568 height 750
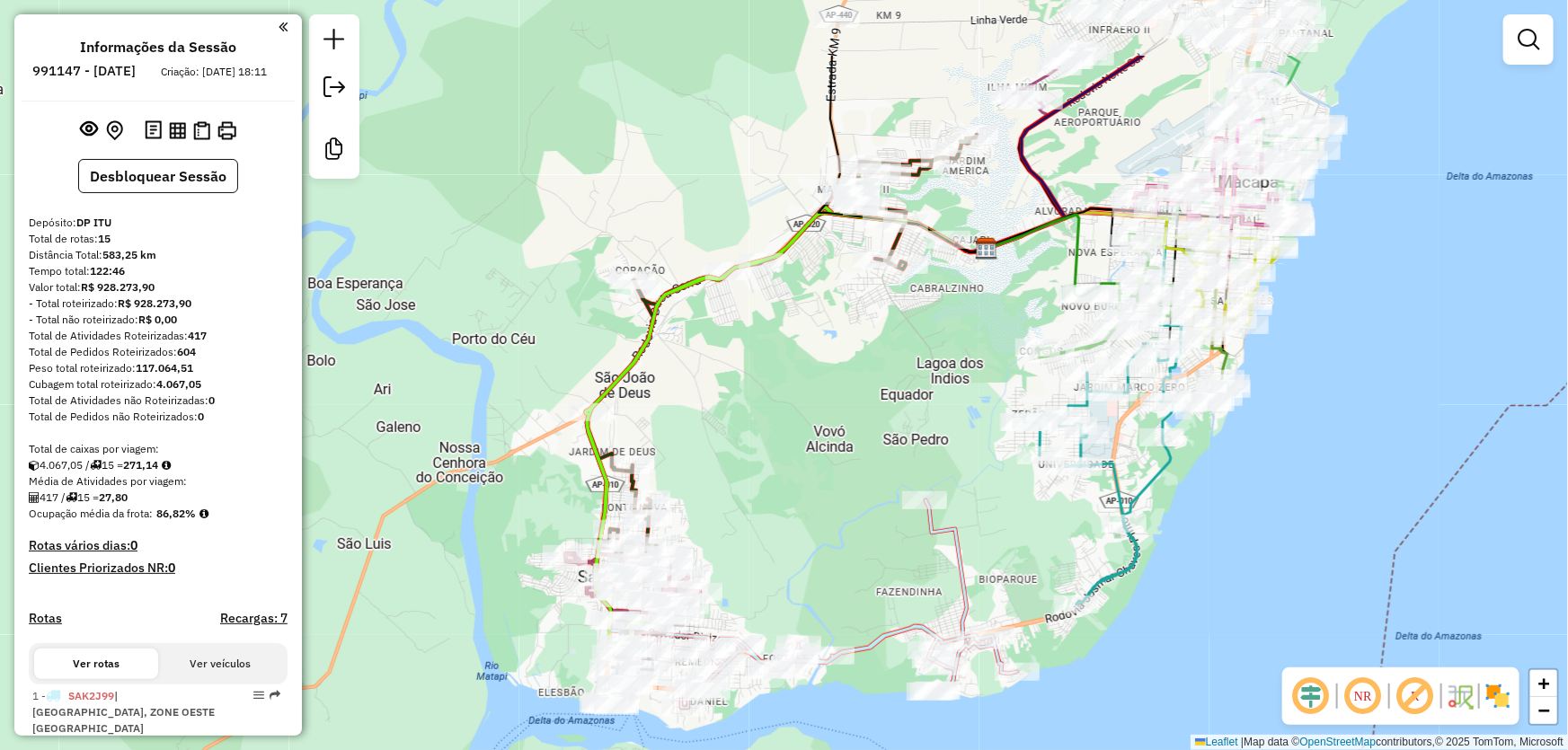
drag, startPoint x: 877, startPoint y: 251, endPoint x: 760, endPoint y: 391, distance: 182.5
click at [761, 390] on div "Janela de atendimento Grade de atendimento Capacidade Transportadoras Veículos …" at bounding box center [784, 375] width 1568 height 750
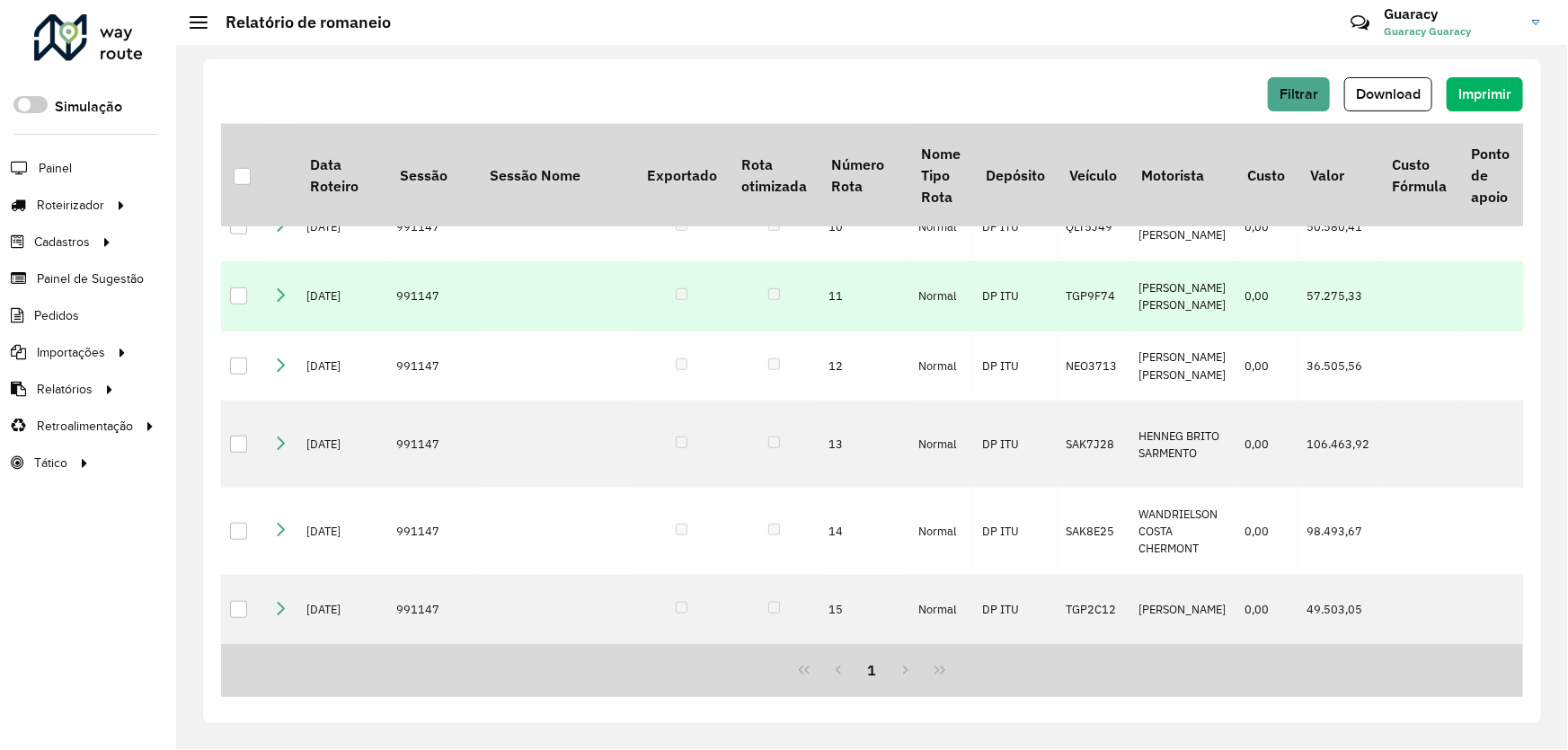
scroll to position [1114, 0]
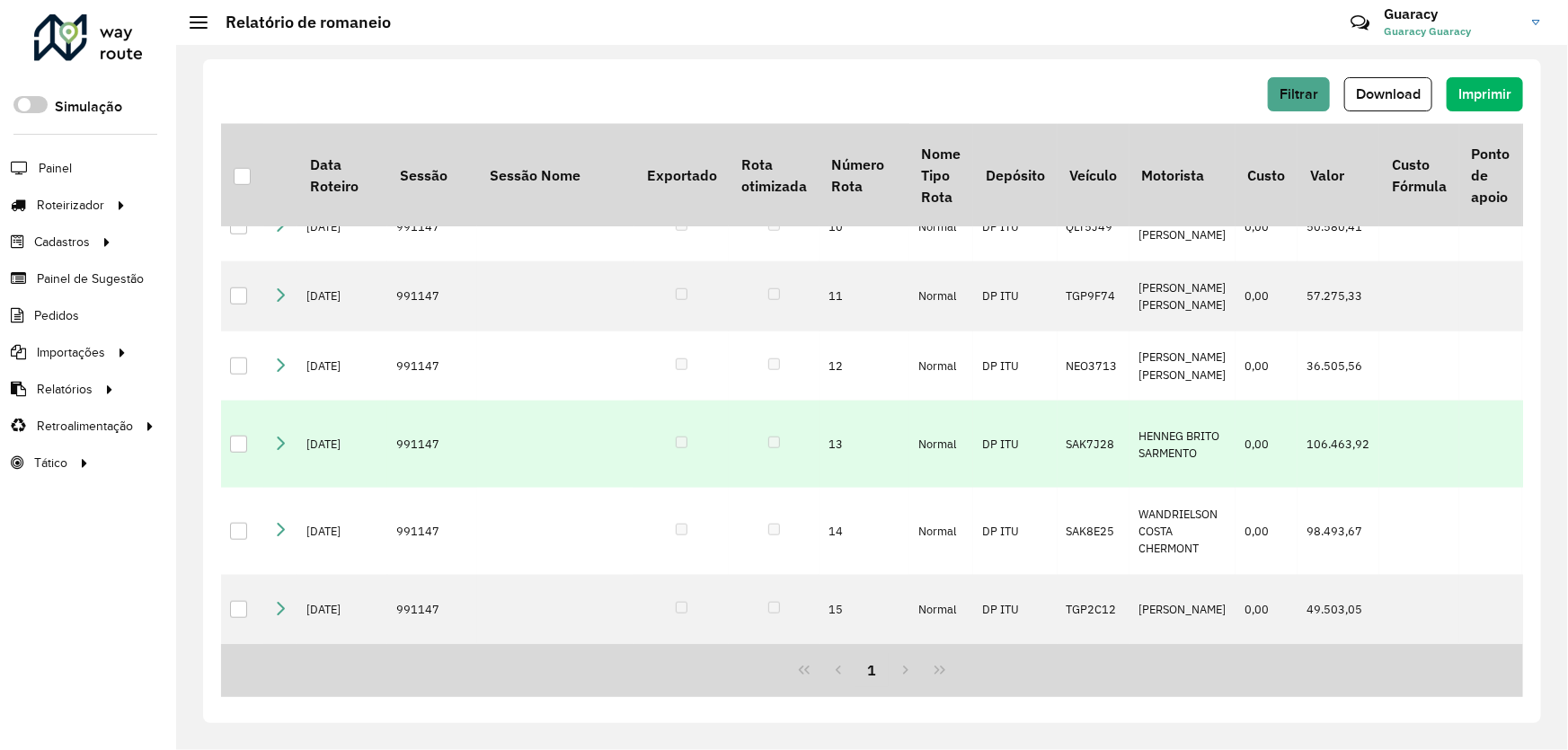
click at [239, 436] on div at bounding box center [238, 444] width 17 height 17
click at [286, 436] on icon at bounding box center [280, 443] width 14 height 14
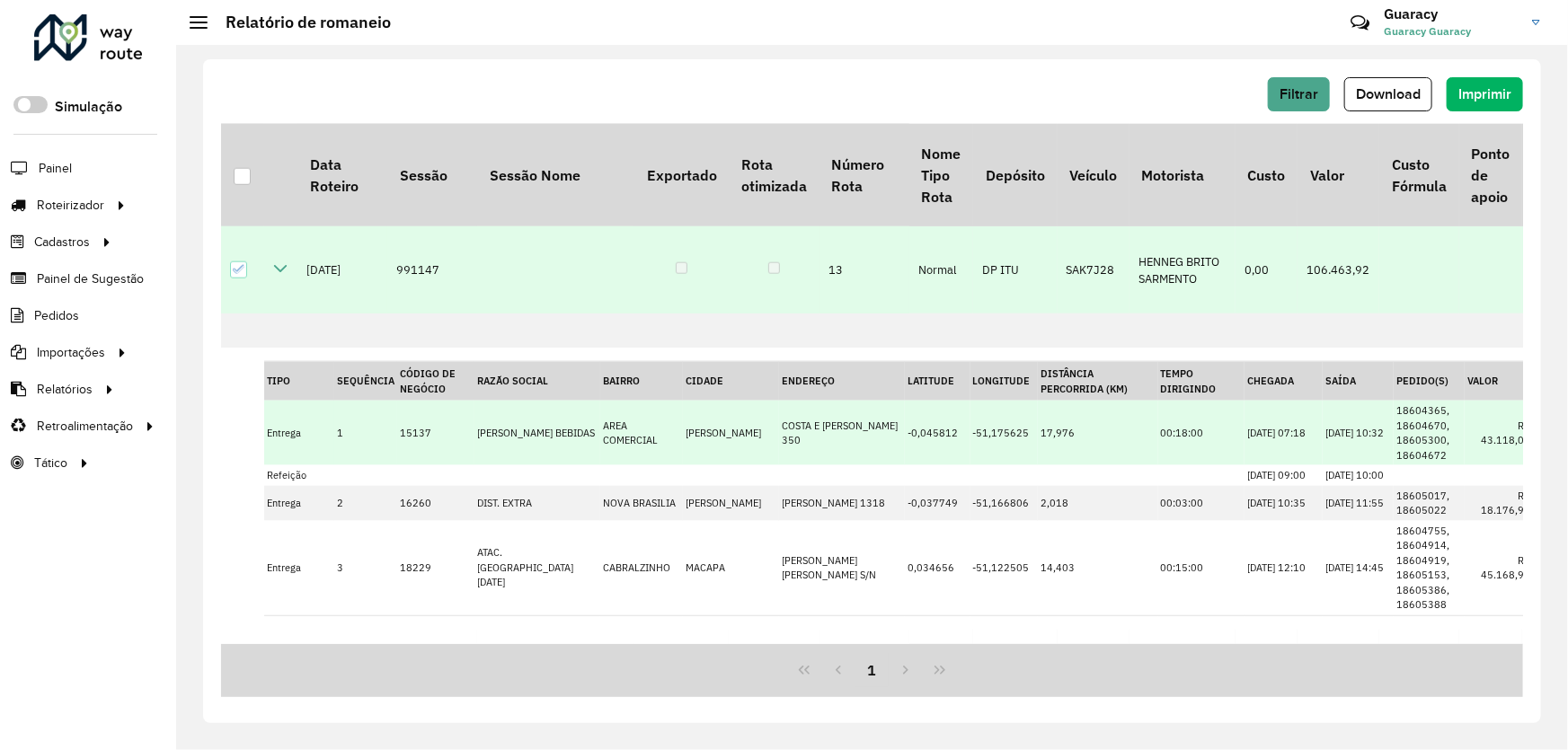
scroll to position [1410, 0]
